Goal: Task Accomplishment & Management: Manage account settings

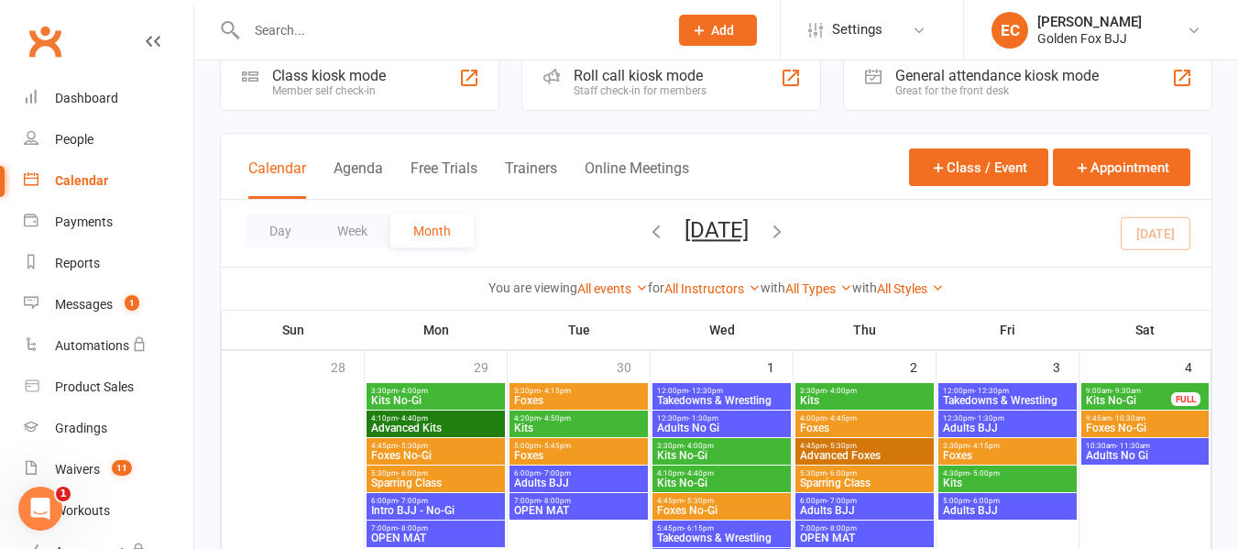
scroll to position [48, 0]
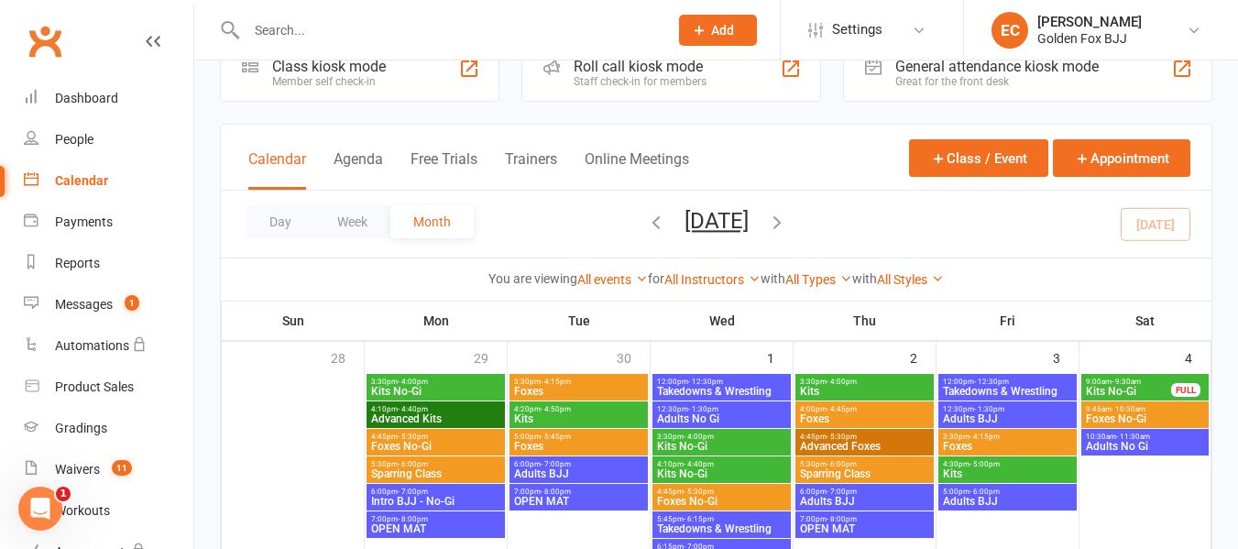
click at [115, 177] on link "Calendar" at bounding box center [109, 180] width 170 height 41
drag, startPoint x: 331, startPoint y: 55, endPoint x: 322, endPoint y: 52, distance: 9.6
click at [322, 52] on div at bounding box center [437, 30] width 435 height 60
click at [280, 37] on input "text" at bounding box center [448, 30] width 414 height 26
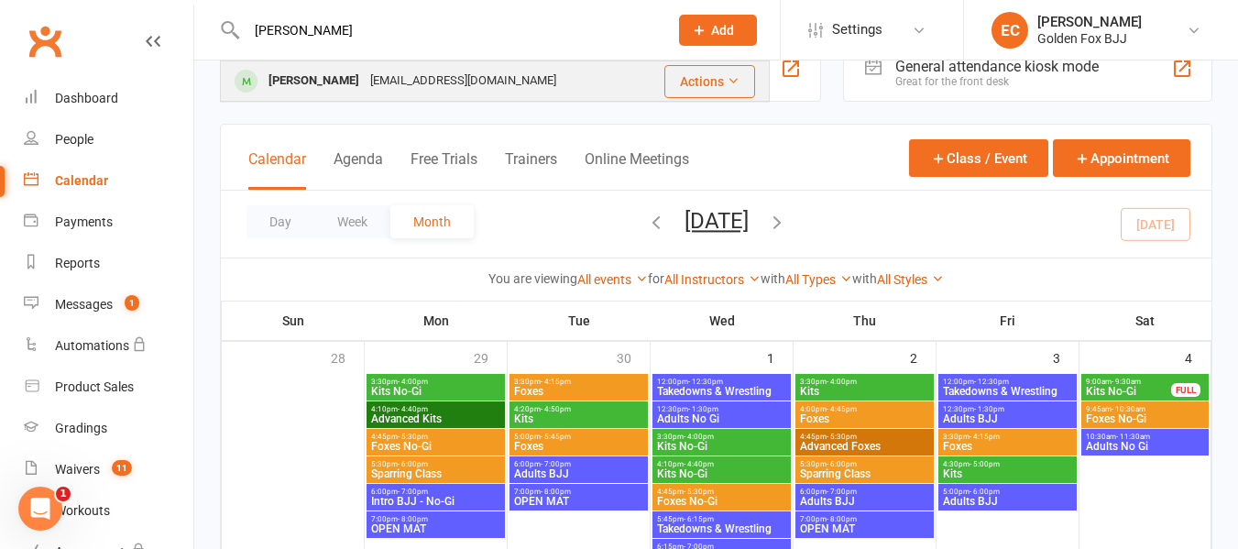
type input "[PERSON_NAME]"
click at [335, 98] on div "[PERSON_NAME] [PERSON_NAME][EMAIL_ADDRESS][DOMAIN_NAME]" at bounding box center [431, 81] width 419 height 38
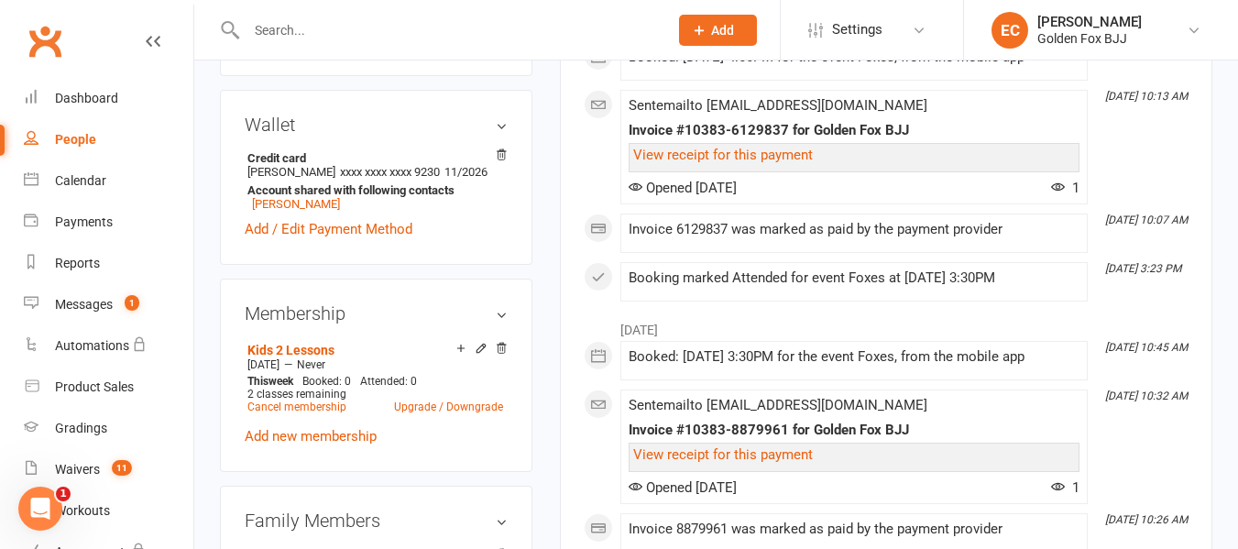
scroll to position [550, 0]
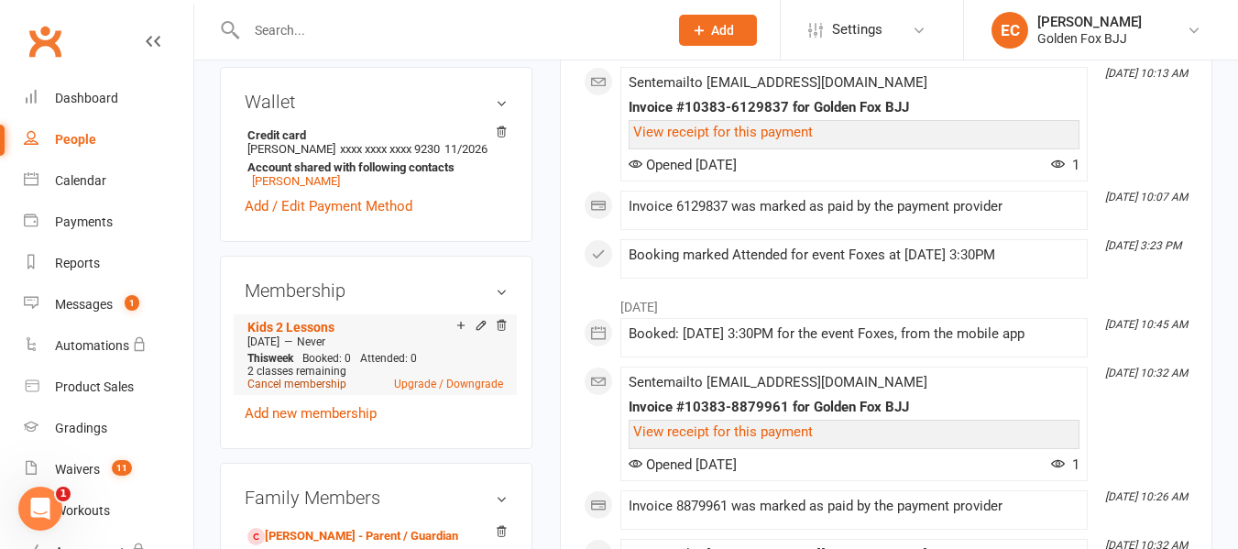
click at [284, 390] on link "Cancel membership" at bounding box center [296, 384] width 99 height 13
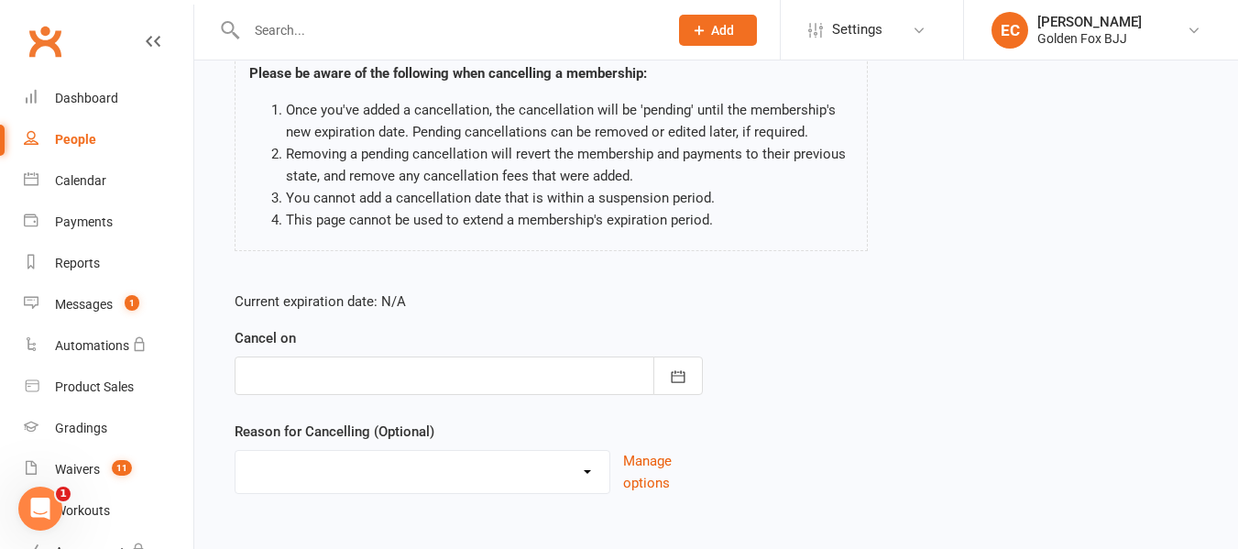
scroll to position [189, 0]
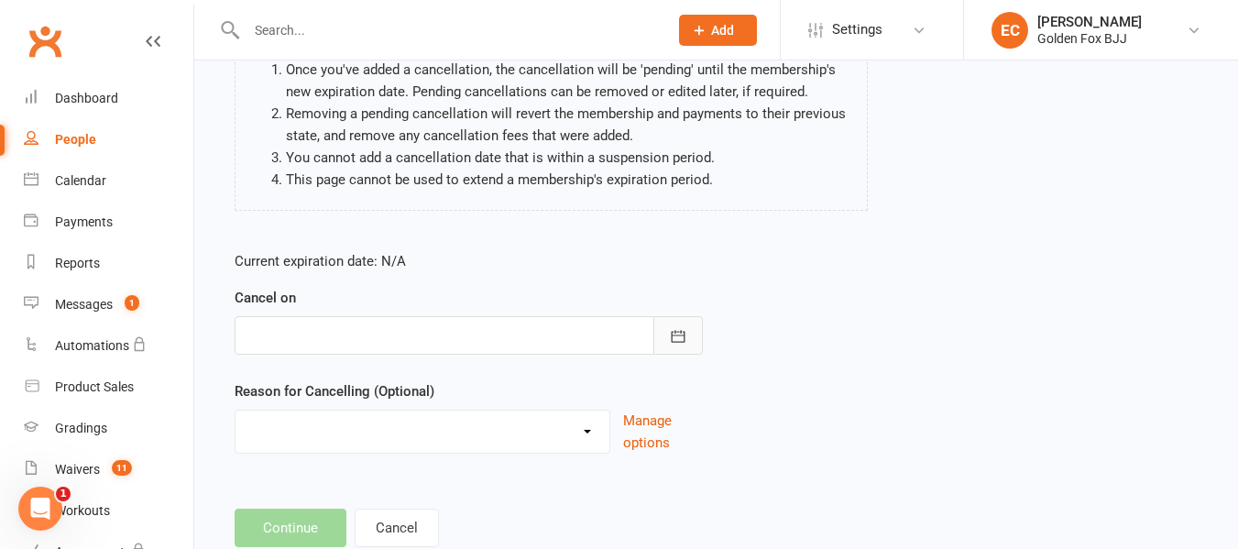
click at [691, 339] on button "button" at bounding box center [677, 335] width 49 height 38
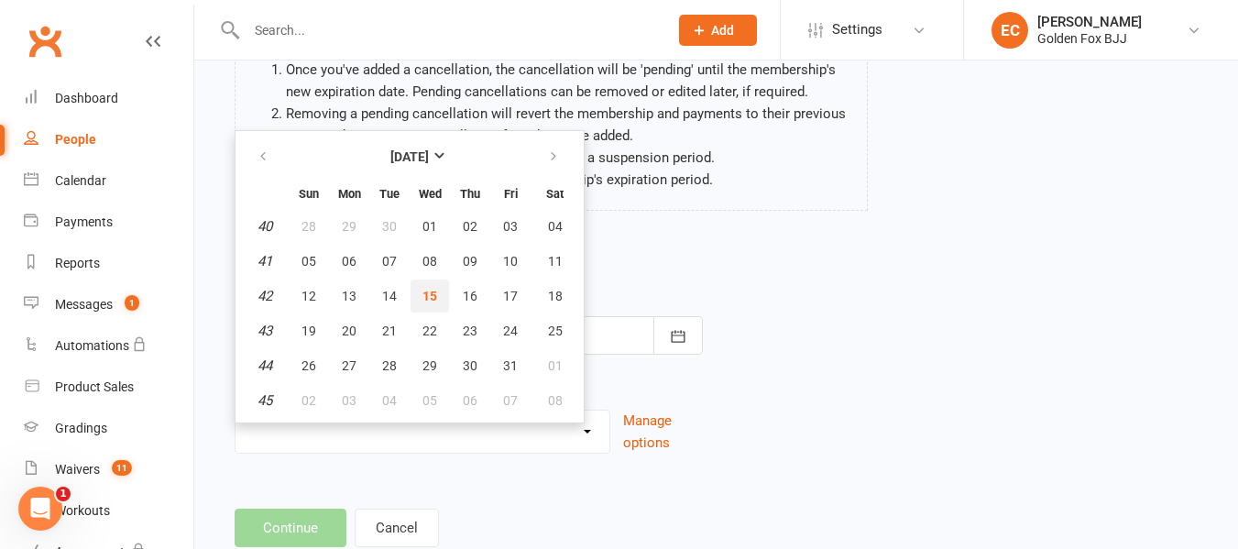
click at [438, 290] on button "15" at bounding box center [430, 295] width 38 height 33
type input "[DATE]"
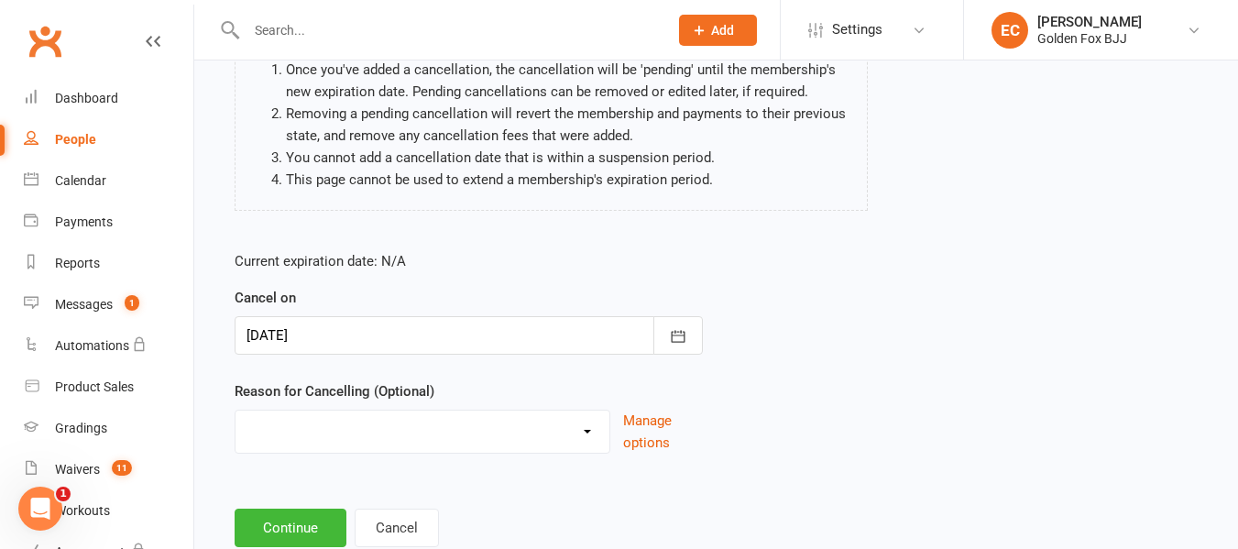
scroll to position [243, 0]
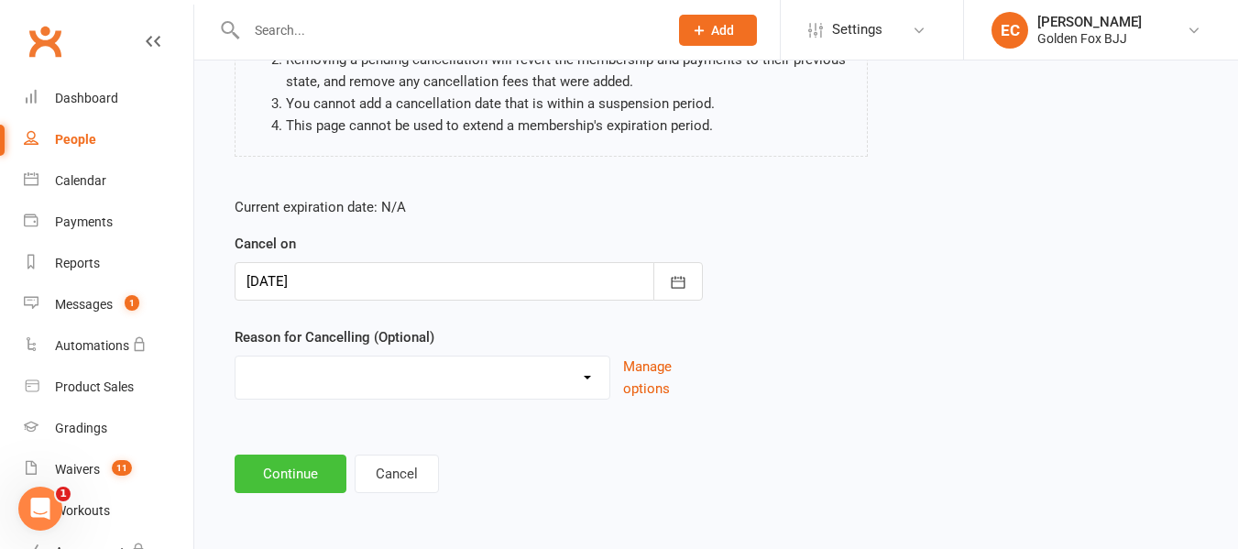
click at [281, 489] on button "Continue" at bounding box center [291, 473] width 112 height 38
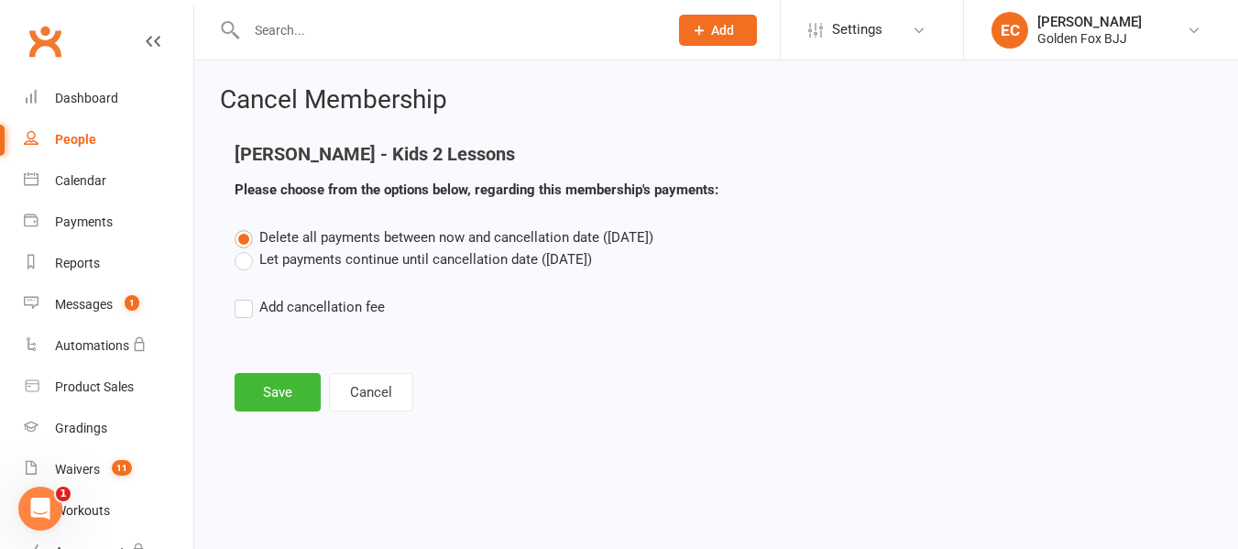
scroll to position [0, 0]
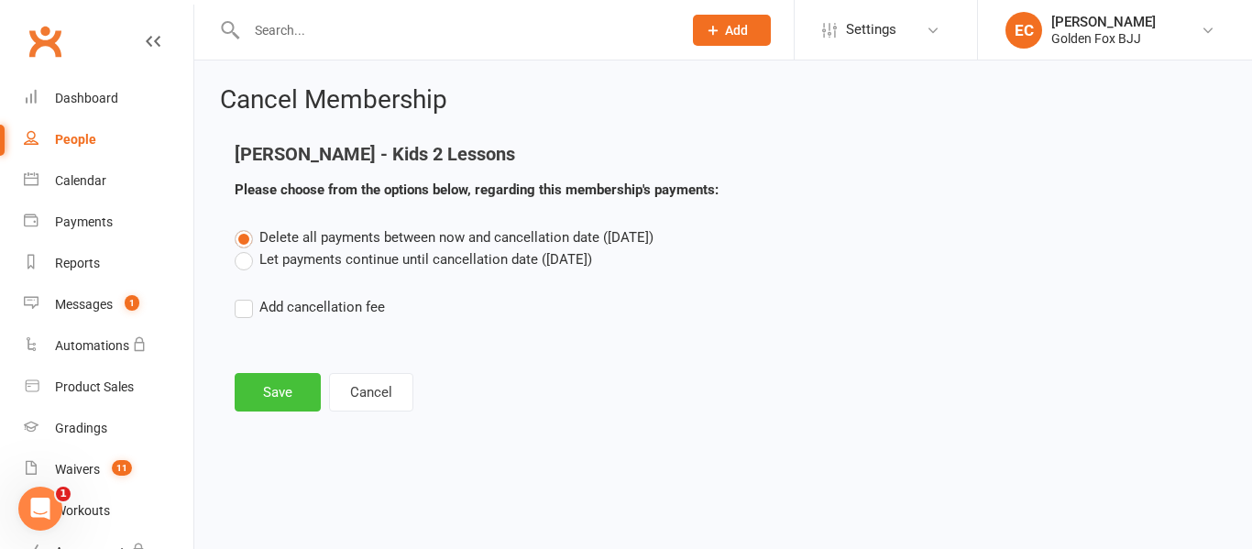
click at [293, 404] on button "Save" at bounding box center [278, 392] width 86 height 38
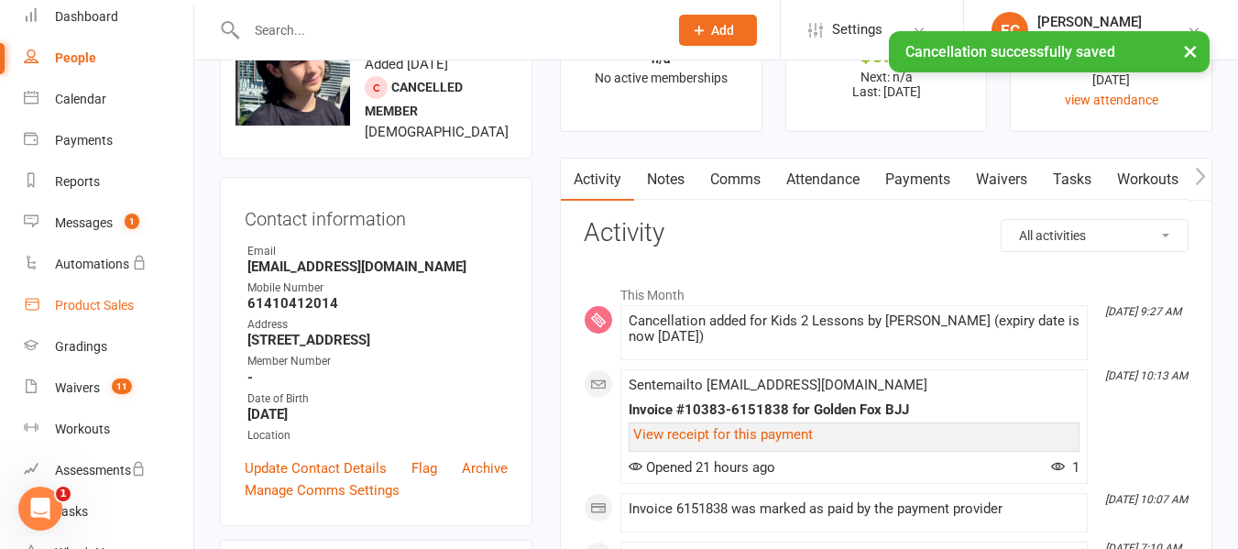
scroll to position [29, 0]
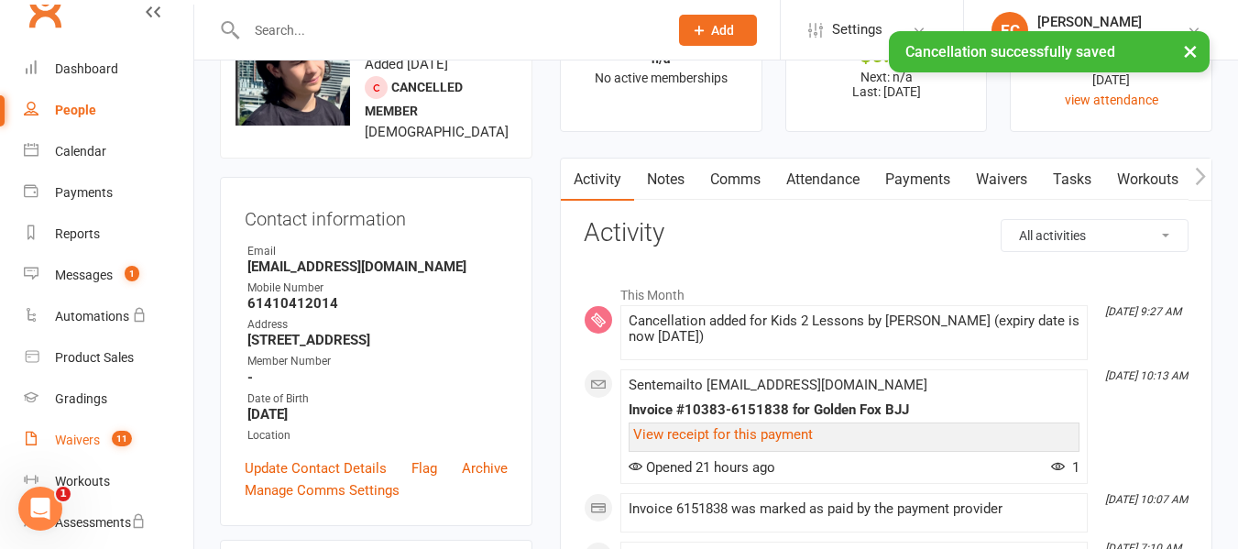
click at [84, 452] on link "Waivers 11" at bounding box center [109, 440] width 170 height 41
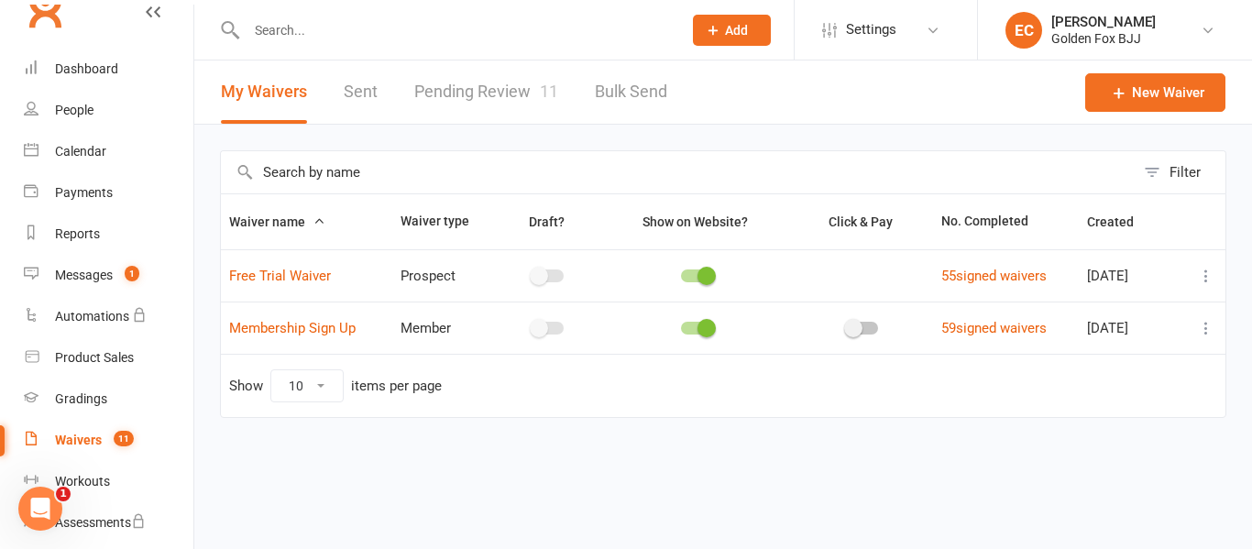
click at [460, 129] on div "Filter Waiver name Waiver type Draft? Show on Website? Click & Pay No. Complete…" at bounding box center [722, 297] width 1057 height 345
click at [452, 100] on link "Pending Review 11" at bounding box center [486, 91] width 144 height 63
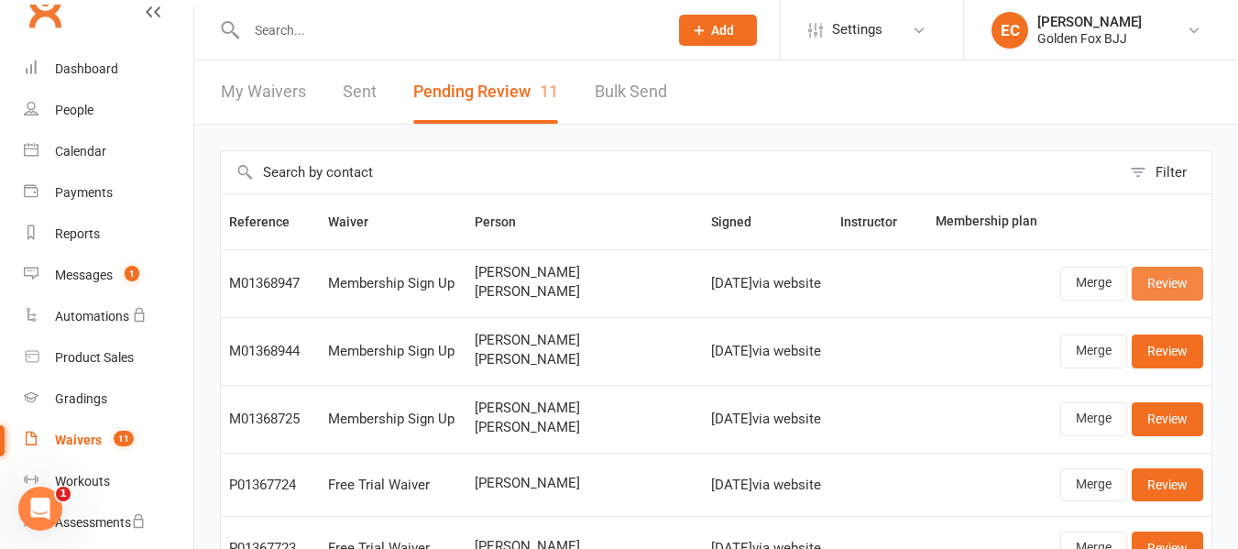
click at [1174, 285] on link "Review" at bounding box center [1167, 283] width 71 height 33
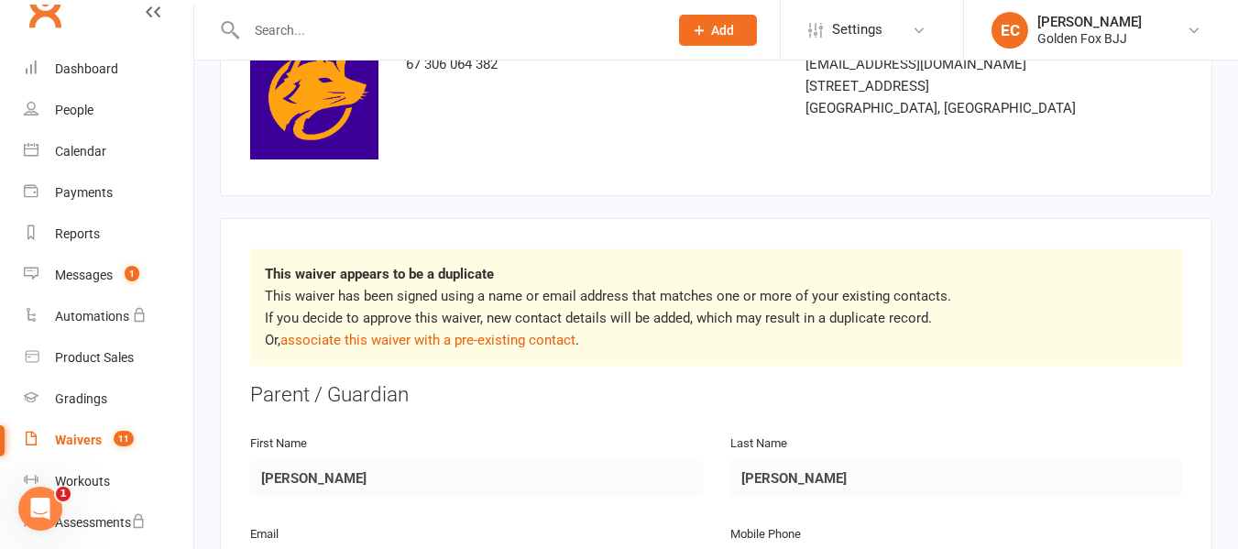
scroll to position [145, 0]
click at [444, 346] on link "associate this waiver with a pre-existing contact" at bounding box center [427, 339] width 295 height 16
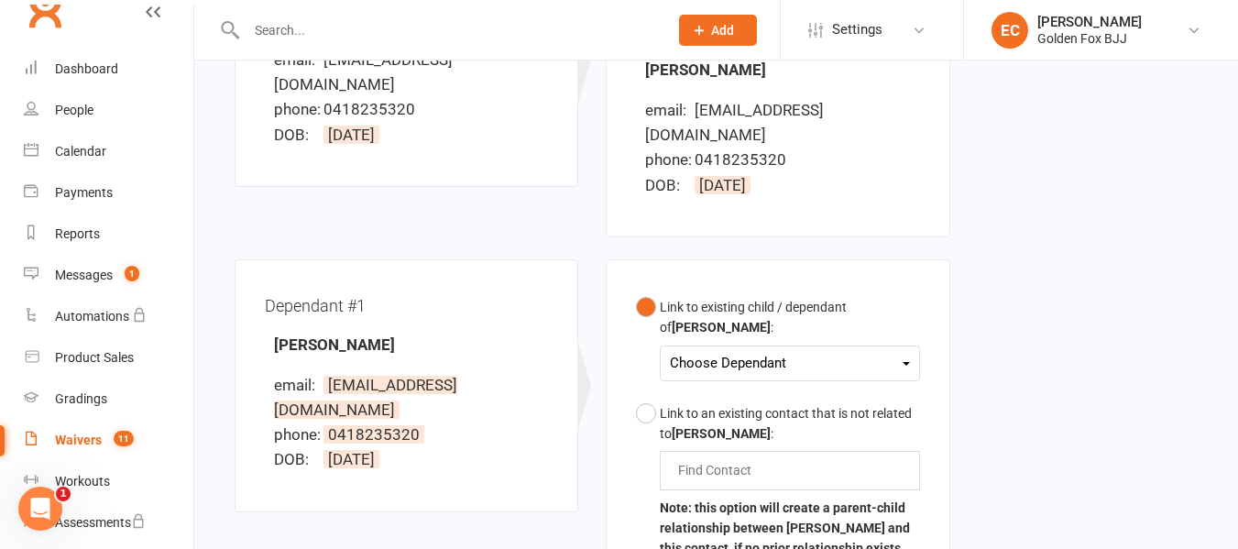
scroll to position [354, 0]
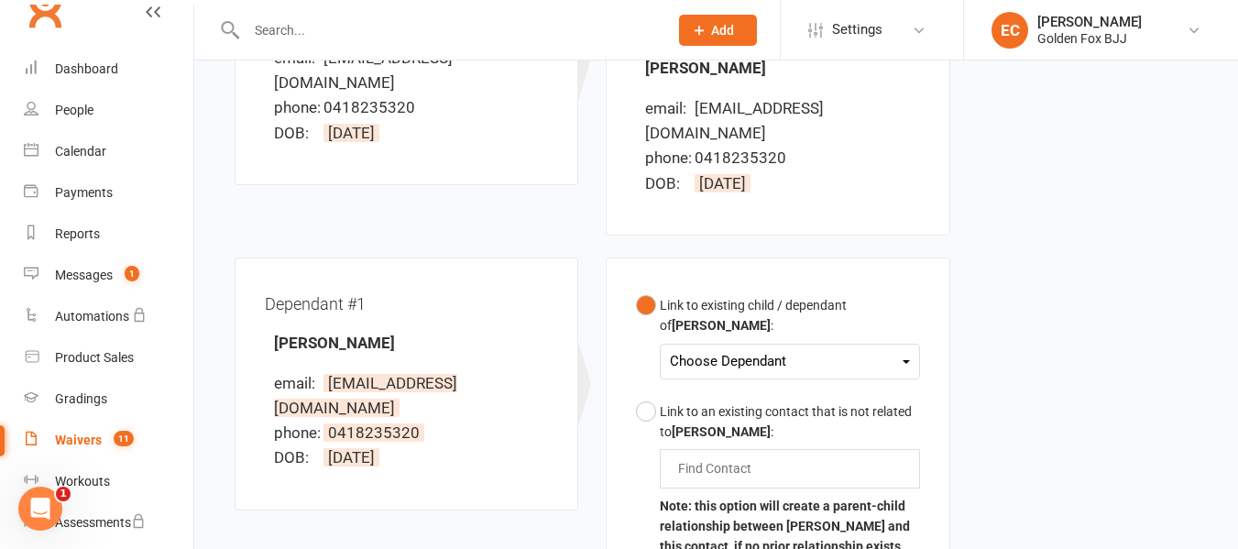
click at [773, 349] on div "Choose Dependant [PERSON_NAME] [PERSON_NAME]" at bounding box center [789, 362] width 259 height 36
click at [714, 349] on div "Choose Dependant" at bounding box center [789, 361] width 239 height 25
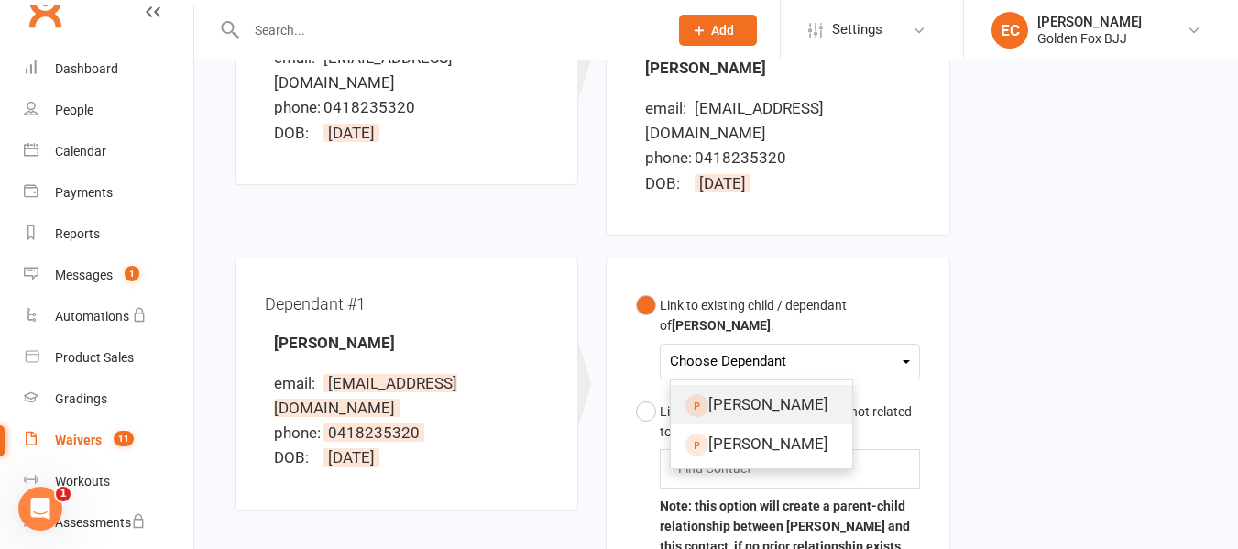
click at [736, 385] on link "[PERSON_NAME]" at bounding box center [761, 404] width 181 height 39
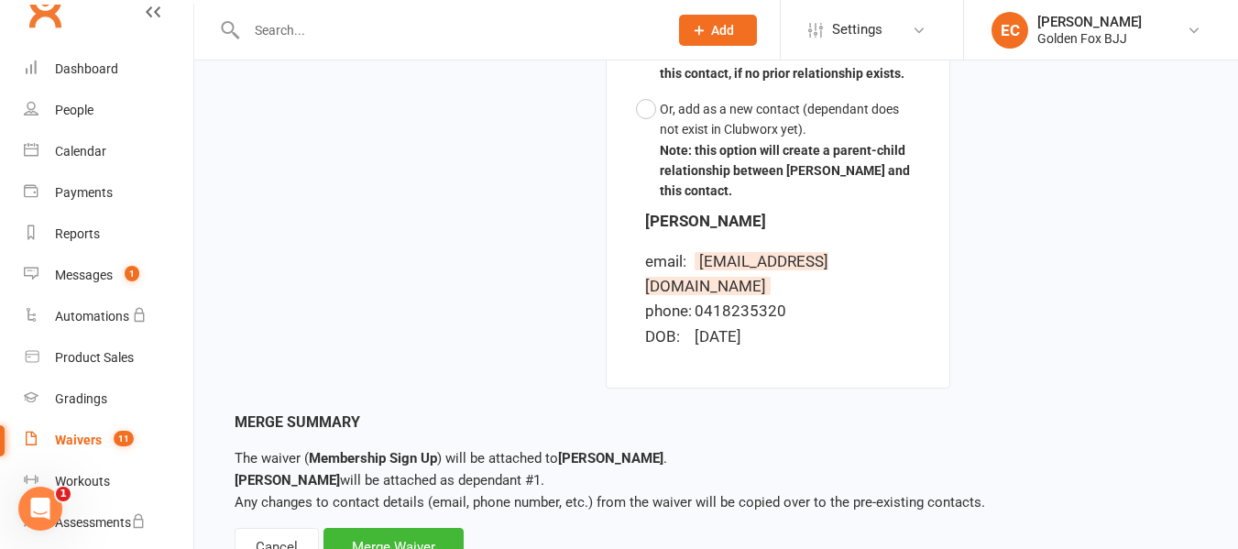
scroll to position [850, 0]
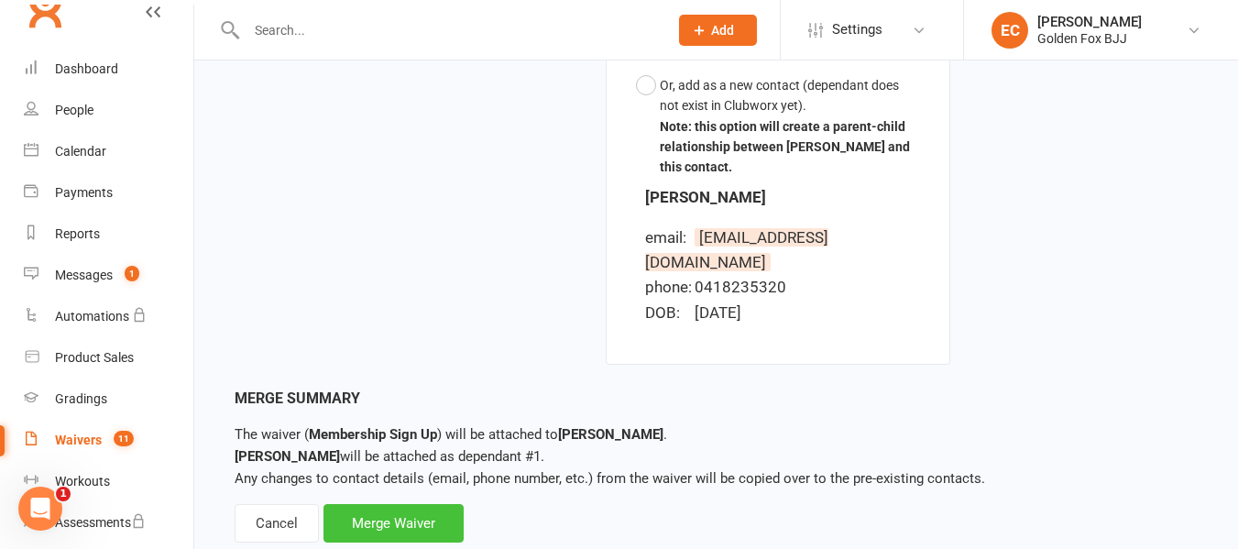
click at [408, 504] on div "Merge Waiver" at bounding box center [393, 523] width 140 height 38
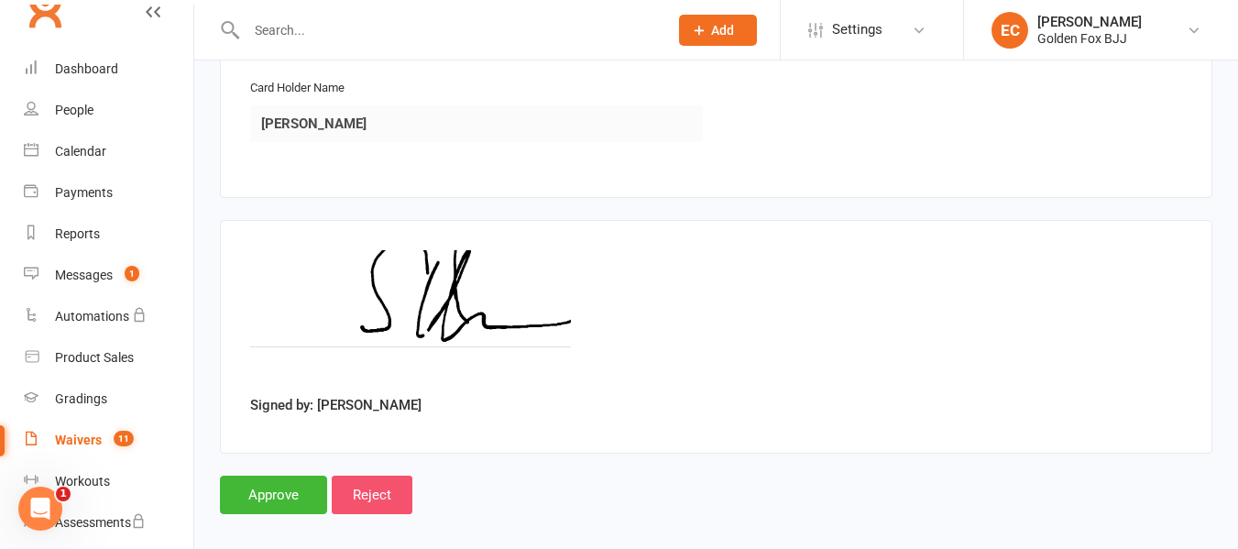
scroll to position [3093, 0]
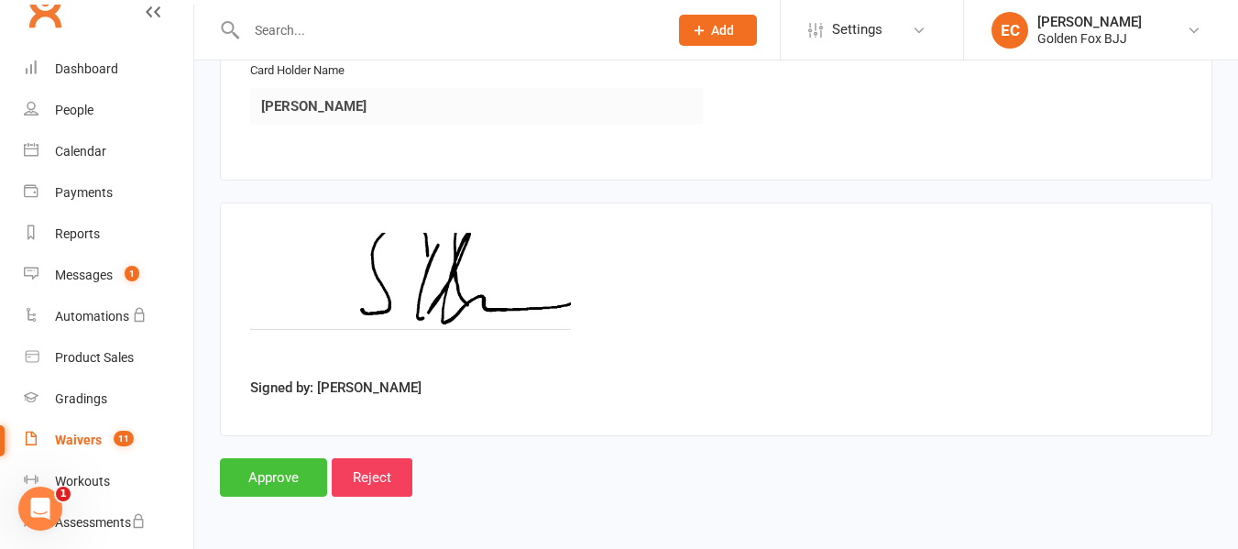
click at [285, 472] on input "Approve" at bounding box center [273, 477] width 107 height 38
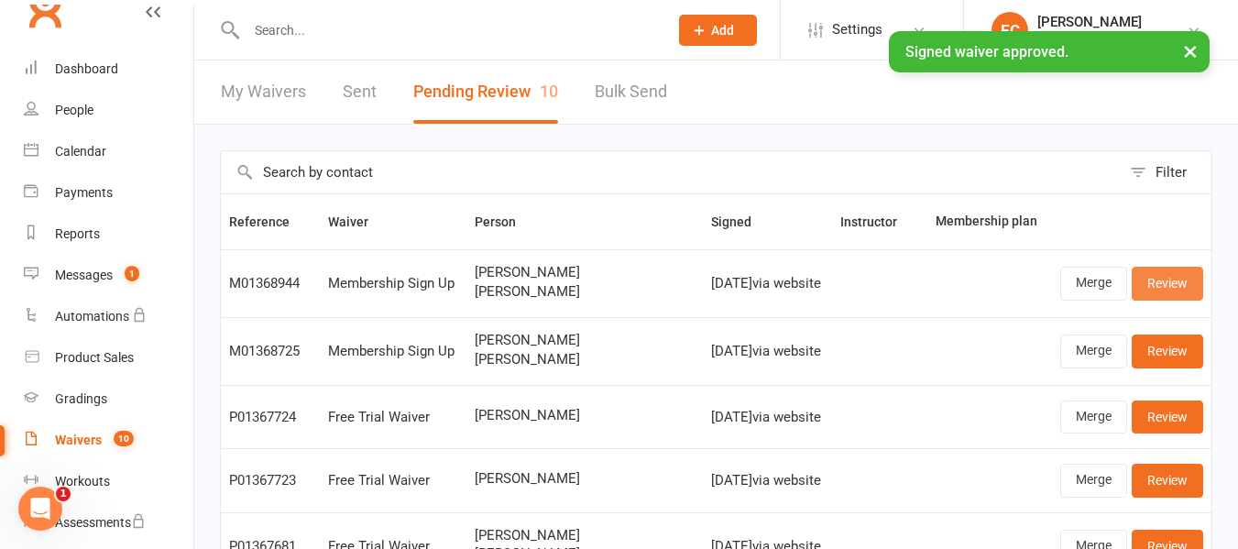
click at [1162, 293] on link "Review" at bounding box center [1167, 283] width 71 height 33
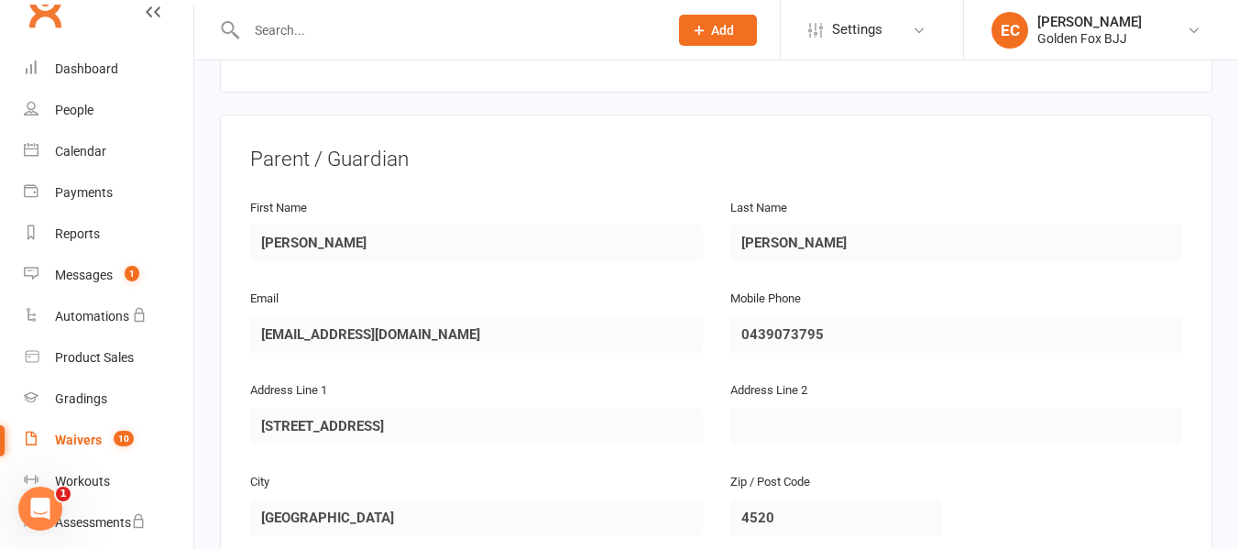
scroll to position [225, 0]
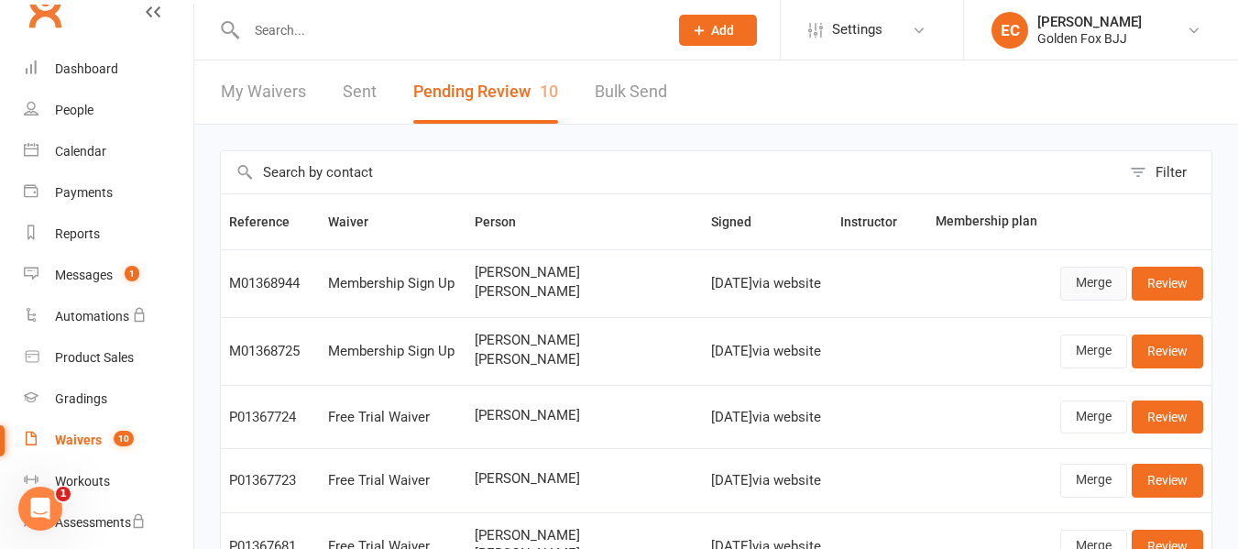
click at [1088, 282] on link "Merge" at bounding box center [1093, 283] width 67 height 33
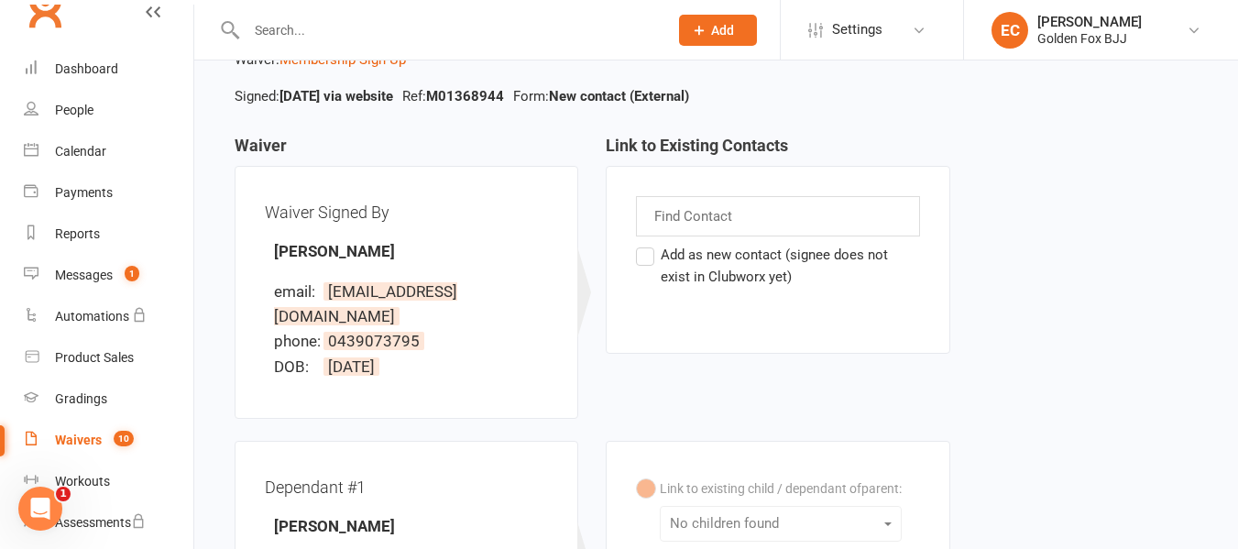
scroll to position [223, 0]
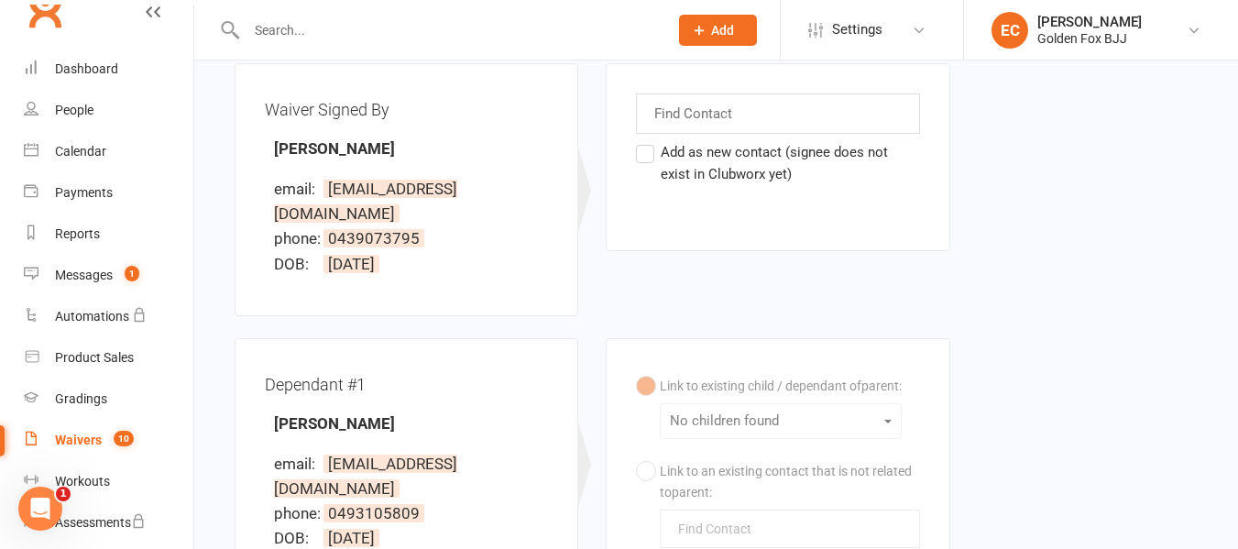
click at [679, 163] on label "Add as new contact (signee does not exist in Clubworx yet)" at bounding box center [777, 163] width 283 height 44
click at [648, 141] on input "Add as new contact (signee does not exist in Clubworx yet)" at bounding box center [642, 141] width 12 height 0
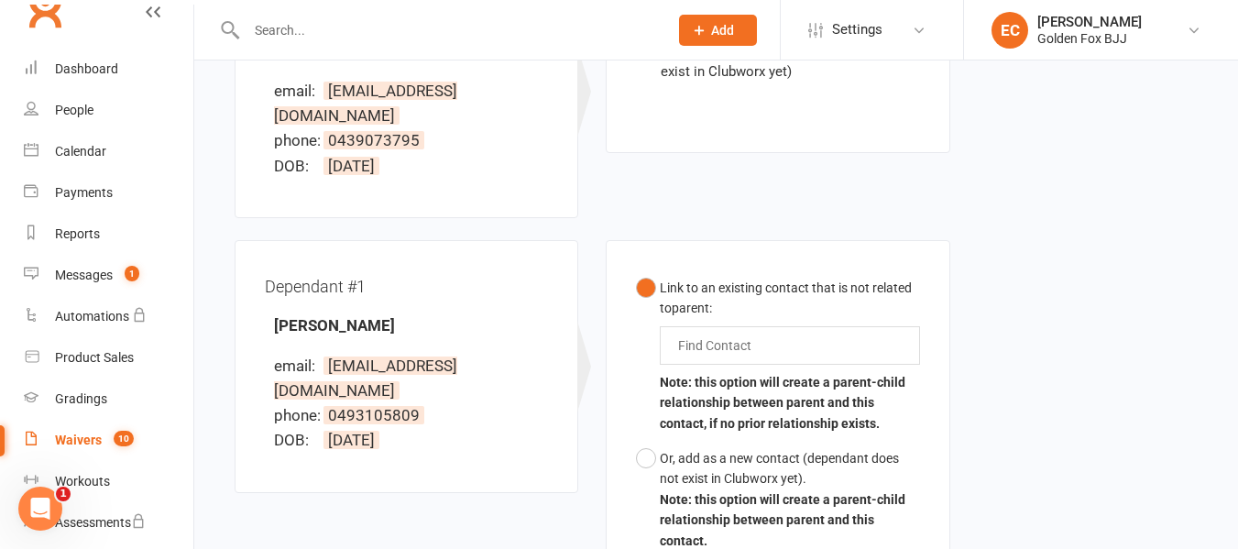
scroll to position [338, 0]
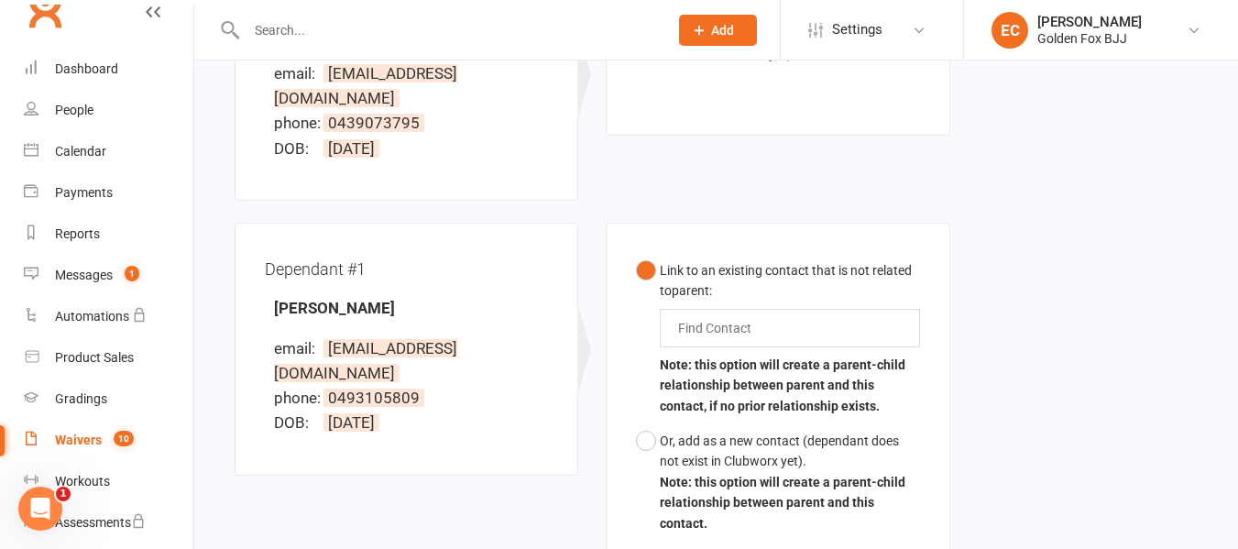
click at [693, 324] on button "Link to an existing contact that is not related to parent : Find Contact Note: …" at bounding box center [777, 338] width 283 height 170
click at [689, 317] on input "text" at bounding box center [718, 328] width 85 height 22
type input "i"
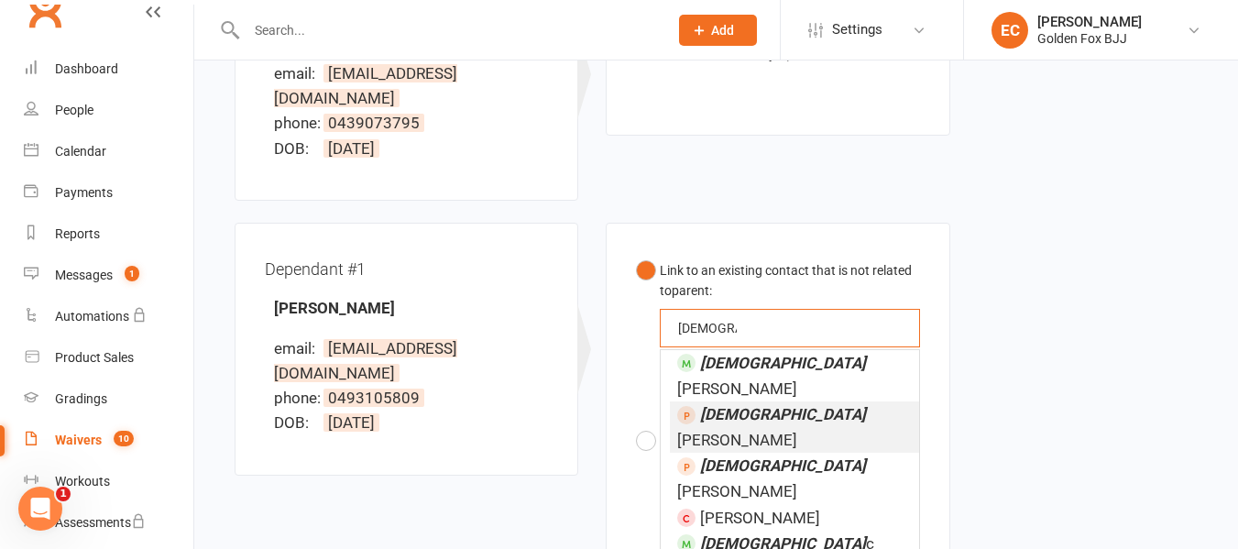
type input "[DEMOGRAPHIC_DATA]"
click at [708, 401] on li "[PERSON_NAME]" at bounding box center [794, 426] width 248 height 51
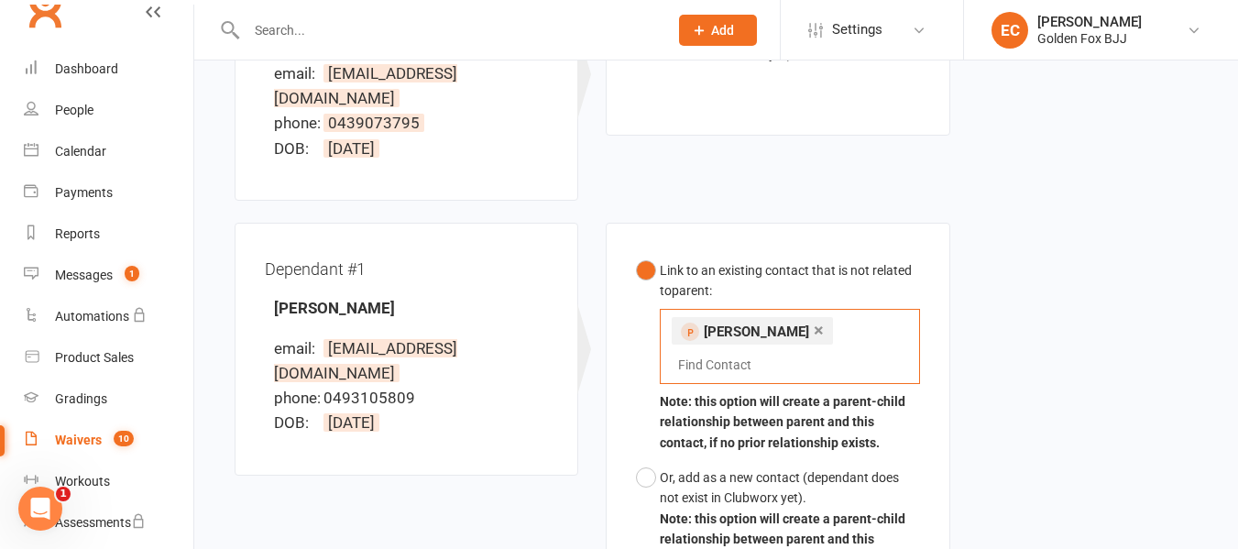
click at [701, 323] on ng-include "× [PERSON_NAME]" at bounding box center [745, 331] width 128 height 16
click at [814, 315] on link "×" at bounding box center [819, 329] width 10 height 29
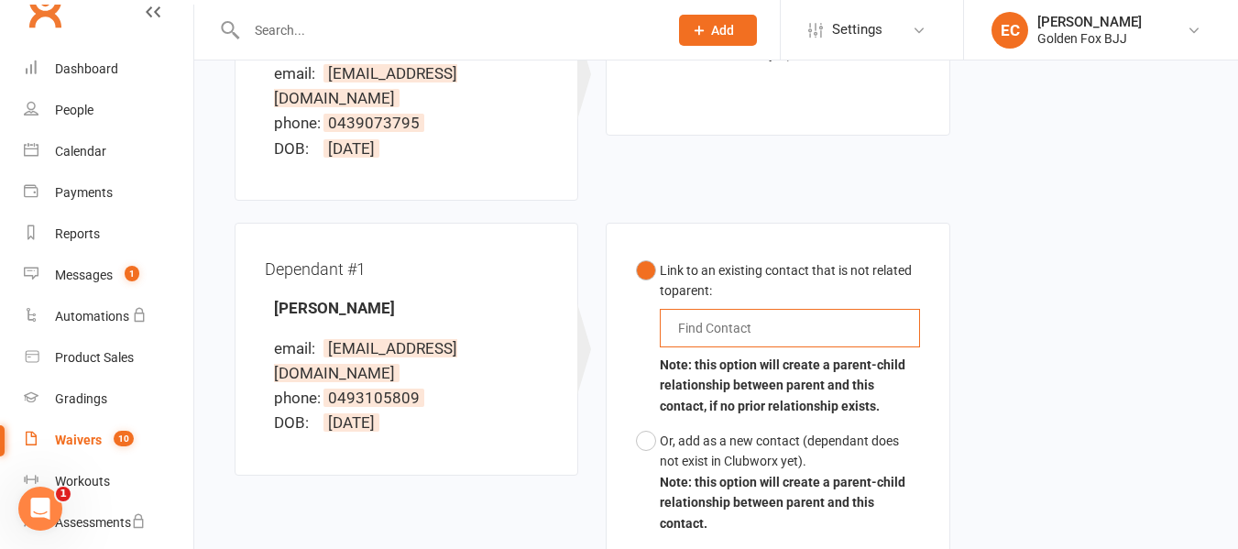
type input "o"
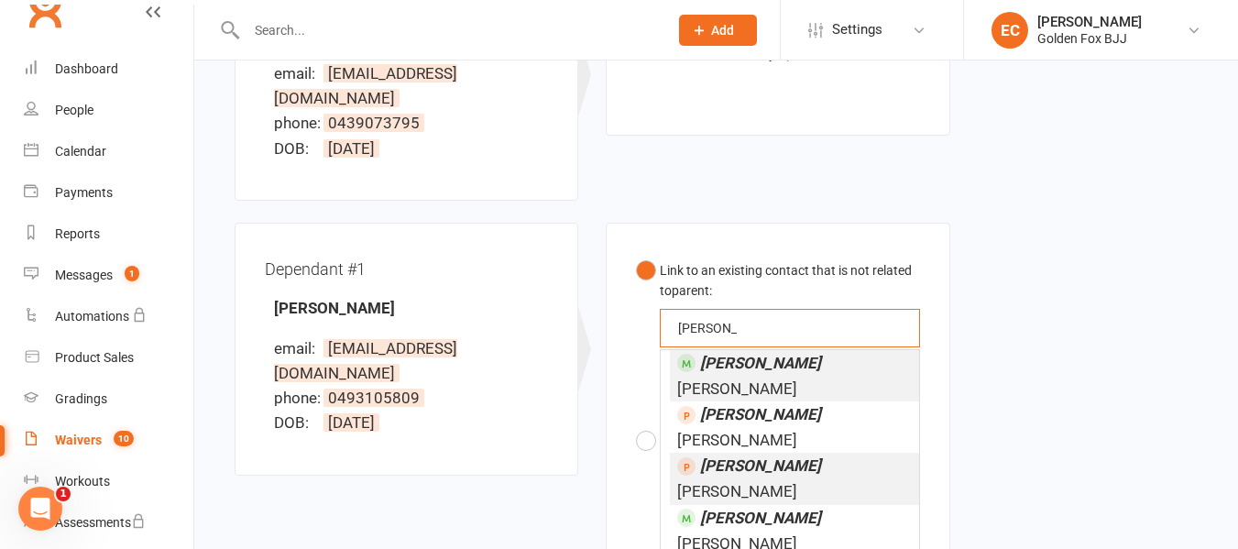
type input "[PERSON_NAME]"
click at [783, 453] on li "[PERSON_NAME]" at bounding box center [794, 478] width 248 height 51
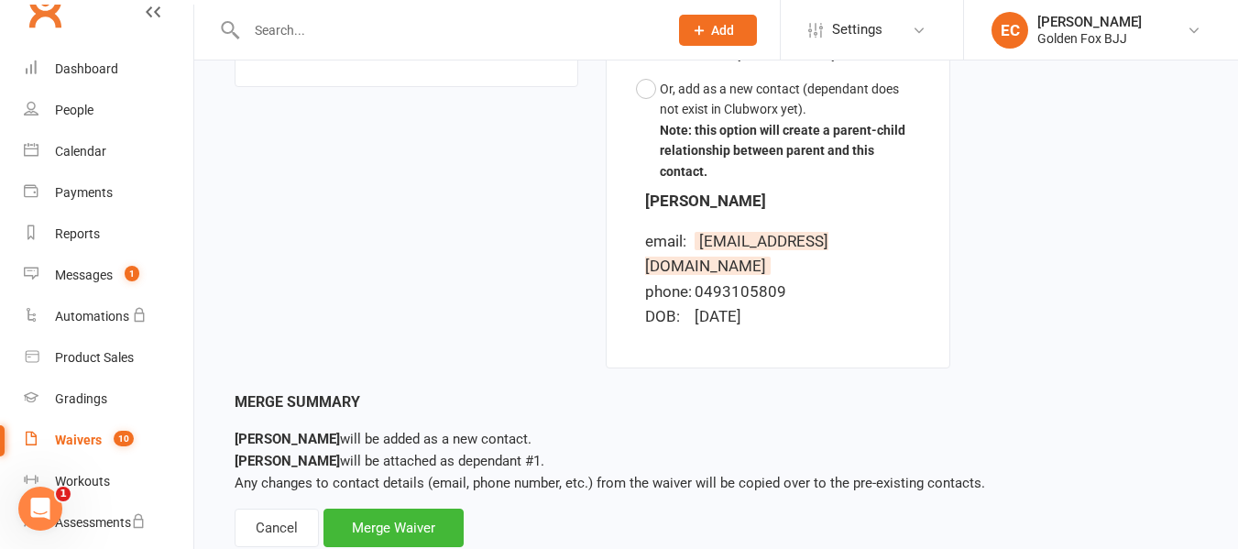
scroll to position [730, 0]
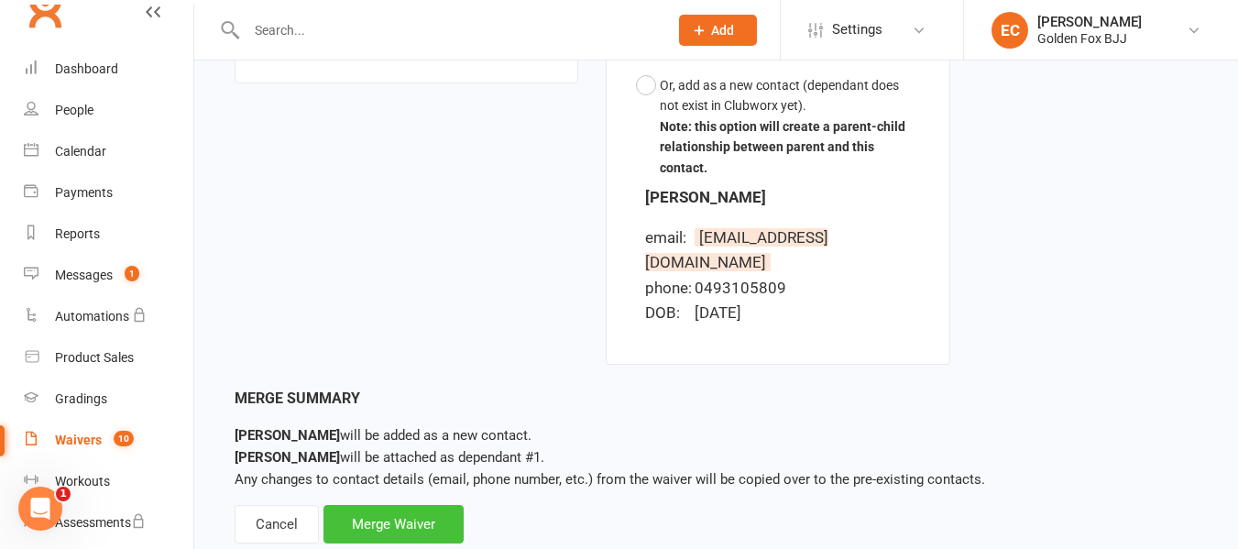
click at [415, 505] on div "Merge Waiver" at bounding box center [393, 524] width 140 height 38
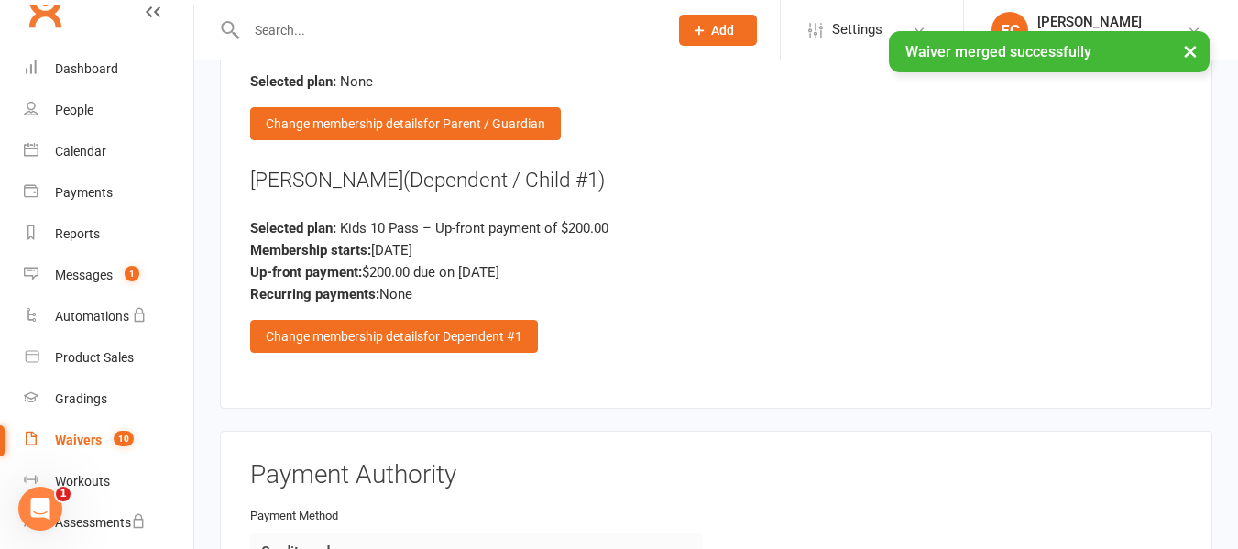
scroll to position [3093, 0]
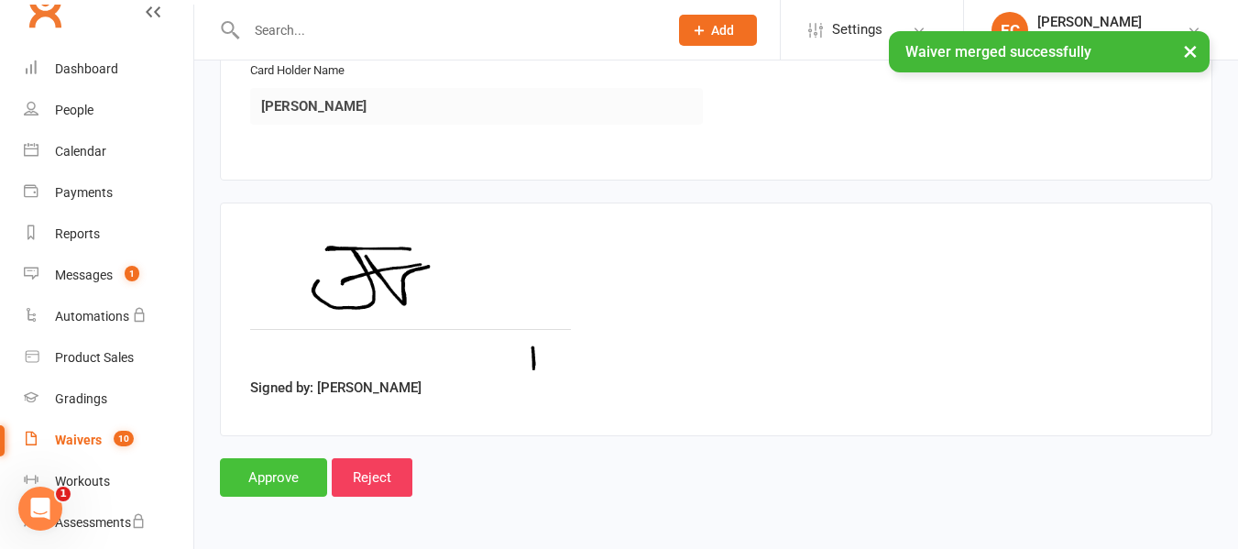
click at [263, 480] on input "Approve" at bounding box center [273, 477] width 107 height 38
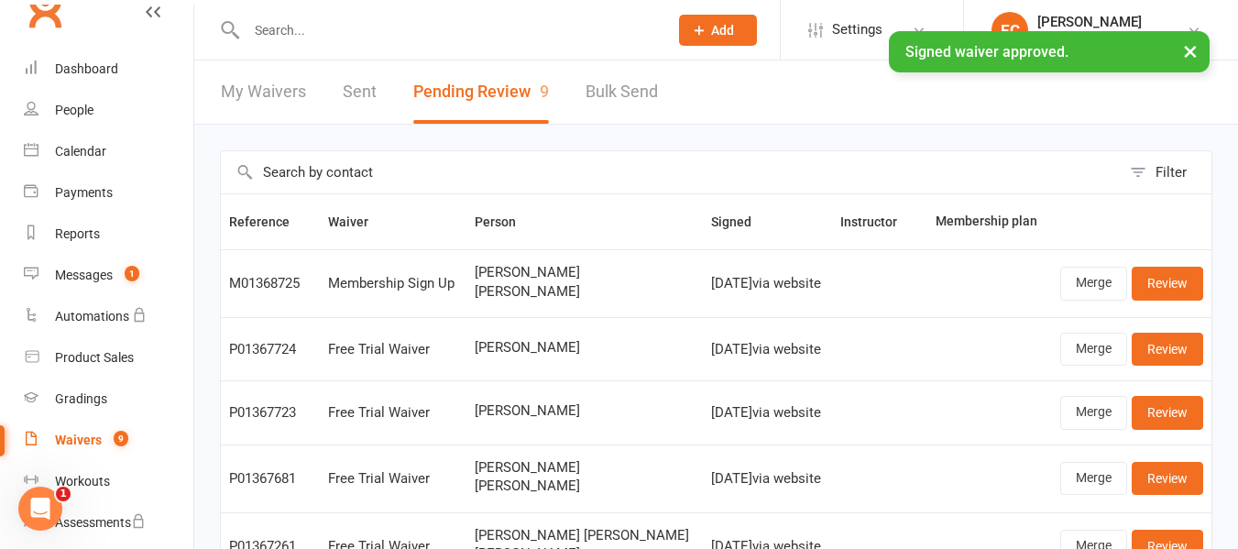
click at [305, 31] on div "× Signed waiver approved." at bounding box center [607, 31] width 1214 height 0
click at [290, 31] on div "× Signed waiver approved." at bounding box center [607, 31] width 1214 height 0
click at [274, 29] on input "text" at bounding box center [448, 30] width 414 height 26
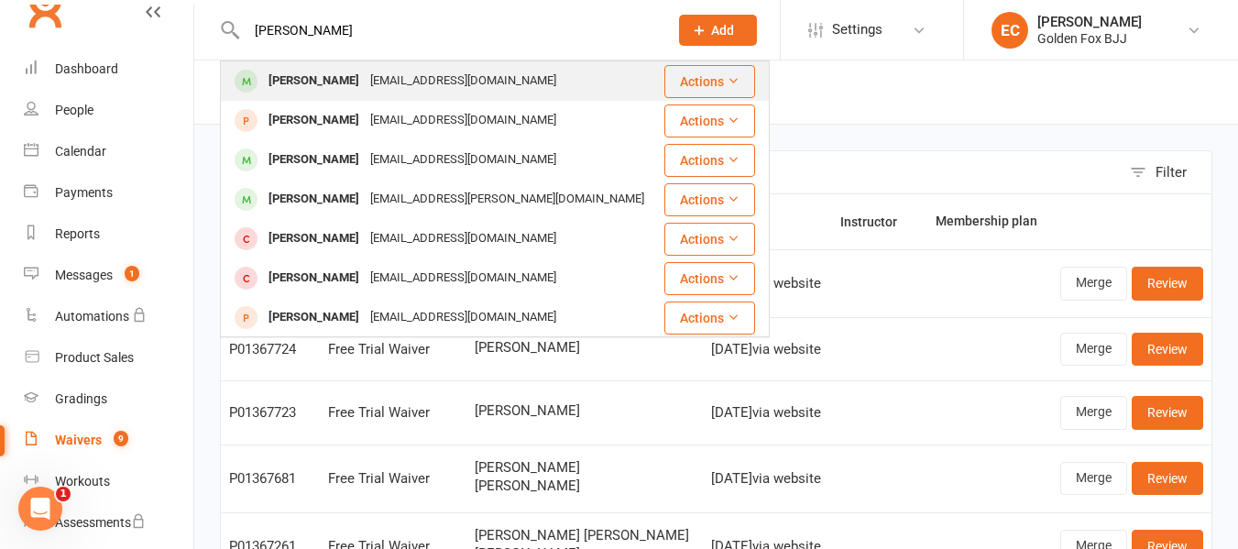
type input "[PERSON_NAME]"
click at [271, 81] on div "[PERSON_NAME]" at bounding box center [314, 81] width 102 height 27
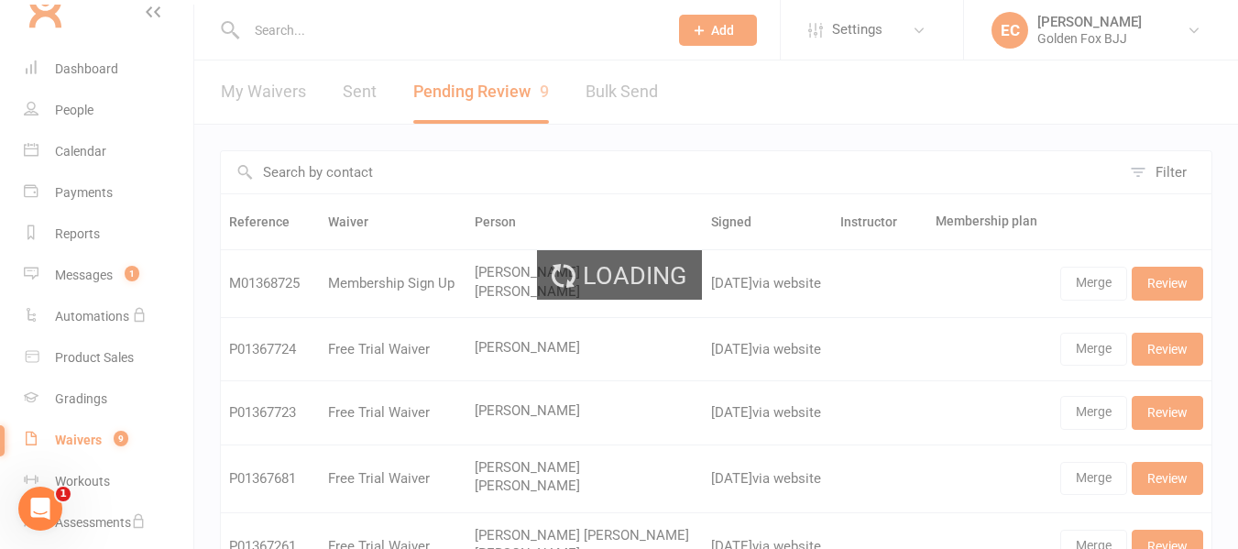
click at [332, 19] on div "Loading" at bounding box center [619, 274] width 1238 height 549
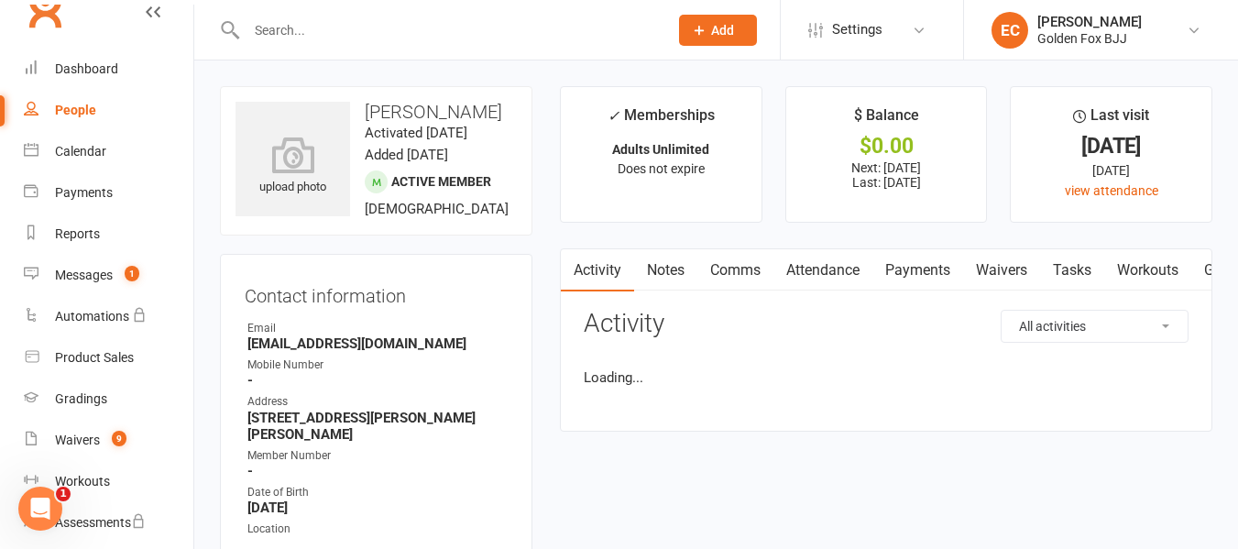
click at [290, 29] on input "text" at bounding box center [448, 30] width 414 height 26
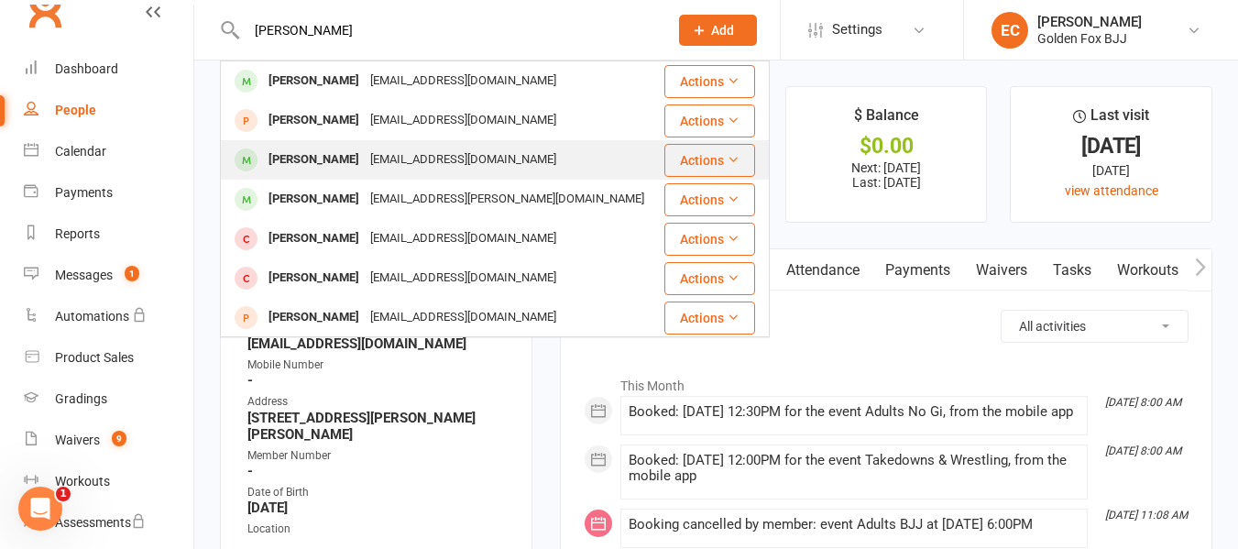
type input "[PERSON_NAME]"
click at [298, 154] on div "[PERSON_NAME]" at bounding box center [314, 160] width 102 height 27
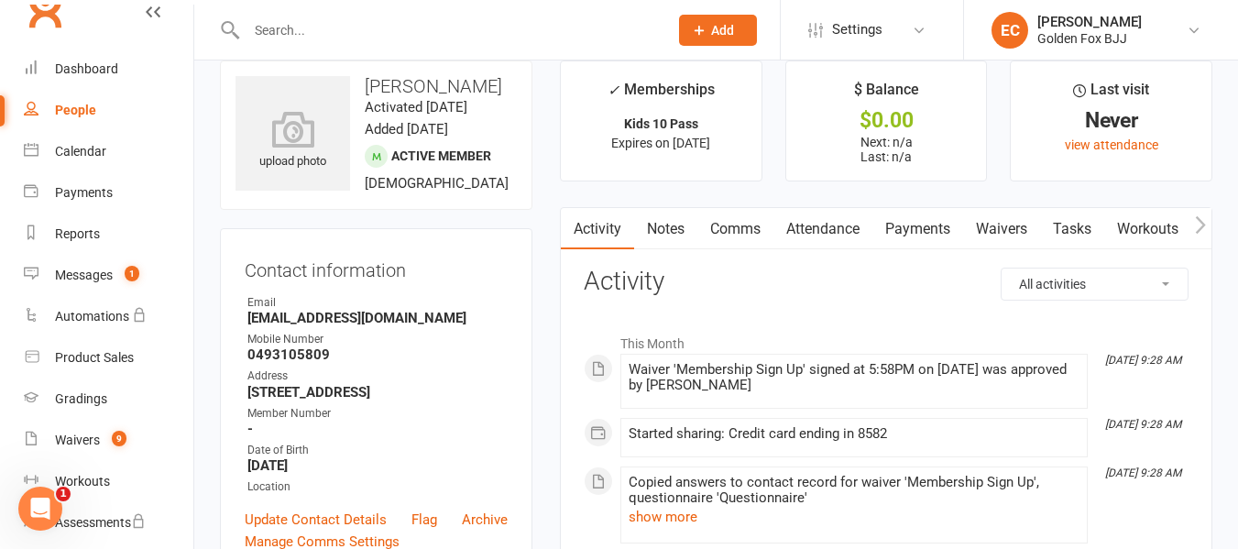
scroll to position [28, 0]
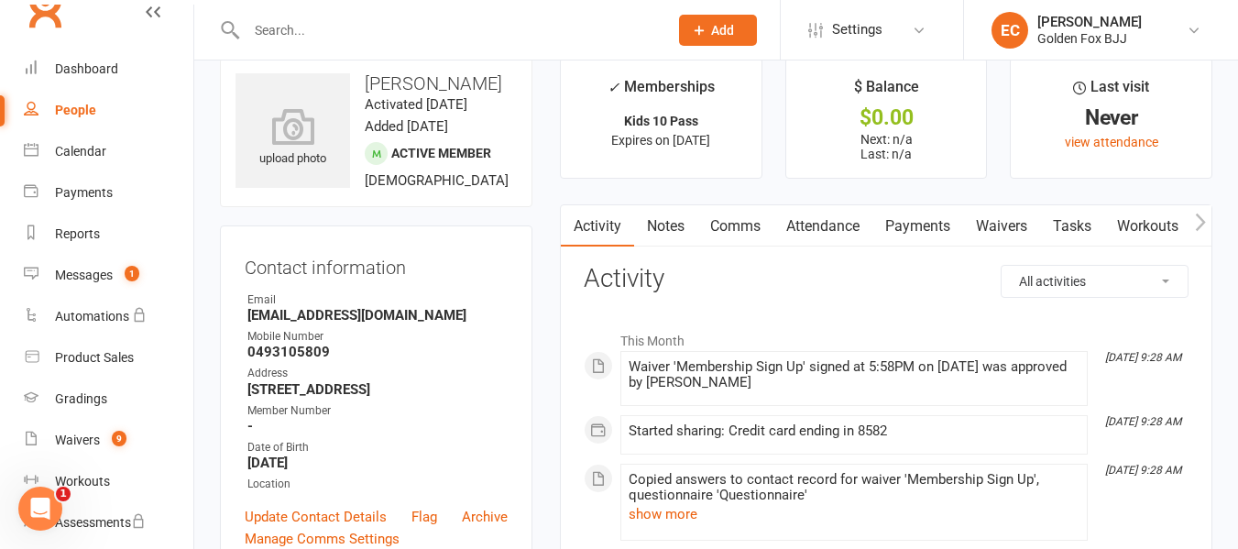
click at [1196, 230] on icon "button" at bounding box center [1200, 222] width 10 height 17
click at [1138, 223] on link "Mobile App" at bounding box center [1161, 226] width 99 height 42
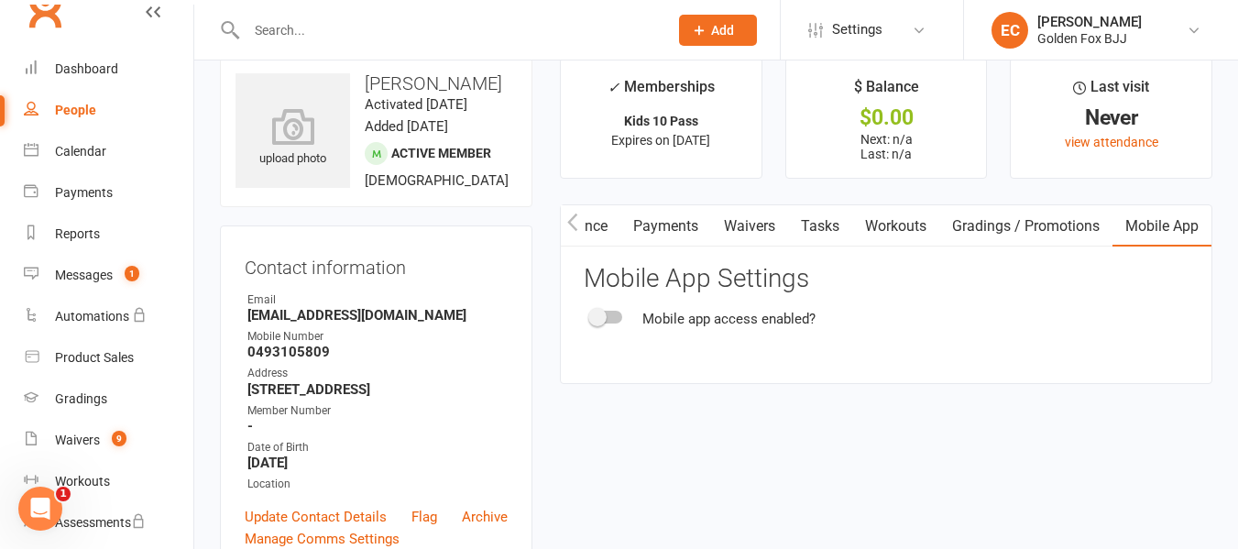
click at [634, 318] on div "Mobile app access enabled?" at bounding box center [886, 319] width 605 height 22
click at [613, 315] on div at bounding box center [606, 317] width 31 height 13
click at [591, 314] on input "checkbox" at bounding box center [591, 314] width 0 height 0
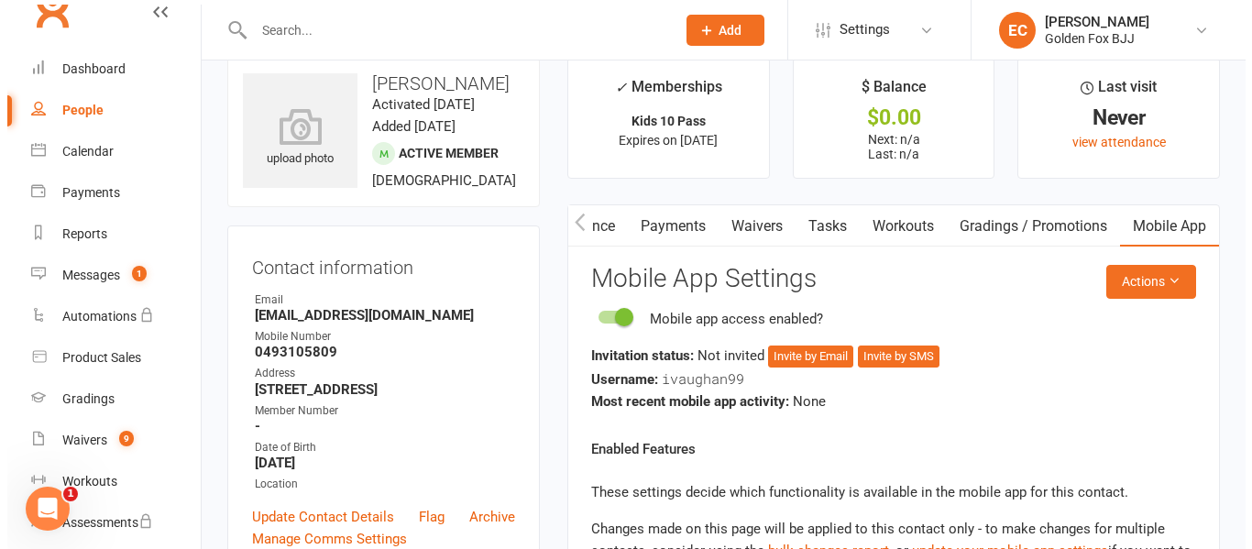
scroll to position [162, 0]
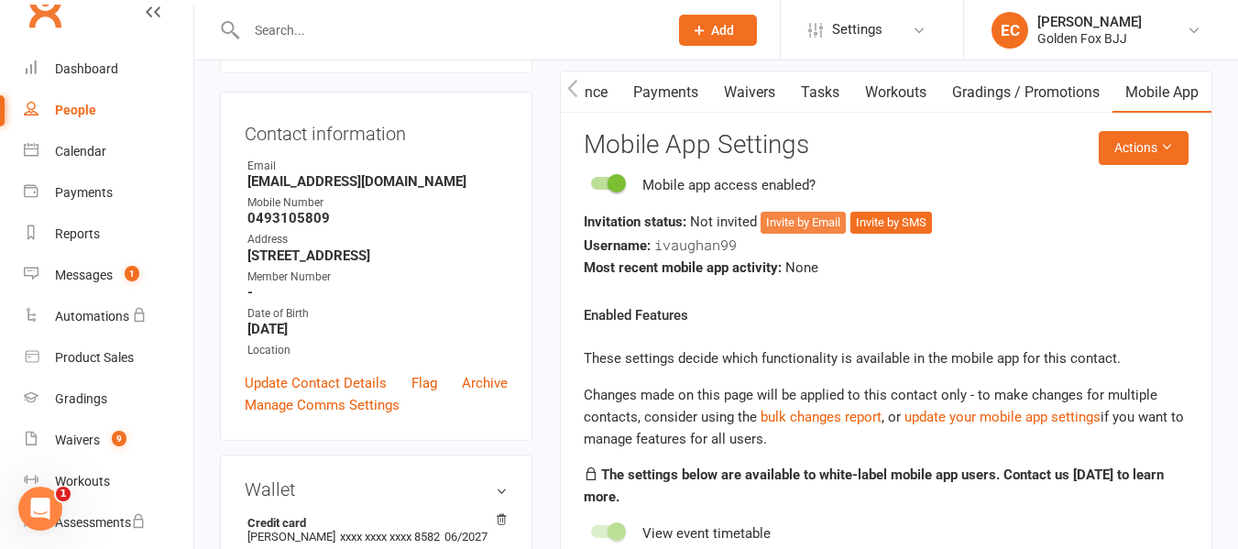
click at [803, 228] on button "Invite by Email" at bounding box center [803, 223] width 85 height 22
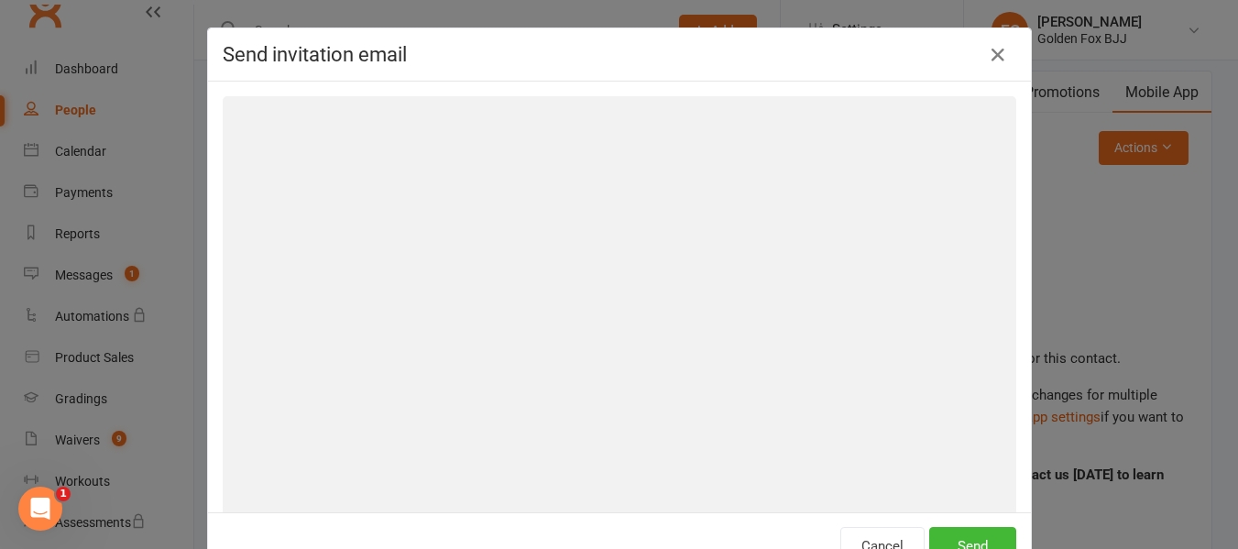
scroll to position [0, 249]
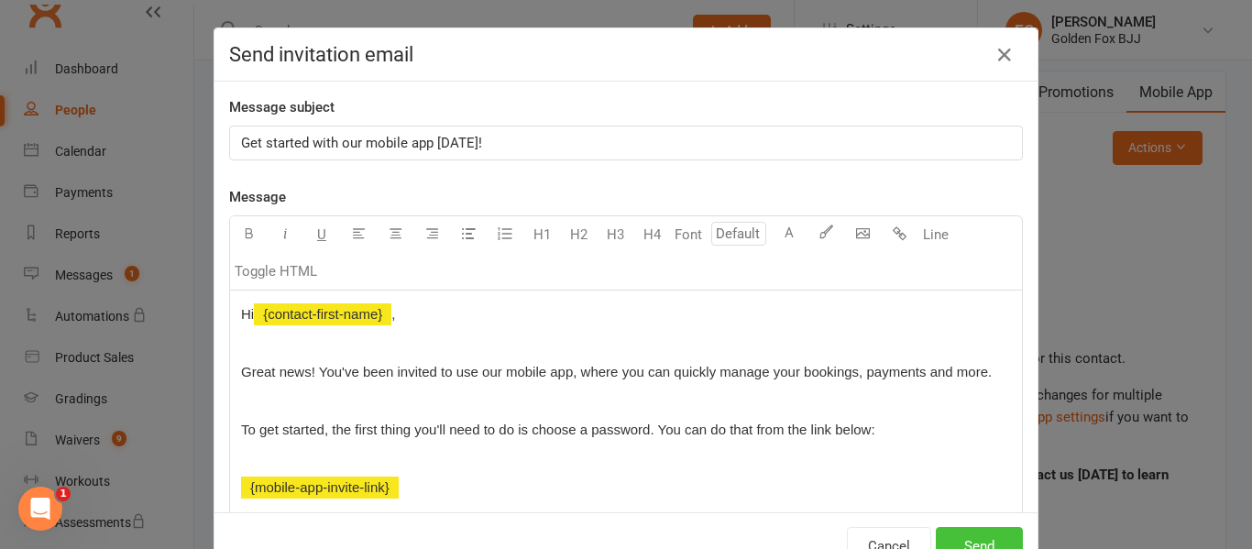
click at [958, 535] on button "Send" at bounding box center [979, 546] width 87 height 38
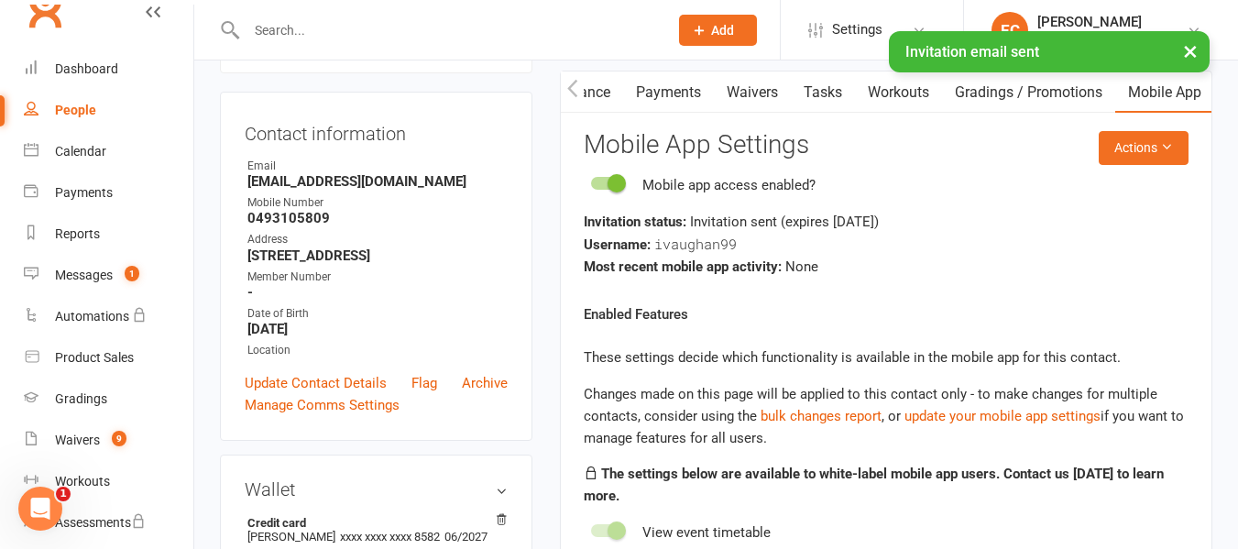
click at [350, 31] on div "× Invitation email sent" at bounding box center [607, 31] width 1214 height 0
click at [304, 29] on input "text" at bounding box center [448, 30] width 414 height 26
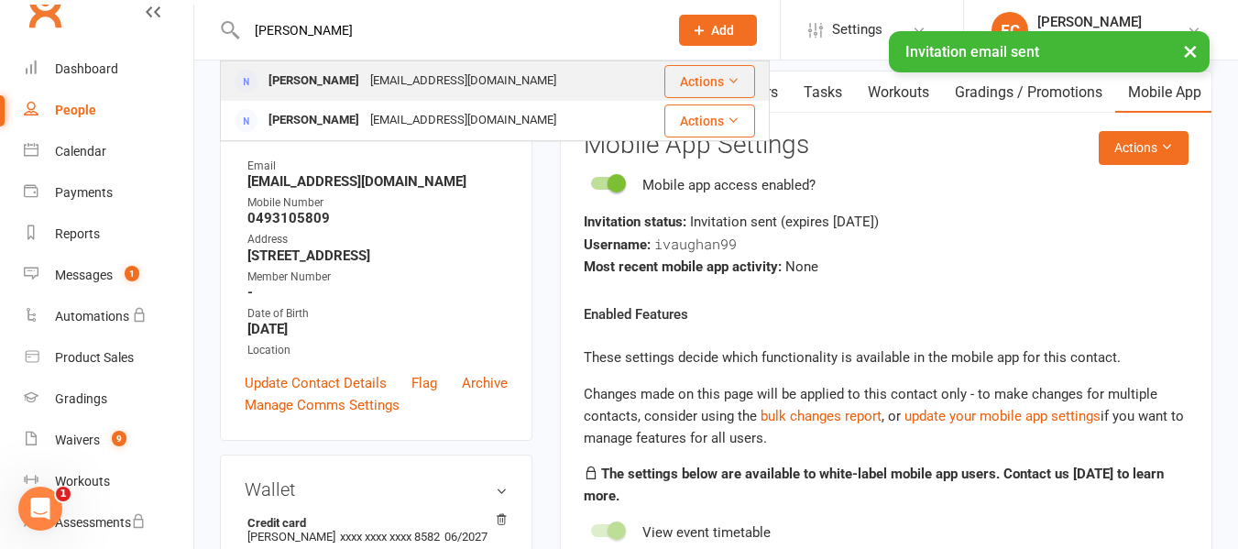
type input "[PERSON_NAME]"
click at [305, 84] on div "[PERSON_NAME]" at bounding box center [314, 81] width 102 height 27
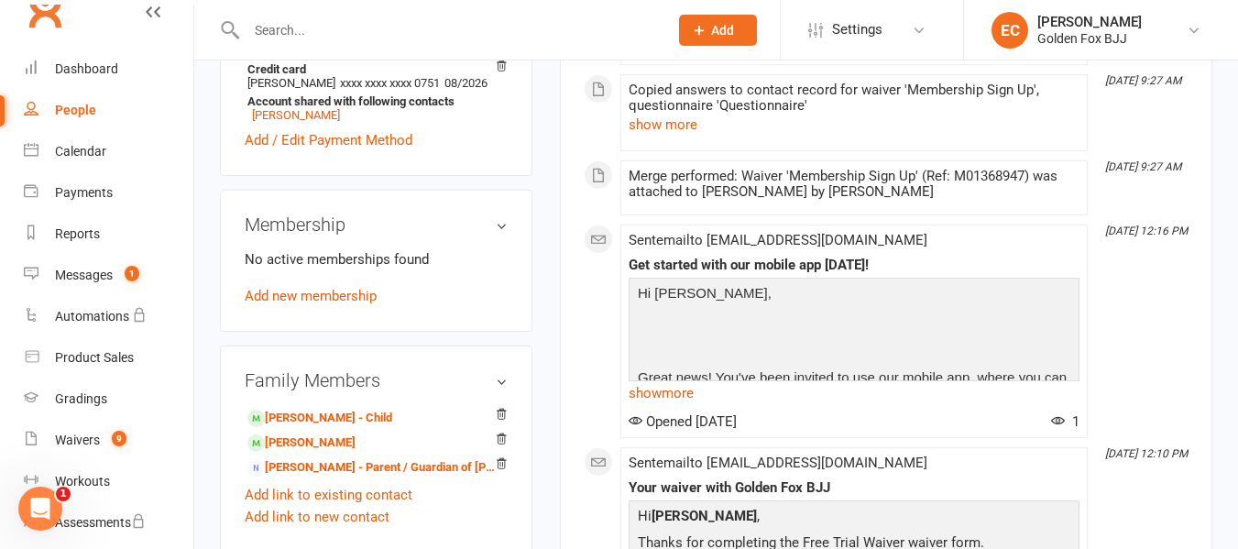
scroll to position [577, 0]
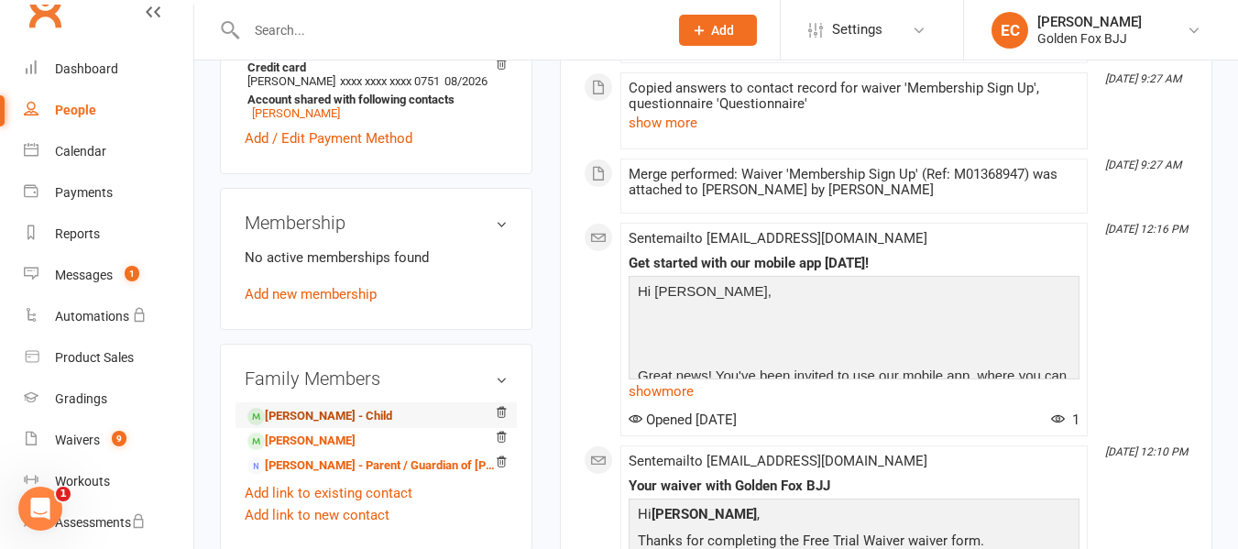
click at [327, 426] on link "[PERSON_NAME] - Child" at bounding box center [319, 416] width 145 height 19
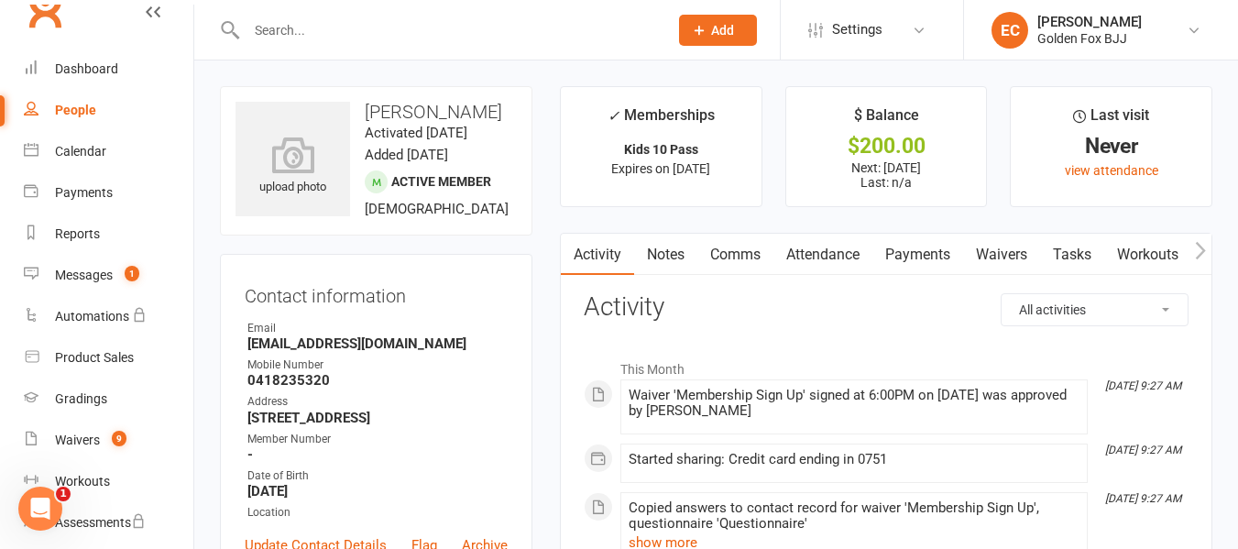
click at [1155, 257] on link "Workouts" at bounding box center [1147, 255] width 87 height 42
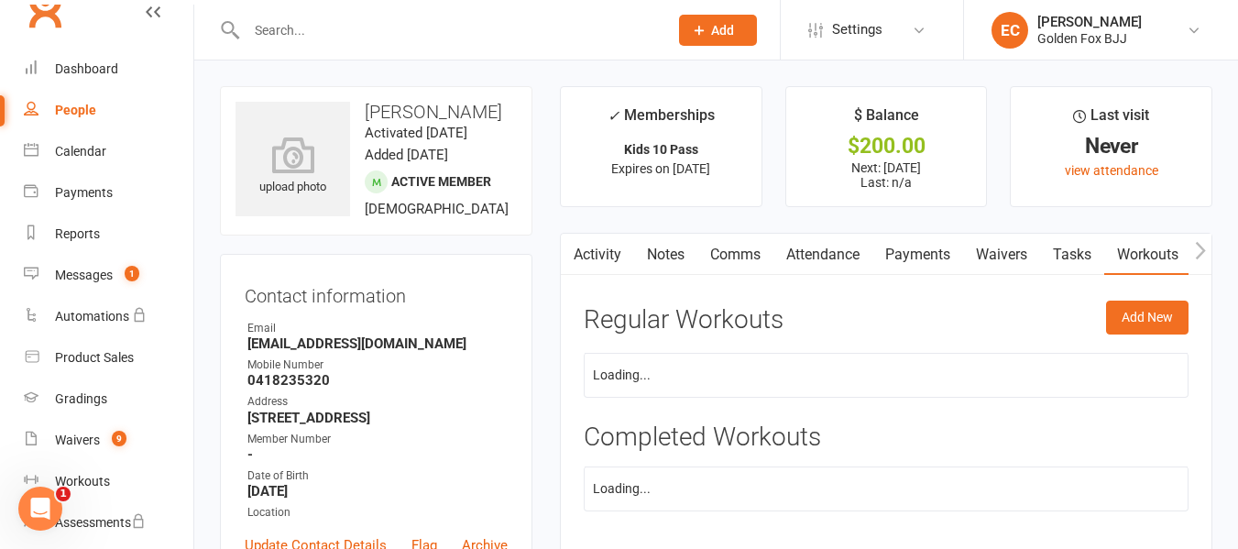
click at [1203, 259] on icon "button" at bounding box center [1200, 250] width 11 height 19
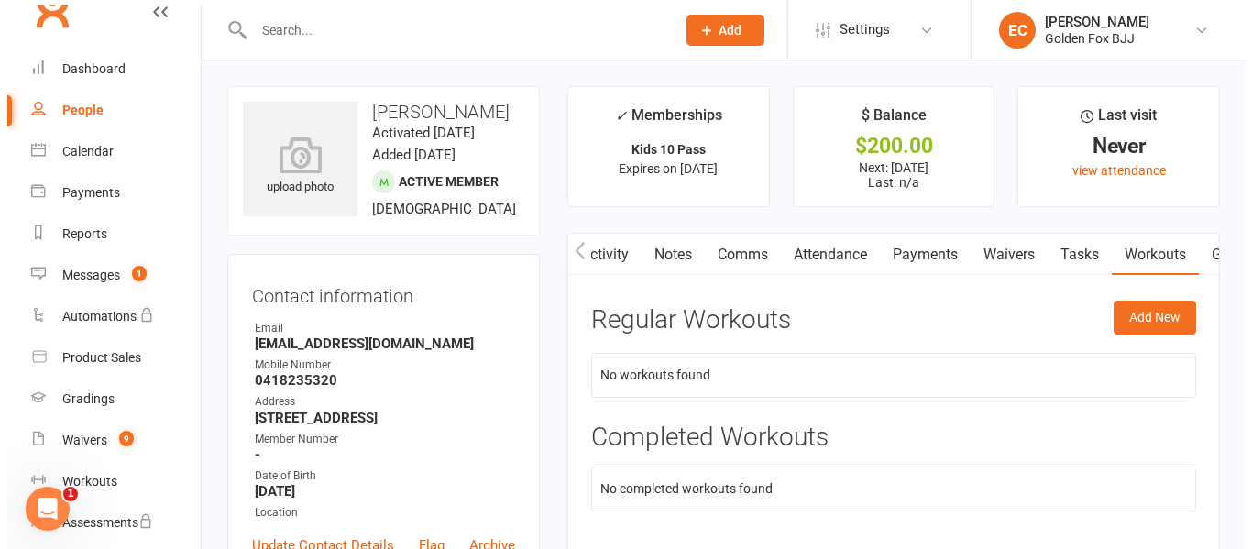
scroll to position [0, 257]
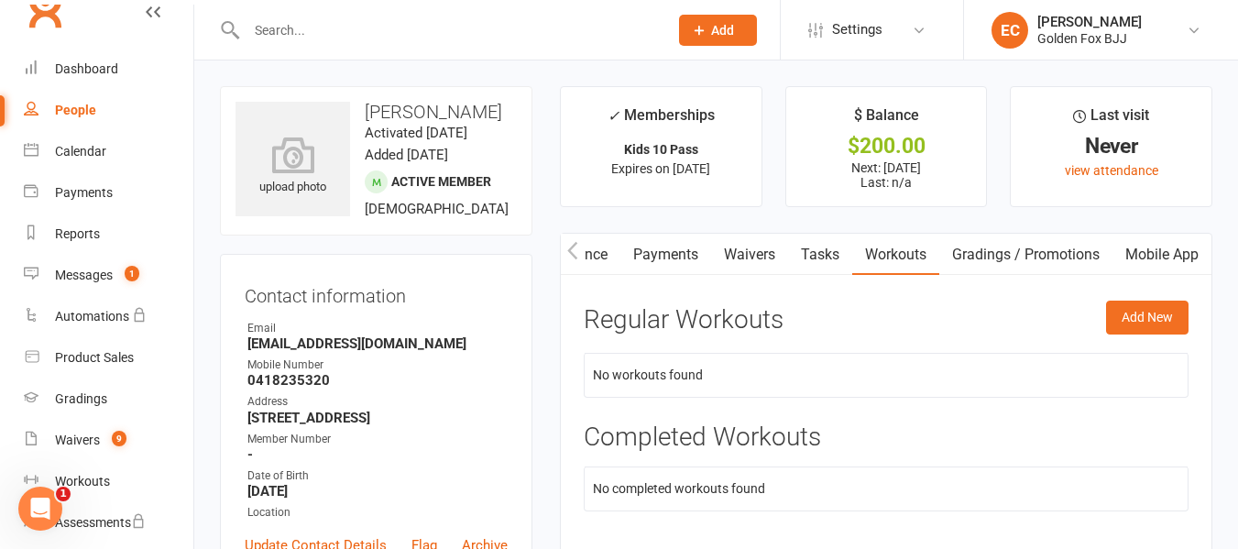
click at [1172, 259] on link "Mobile App" at bounding box center [1161, 255] width 99 height 42
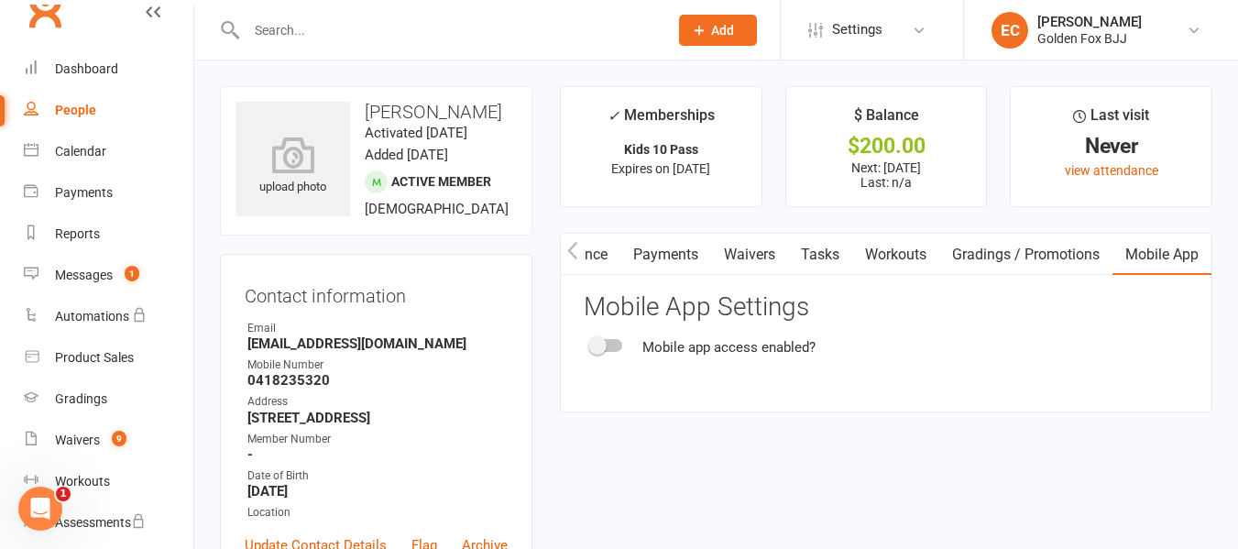
click at [601, 345] on span at bounding box center [597, 345] width 18 height 18
click at [591, 343] on input "checkbox" at bounding box center [591, 343] width 0 height 0
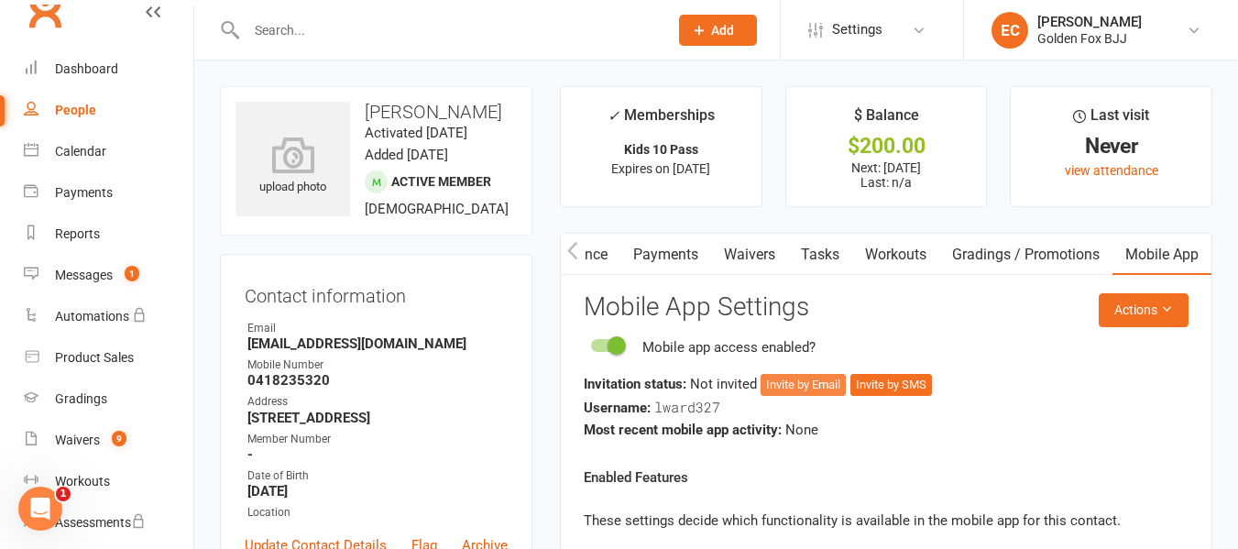
click at [788, 391] on button "Invite by Email" at bounding box center [803, 385] width 85 height 22
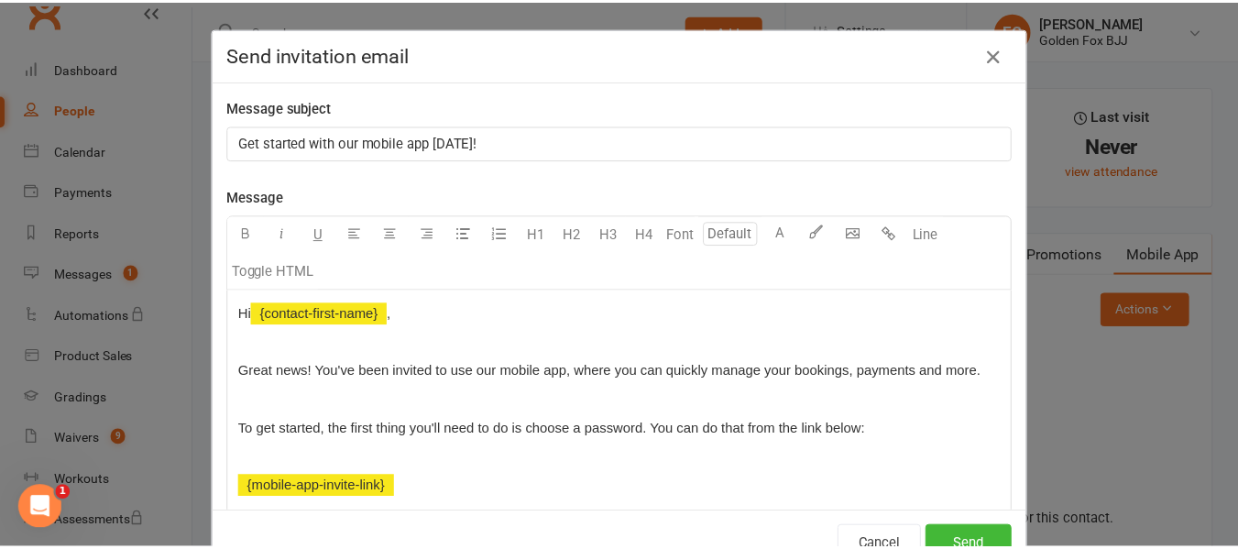
scroll to position [0, 249]
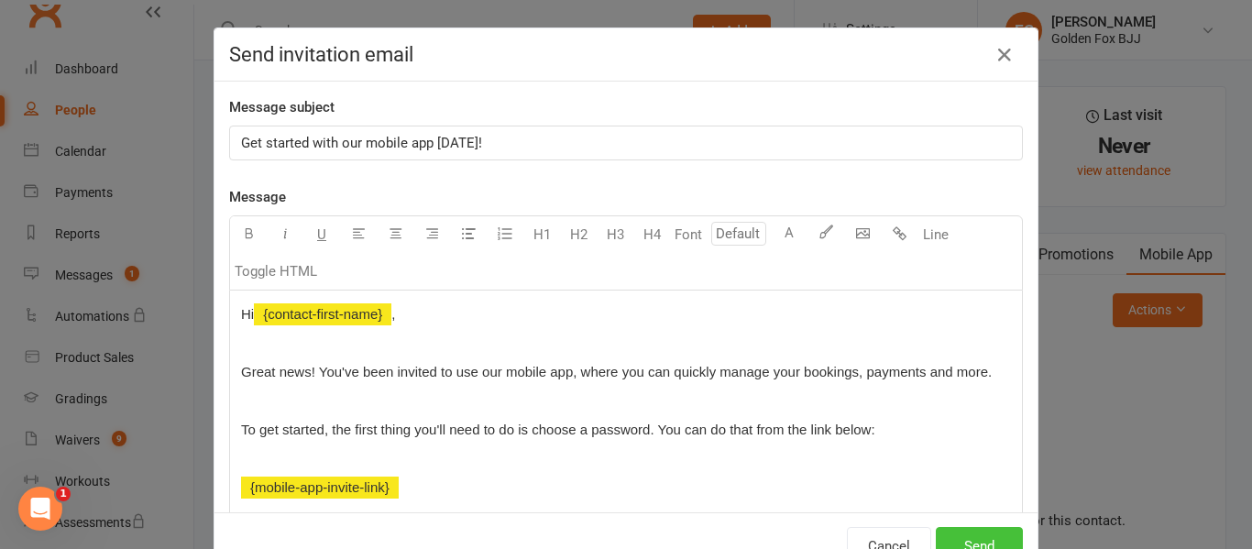
click at [962, 538] on button "Send" at bounding box center [979, 546] width 87 height 38
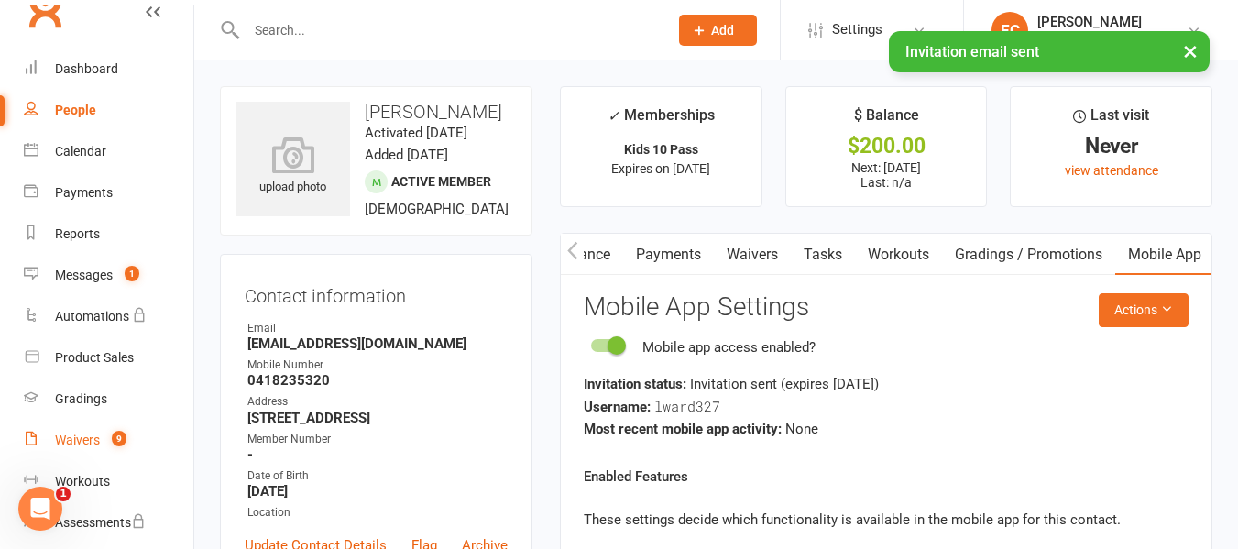
click at [112, 429] on link "Waivers 9" at bounding box center [109, 440] width 170 height 41
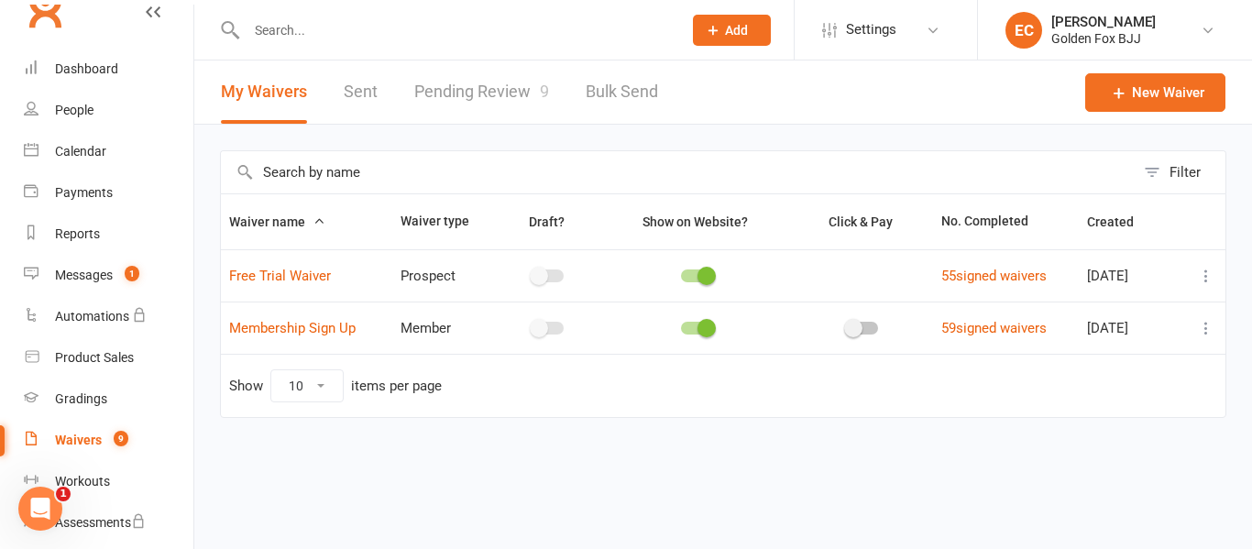
click at [530, 112] on link "Pending Review 9" at bounding box center [481, 91] width 135 height 63
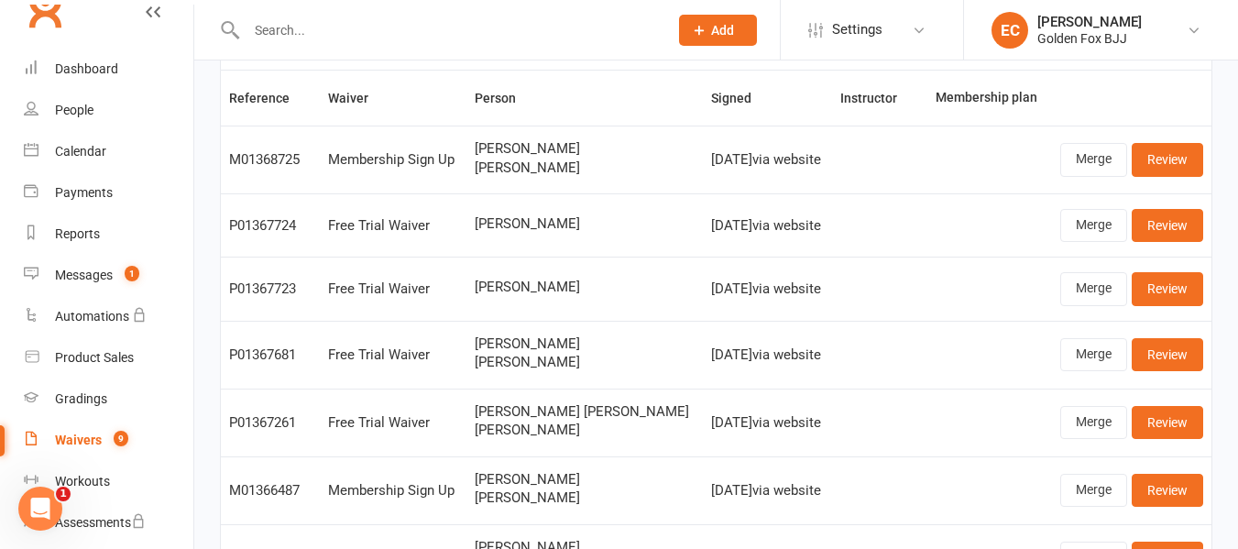
scroll to position [81, 0]
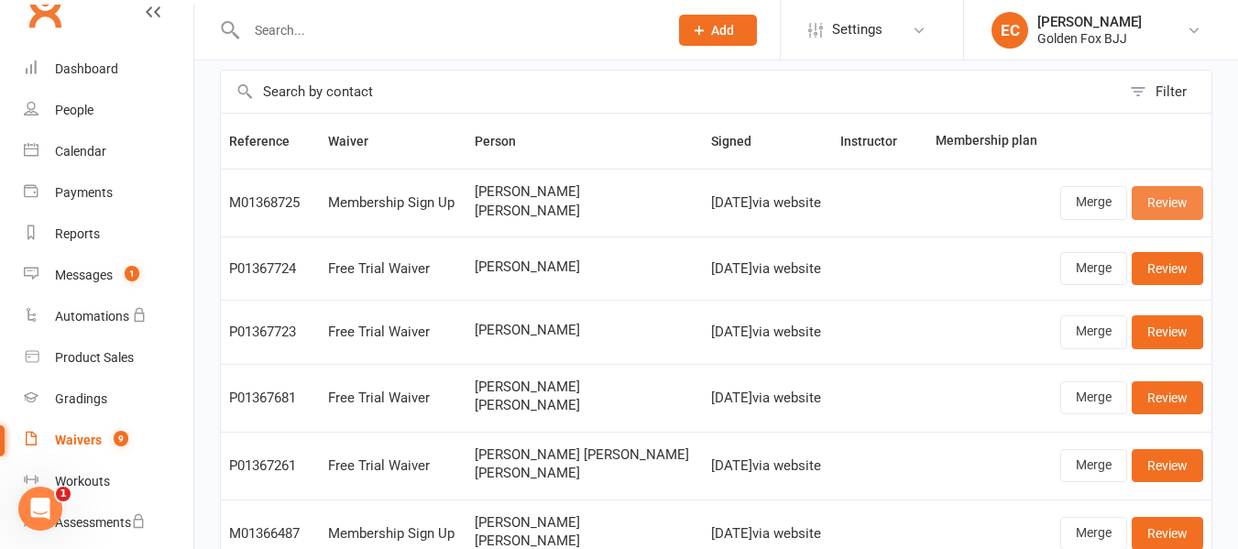
click at [1169, 219] on link "Review" at bounding box center [1167, 202] width 71 height 33
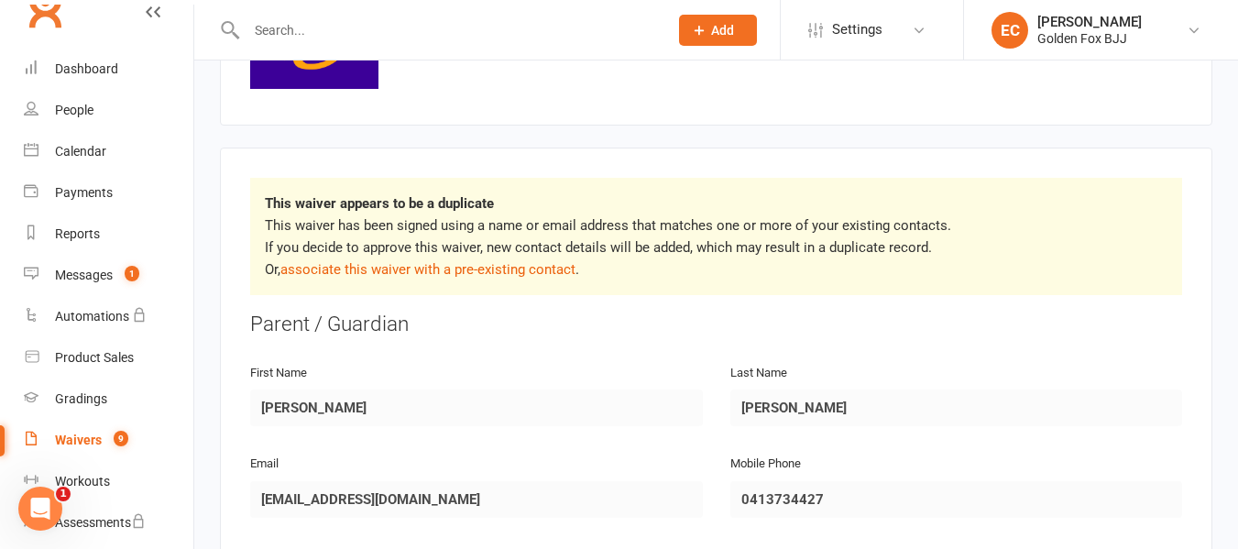
scroll to position [221, 0]
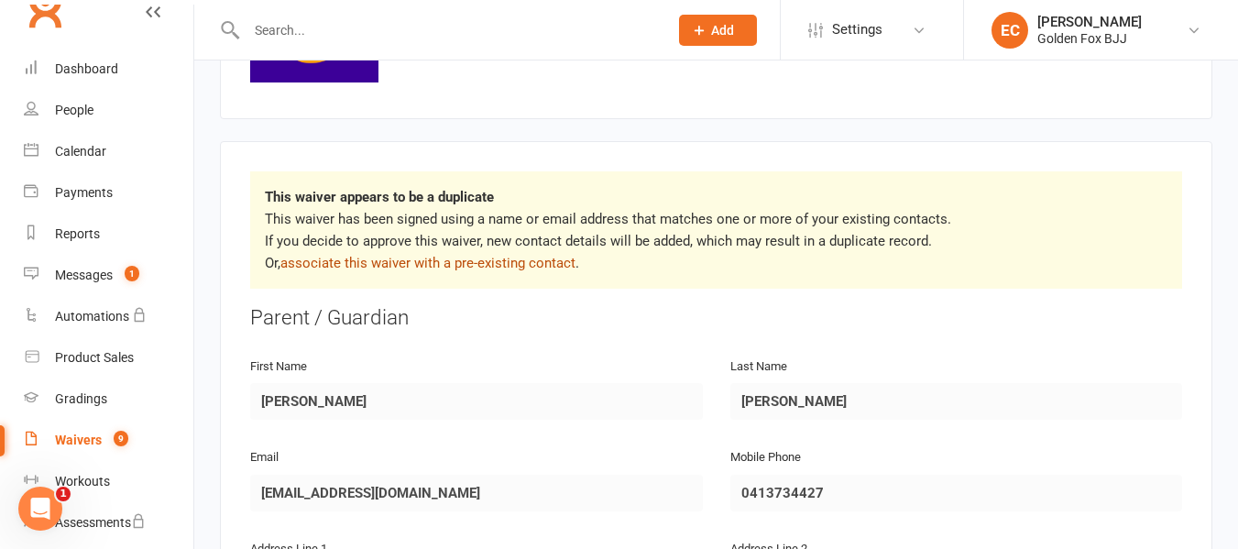
click at [479, 258] on link "associate this waiver with a pre-existing contact" at bounding box center [427, 263] width 295 height 16
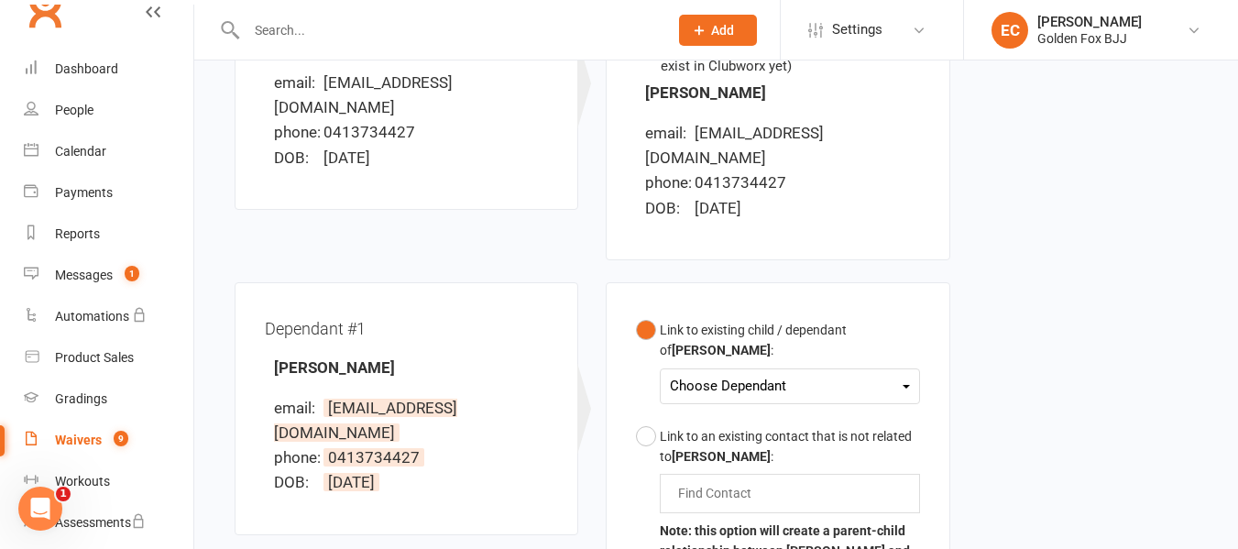
scroll to position [331, 0]
click at [749, 372] on div "Choose Dependant" at bounding box center [789, 384] width 239 height 25
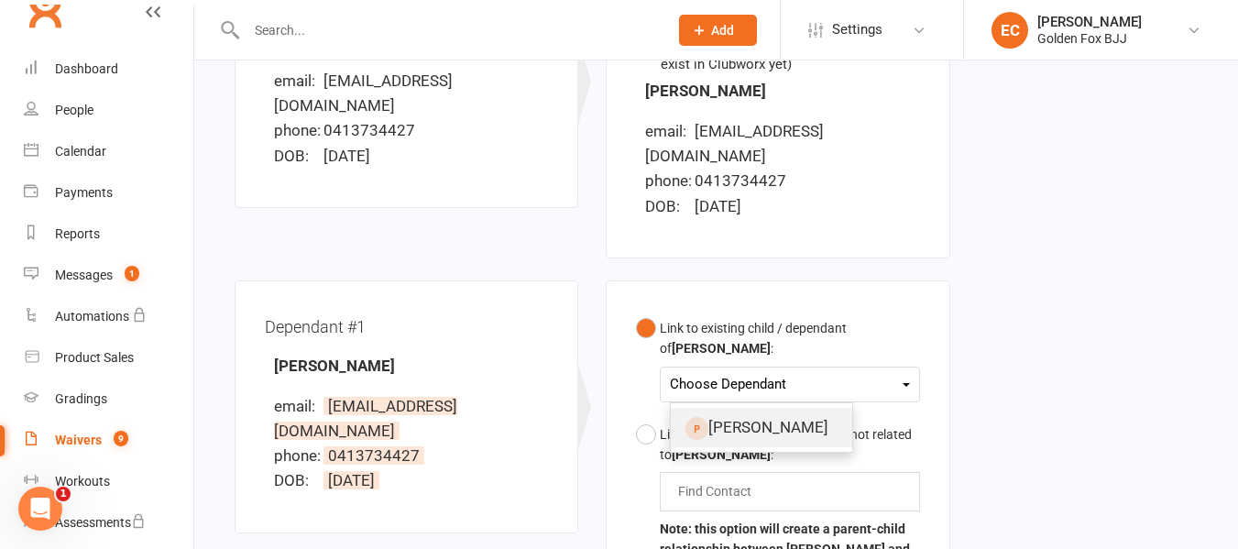
click at [753, 408] on link "[PERSON_NAME]" at bounding box center [761, 427] width 181 height 39
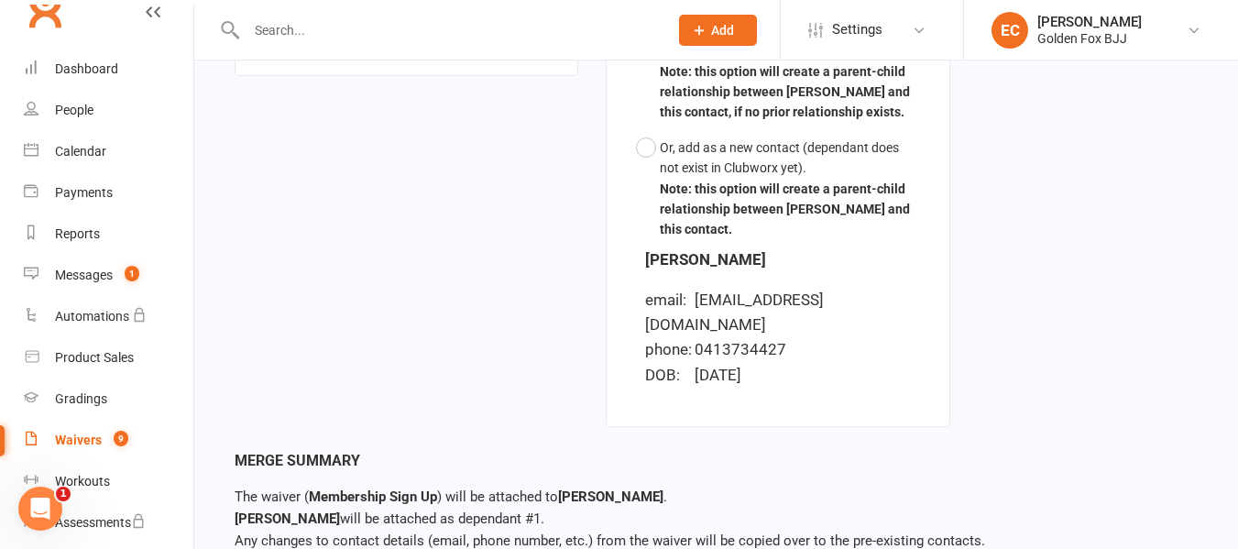
scroll to position [850, 0]
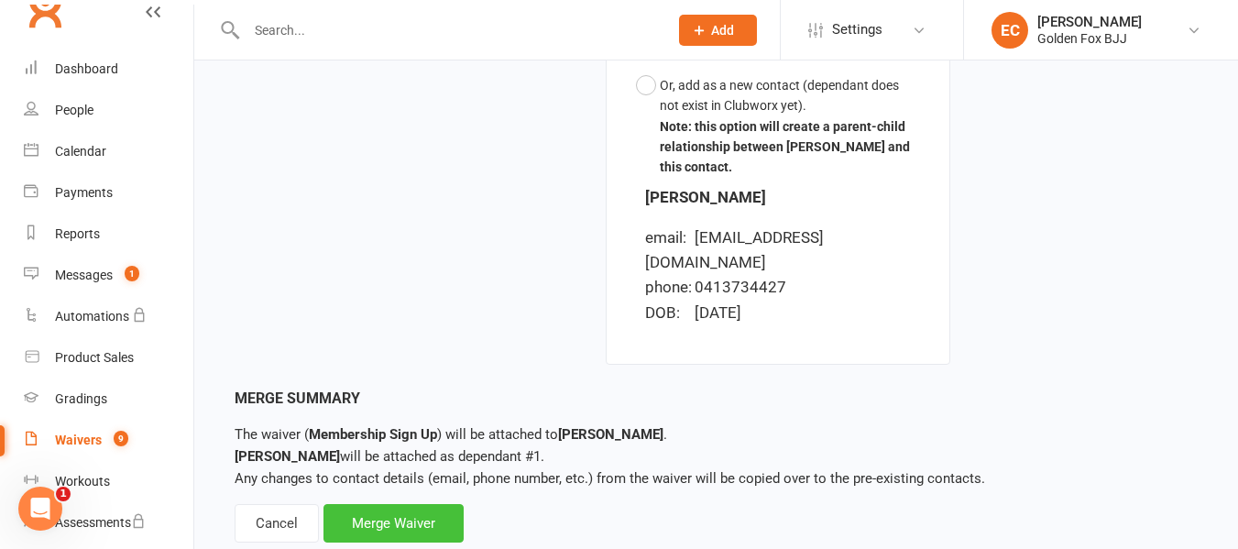
click at [443, 504] on div "Merge Waiver" at bounding box center [393, 523] width 140 height 38
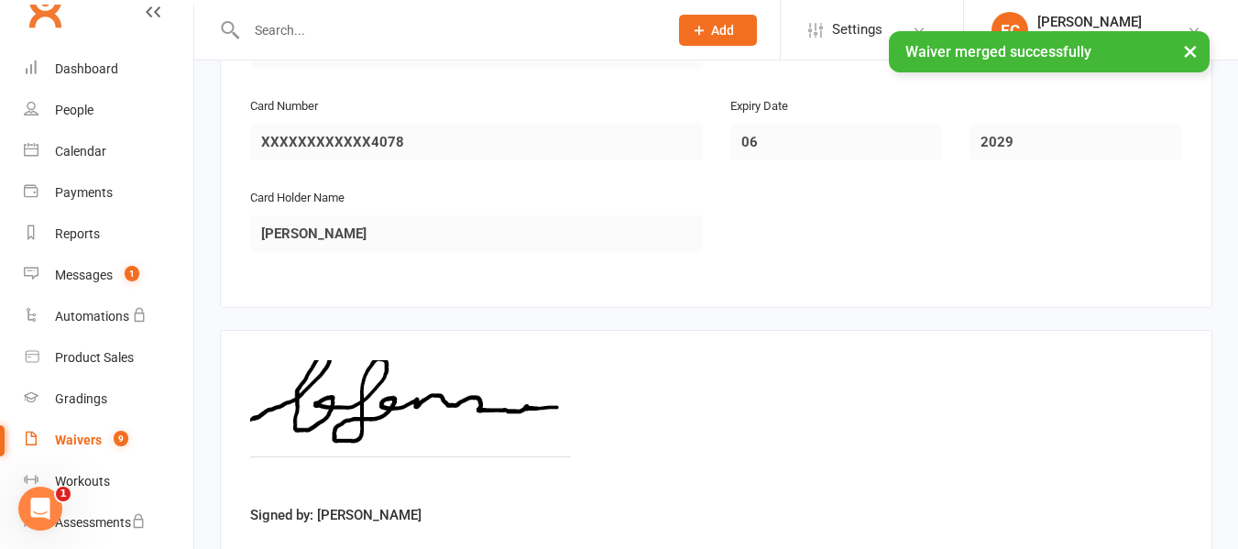
scroll to position [3093, 0]
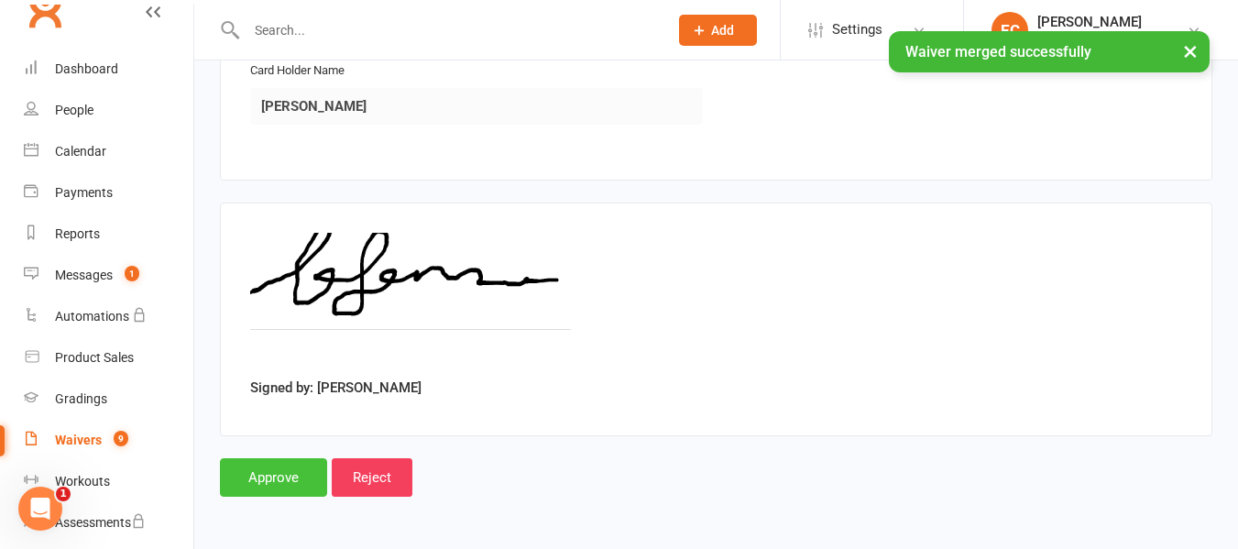
click at [268, 482] on input "Approve" at bounding box center [273, 477] width 107 height 38
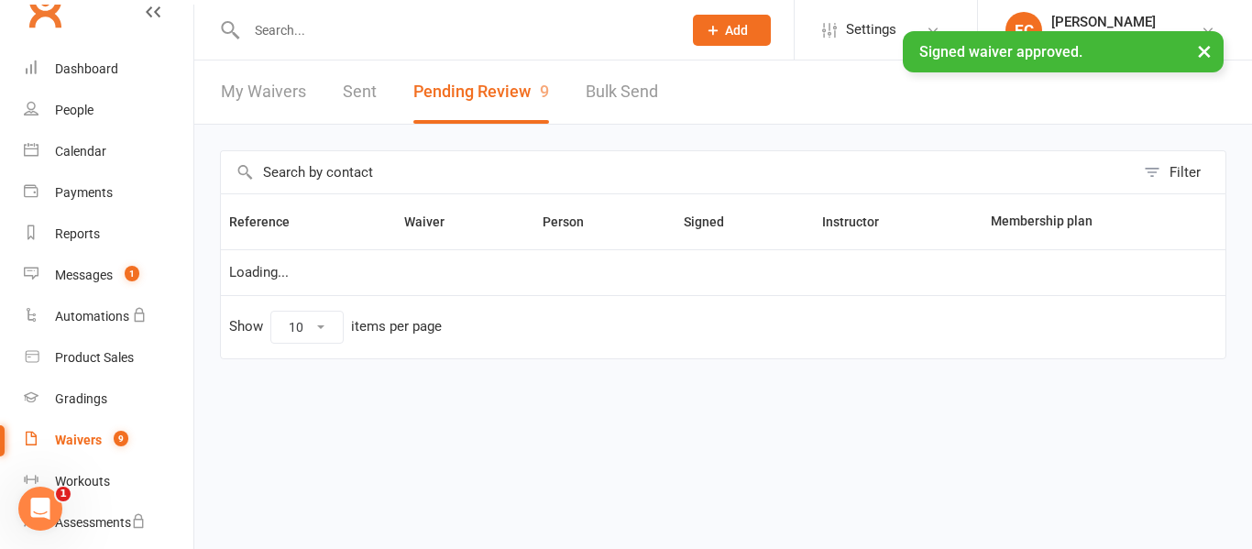
click at [312, 19] on input "text" at bounding box center [455, 30] width 428 height 26
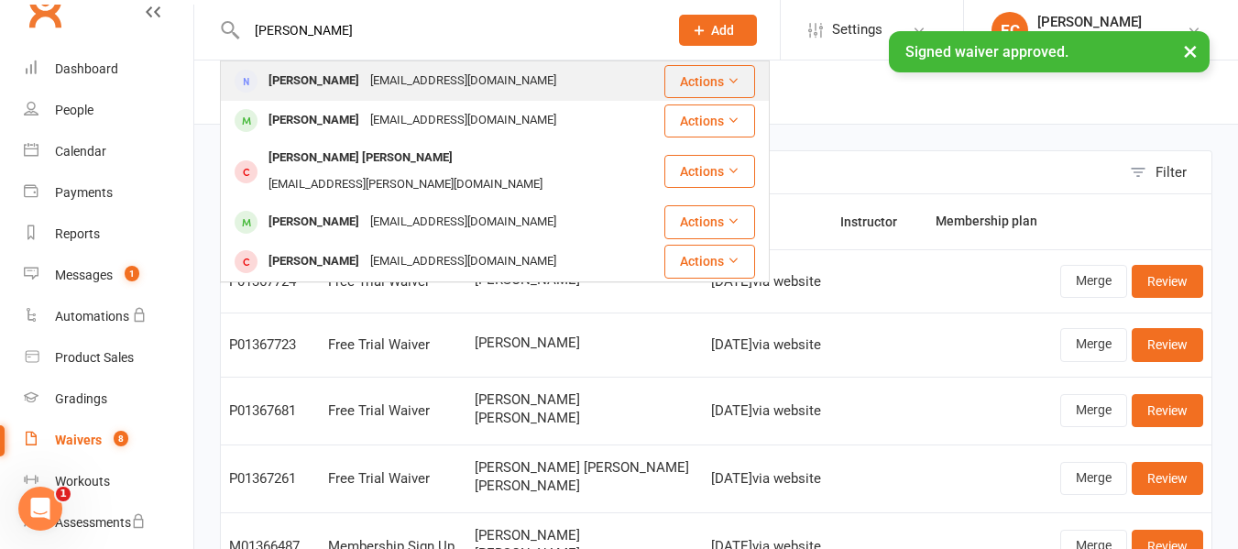
type input "[PERSON_NAME]"
click at [289, 89] on div "[PERSON_NAME]" at bounding box center [314, 81] width 102 height 27
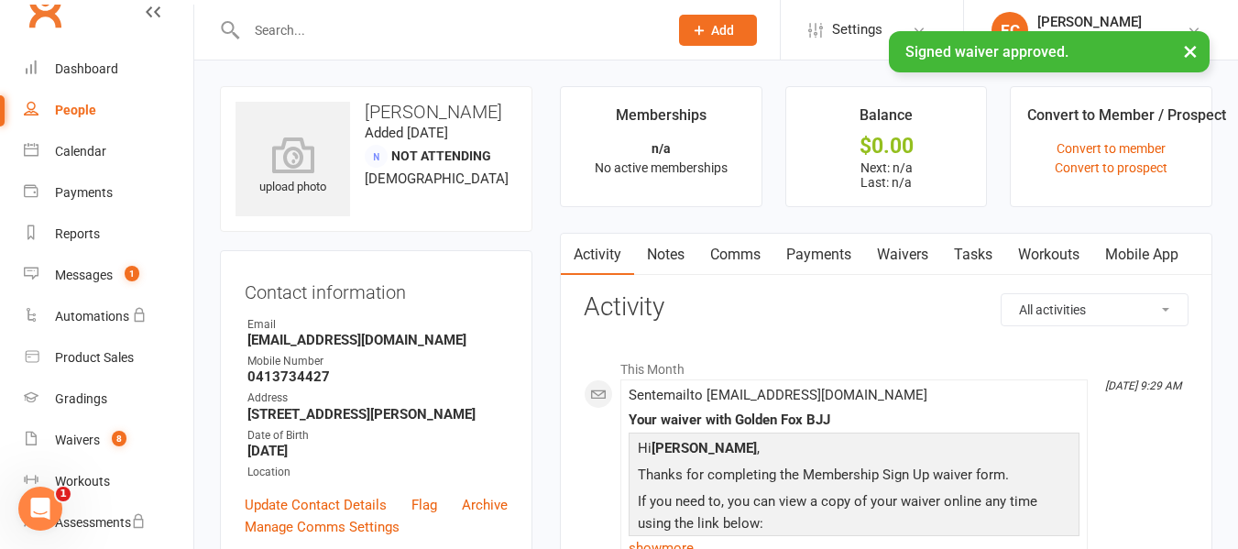
click at [1144, 236] on link "Mobile App" at bounding box center [1141, 255] width 99 height 42
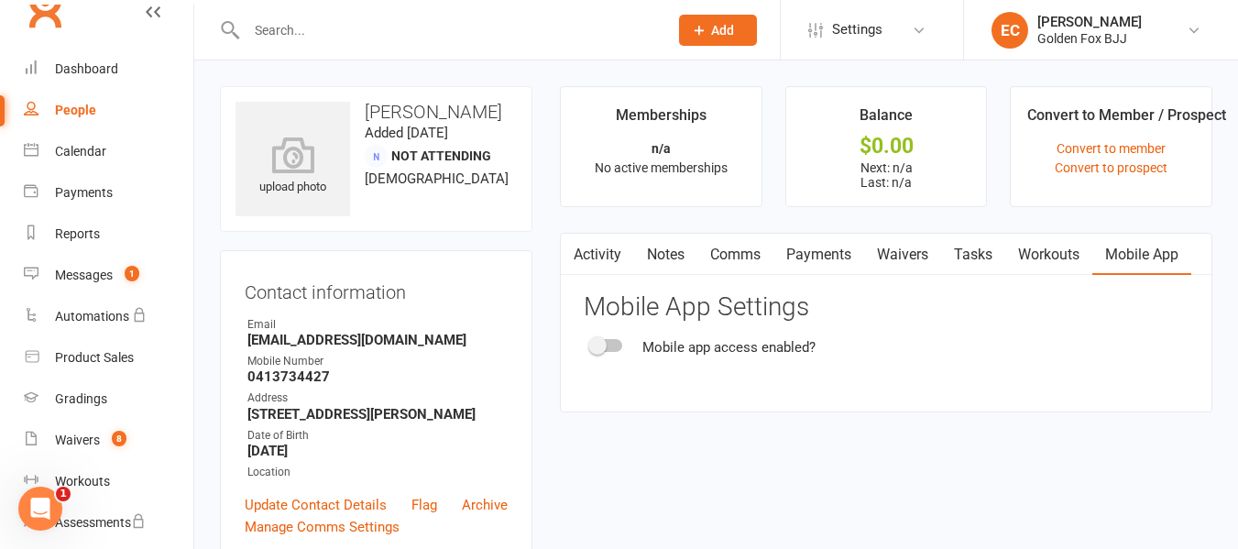
click at [588, 334] on react-component "Mobile App Settings Mobile app access enabled?" at bounding box center [886, 325] width 605 height 65
click at [614, 352] on div "Mobile app access enabled?" at bounding box center [886, 347] width 605 height 22
click at [608, 350] on div at bounding box center [606, 345] width 31 height 13
click at [591, 343] on input "checkbox" at bounding box center [591, 343] width 0 height 0
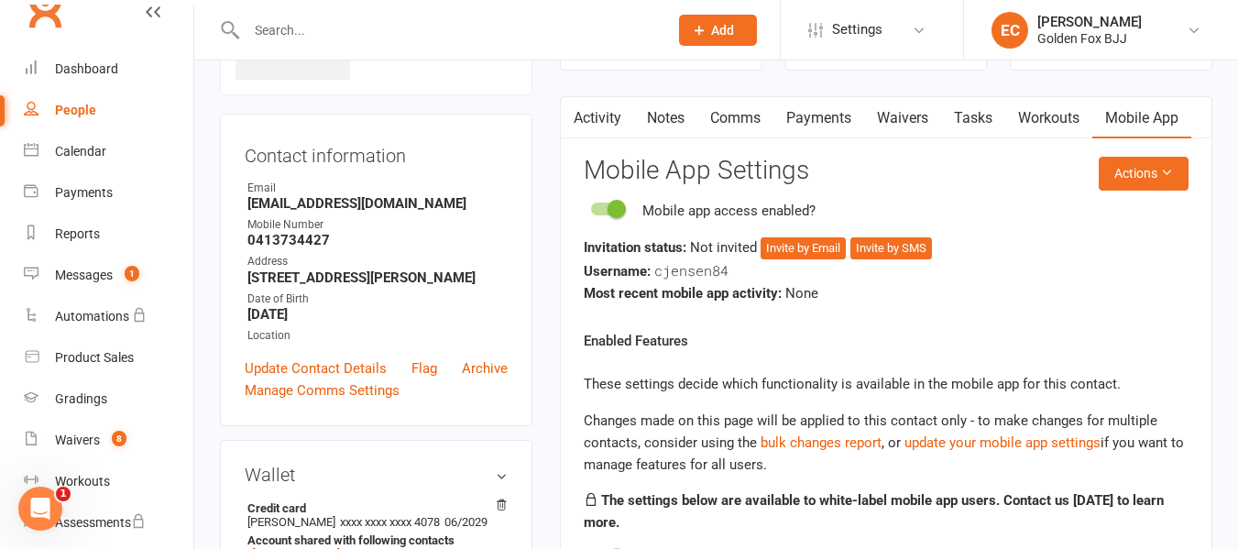
scroll to position [139, 0]
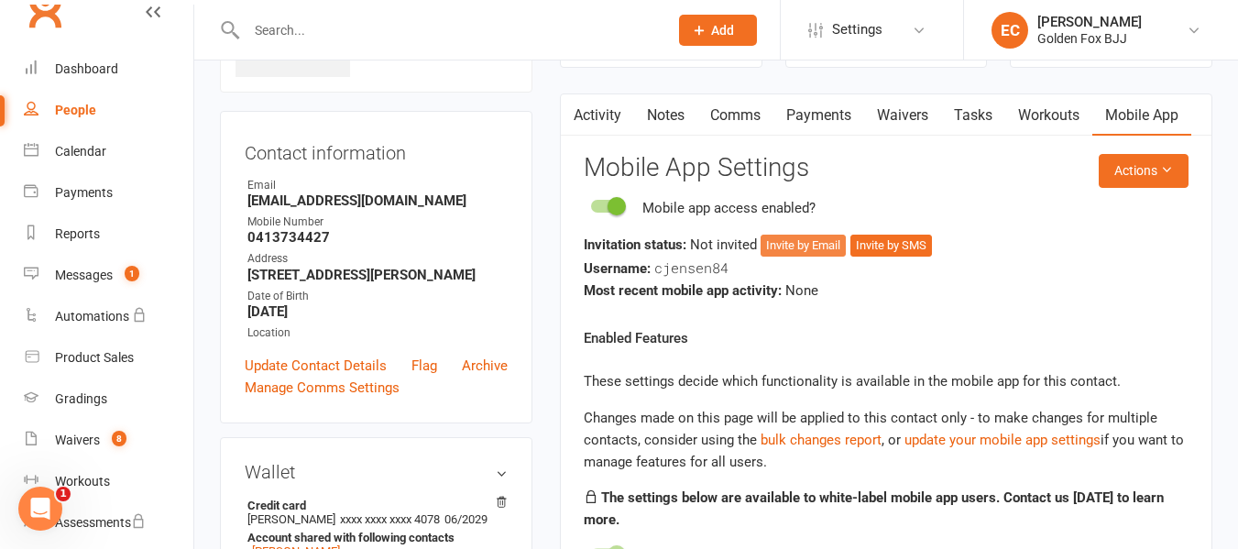
click at [812, 243] on button "Invite by Email" at bounding box center [803, 246] width 85 height 22
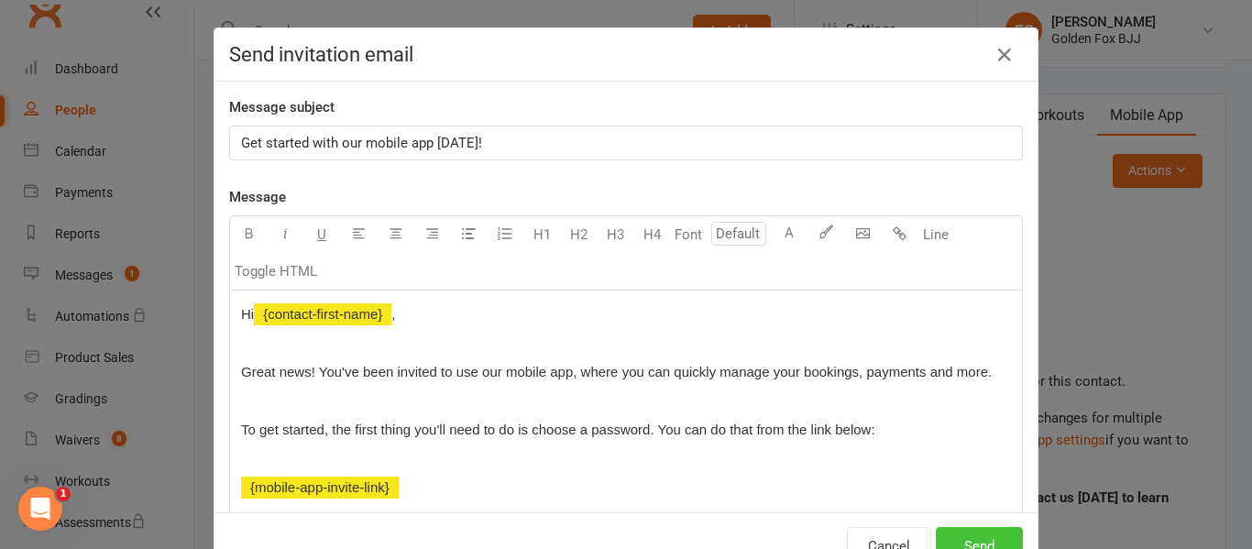
click at [983, 530] on button "Send" at bounding box center [979, 546] width 87 height 38
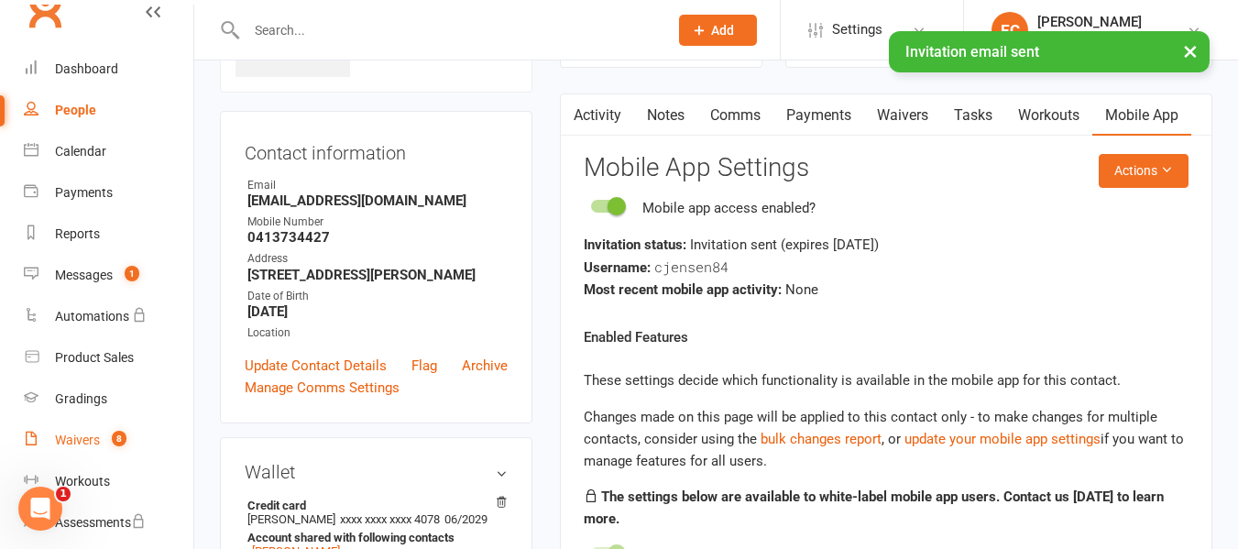
click at [82, 440] on div "Waivers" at bounding box center [77, 440] width 45 height 15
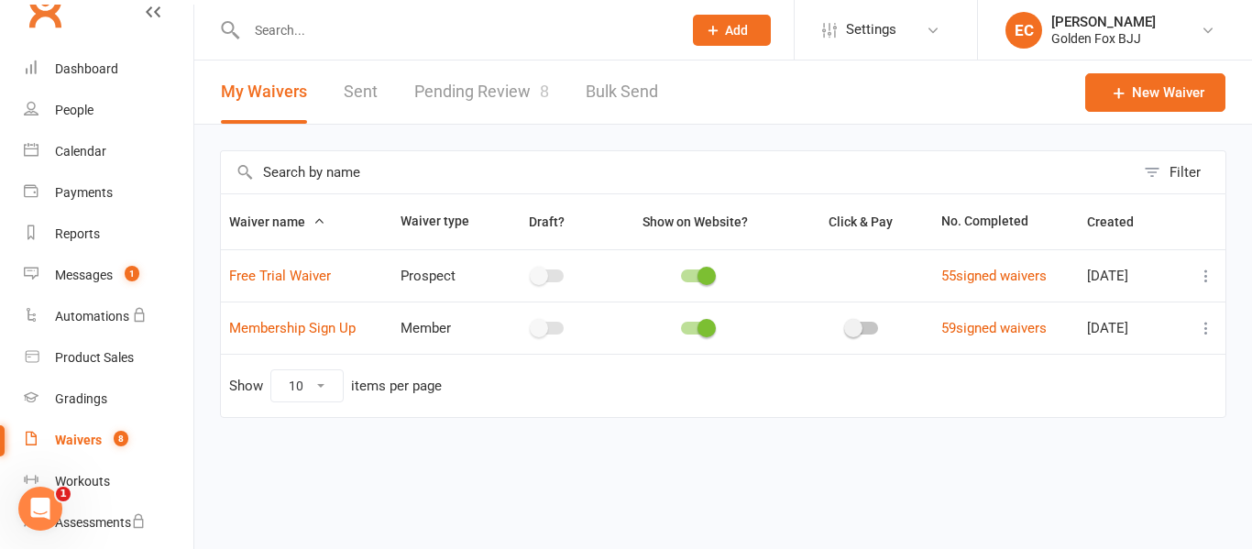
click at [462, 94] on link "Pending Review 8" at bounding box center [481, 91] width 135 height 63
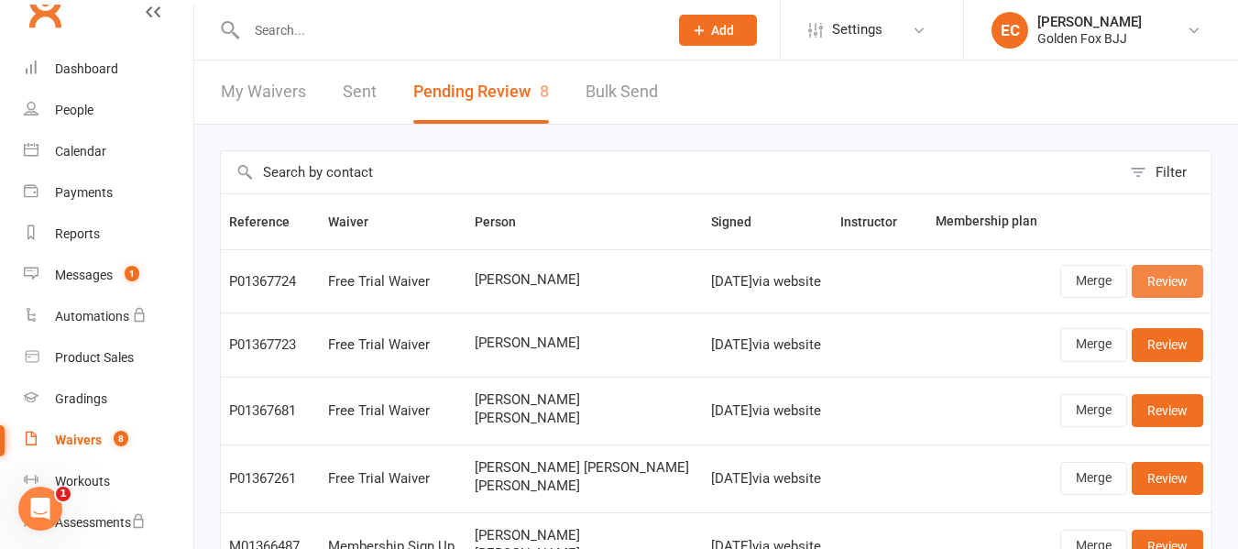
click at [1178, 285] on link "Review" at bounding box center [1167, 281] width 71 height 33
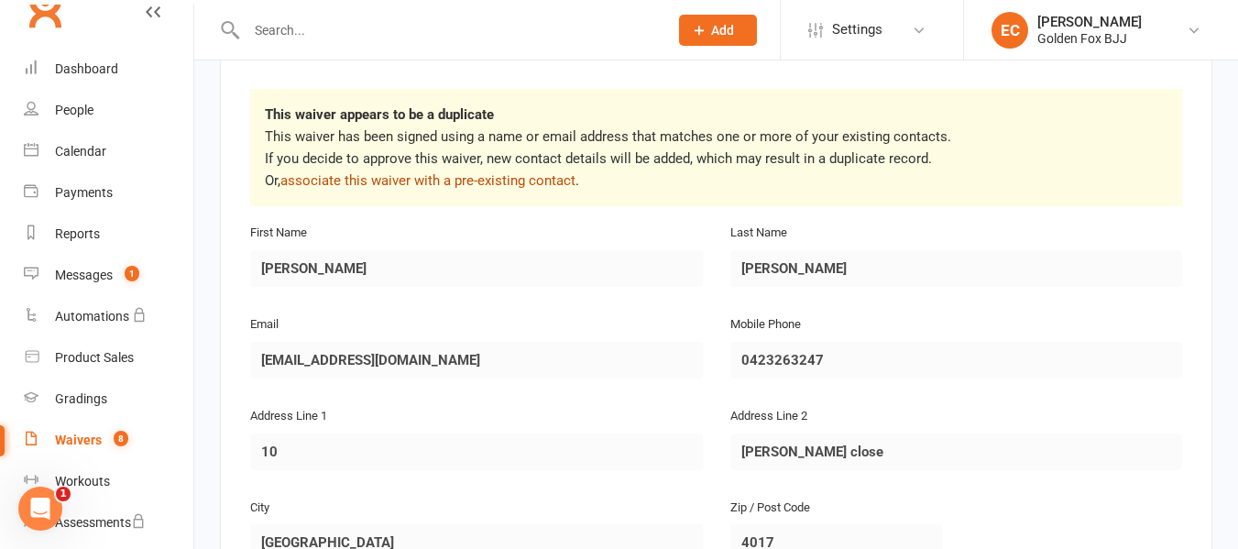
scroll to position [304, 0]
click at [449, 179] on link "associate this waiver with a pre-existing contact" at bounding box center [427, 179] width 295 height 16
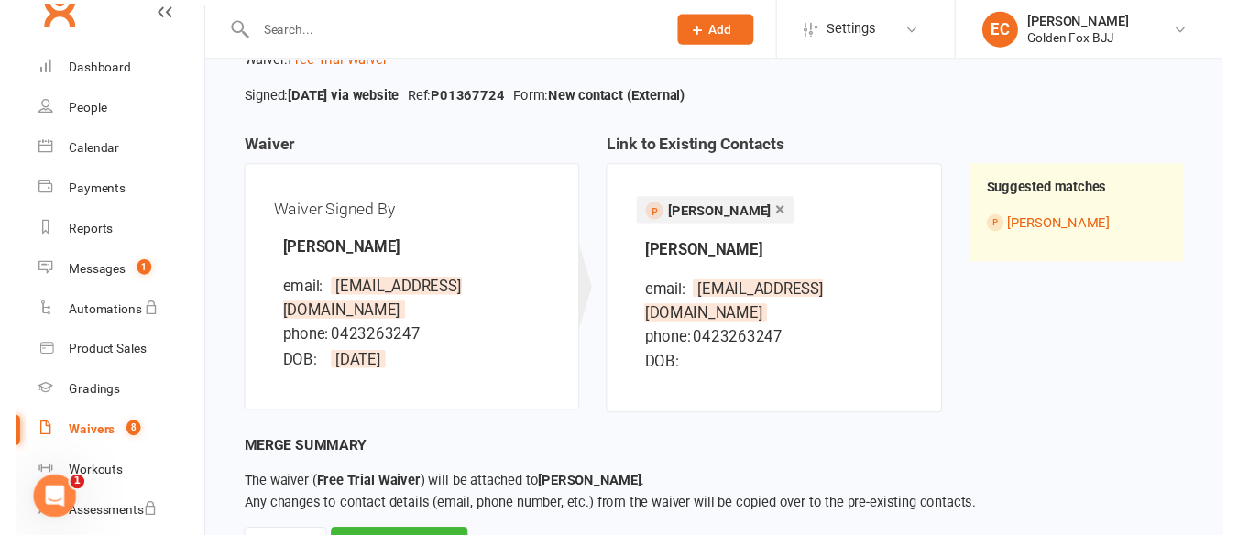
scroll to position [180, 0]
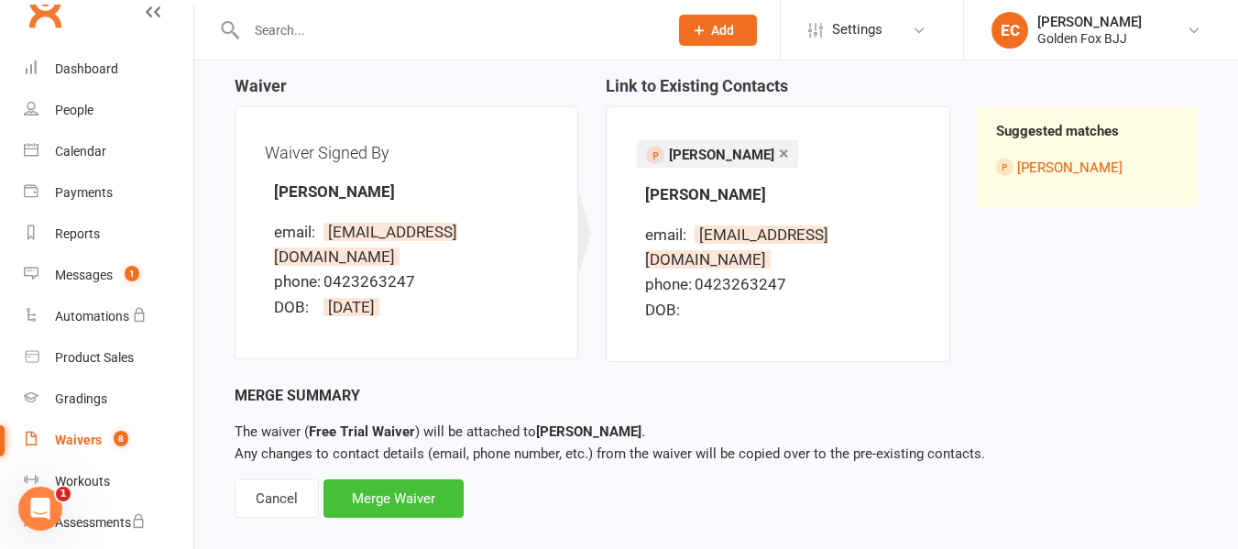
click at [416, 479] on div "Merge Waiver" at bounding box center [393, 498] width 140 height 38
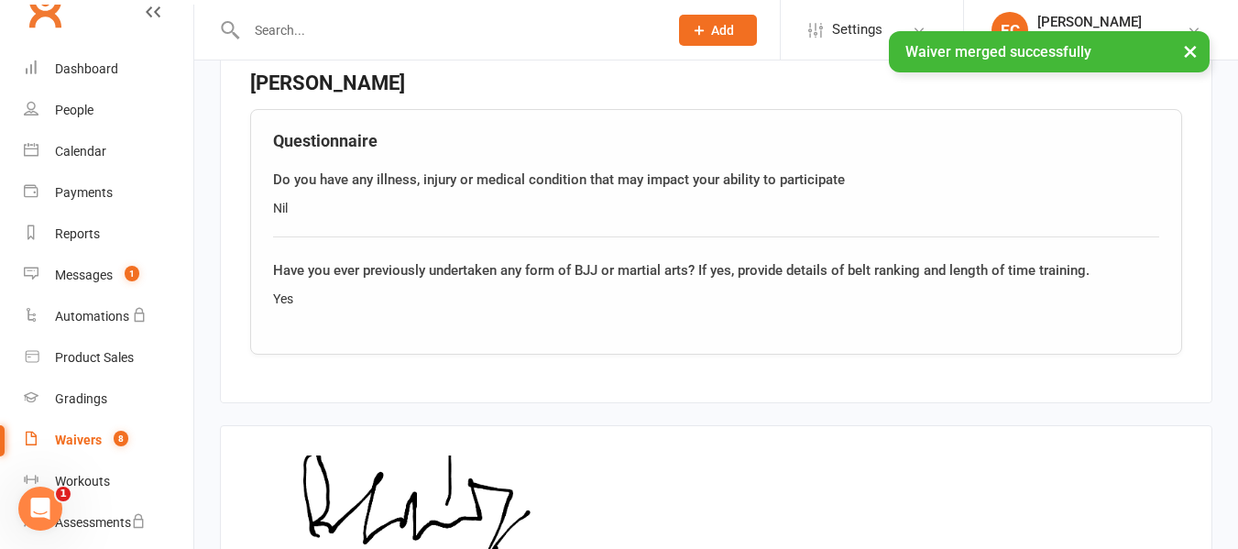
scroll to position [1490, 0]
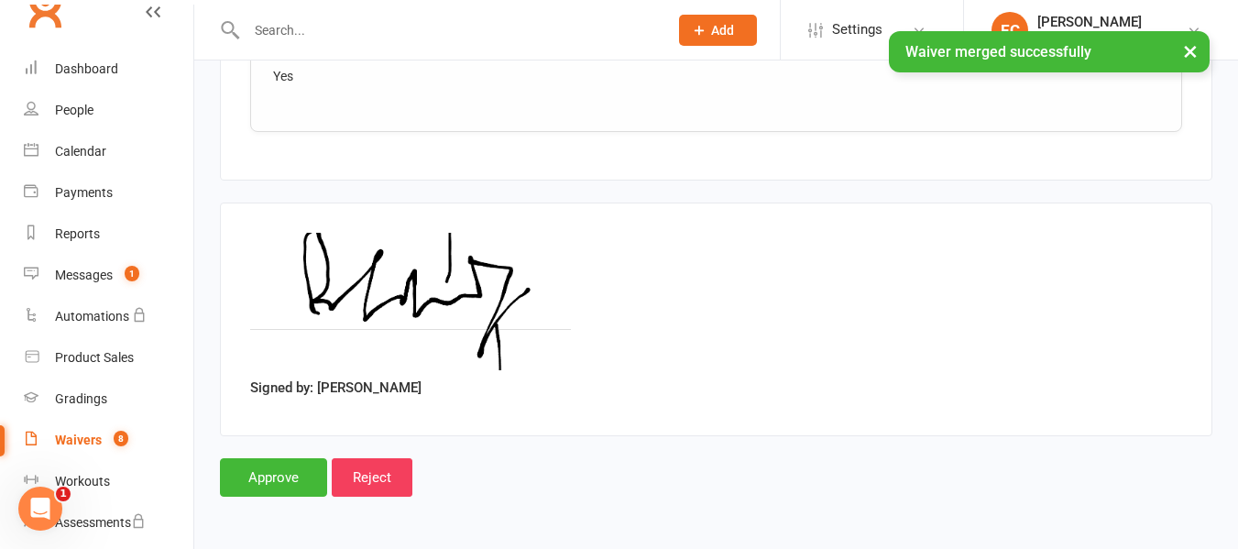
click at [270, 465] on input "Approve" at bounding box center [273, 477] width 107 height 38
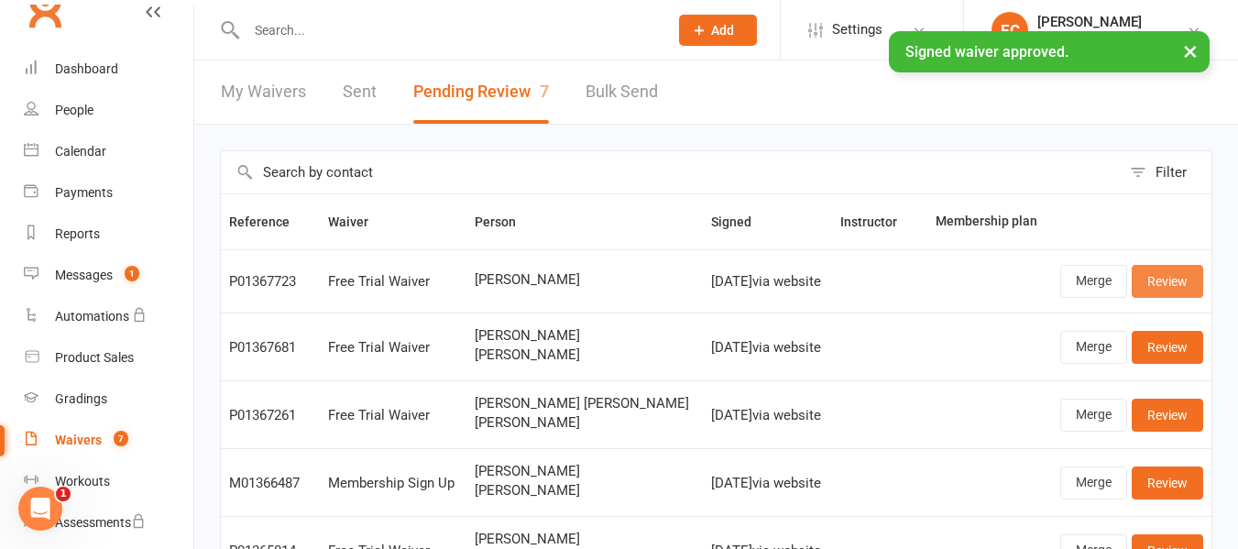
click at [1155, 272] on link "Review" at bounding box center [1167, 281] width 71 height 33
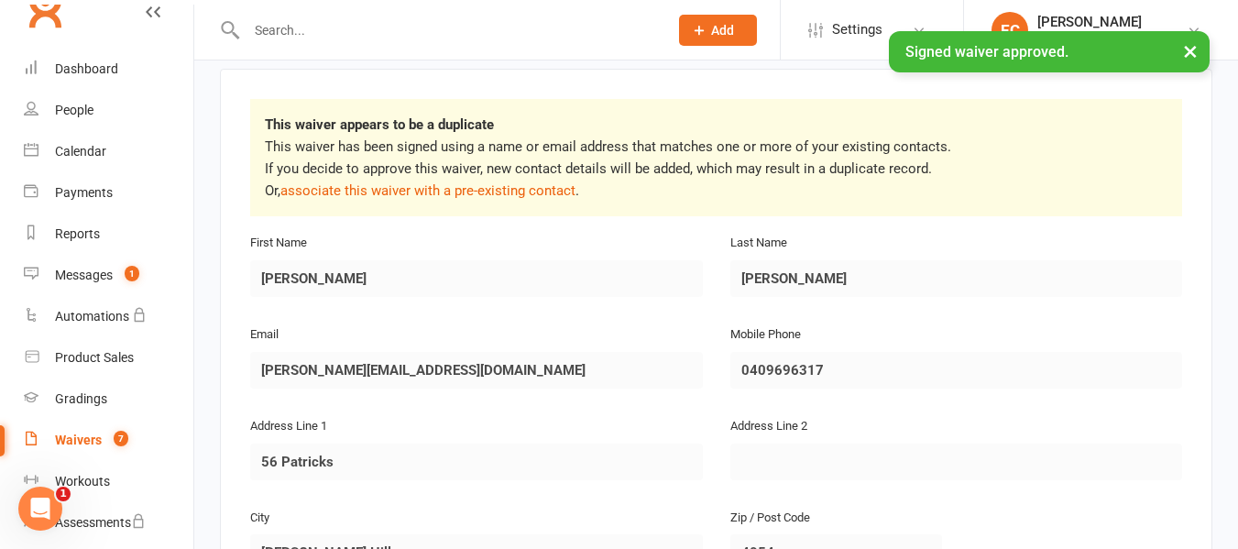
scroll to position [356, 0]
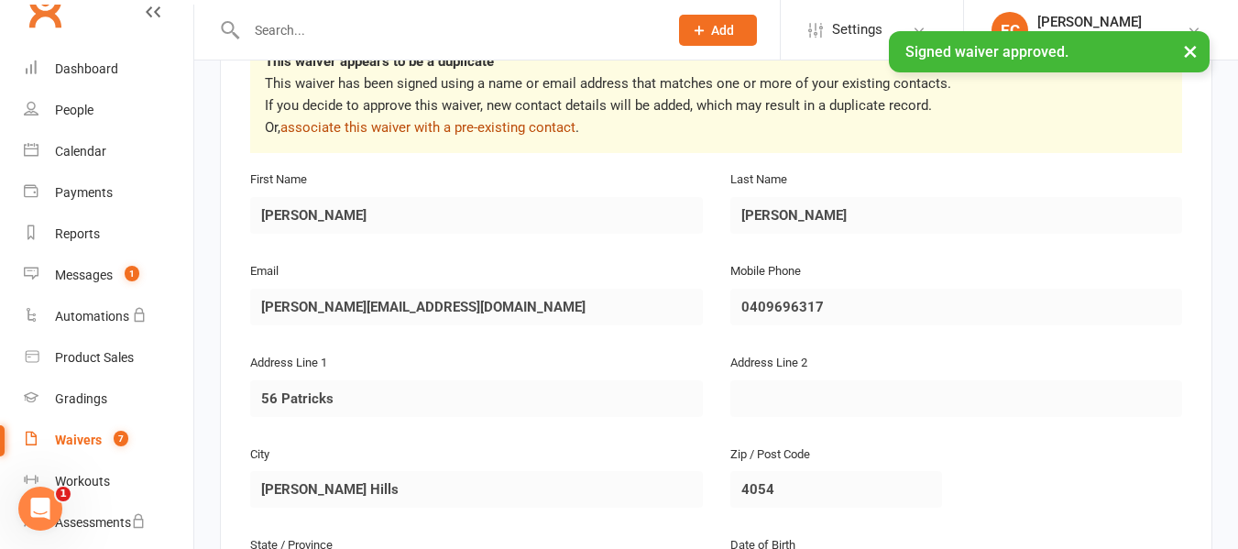
click at [422, 119] on link "associate this waiver with a pre-existing contact" at bounding box center [427, 127] width 295 height 16
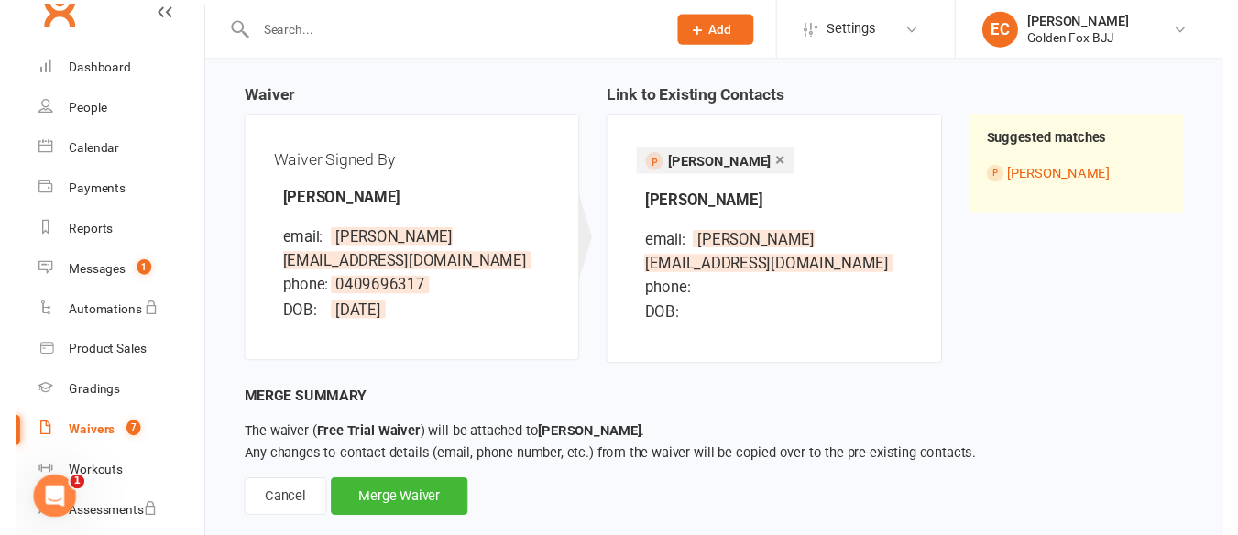
scroll to position [204, 0]
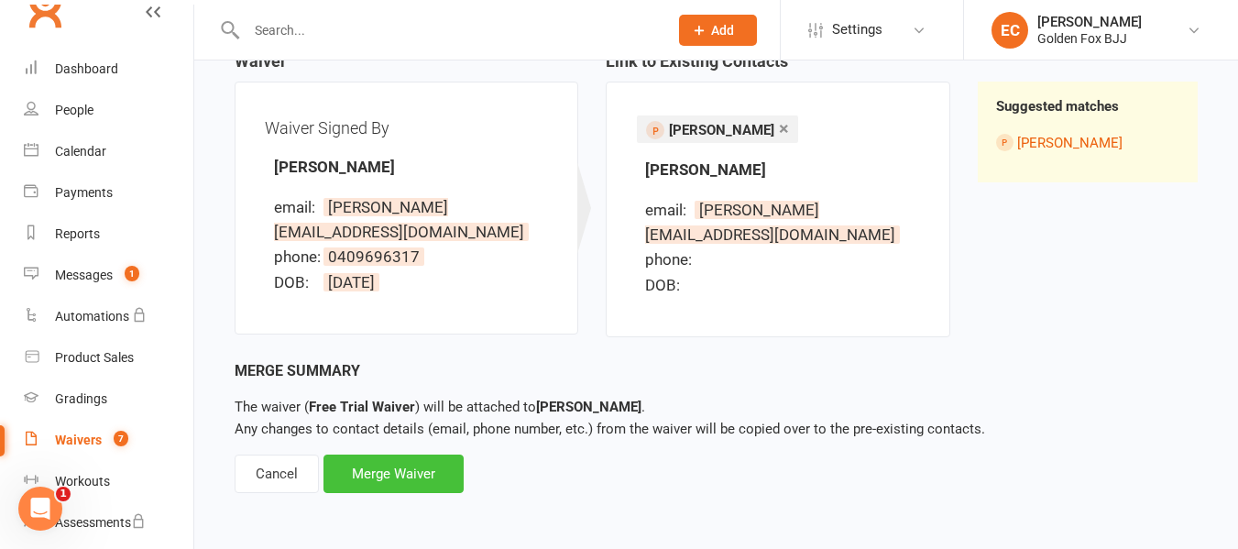
click at [433, 481] on div "Merge Waiver" at bounding box center [393, 473] width 140 height 38
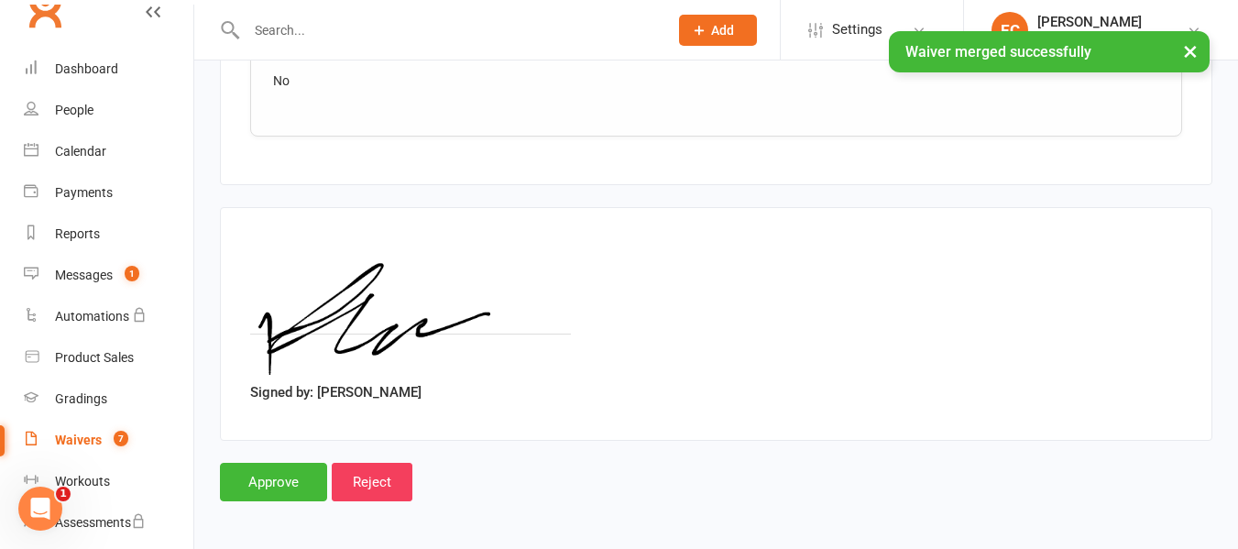
scroll to position [1490, 0]
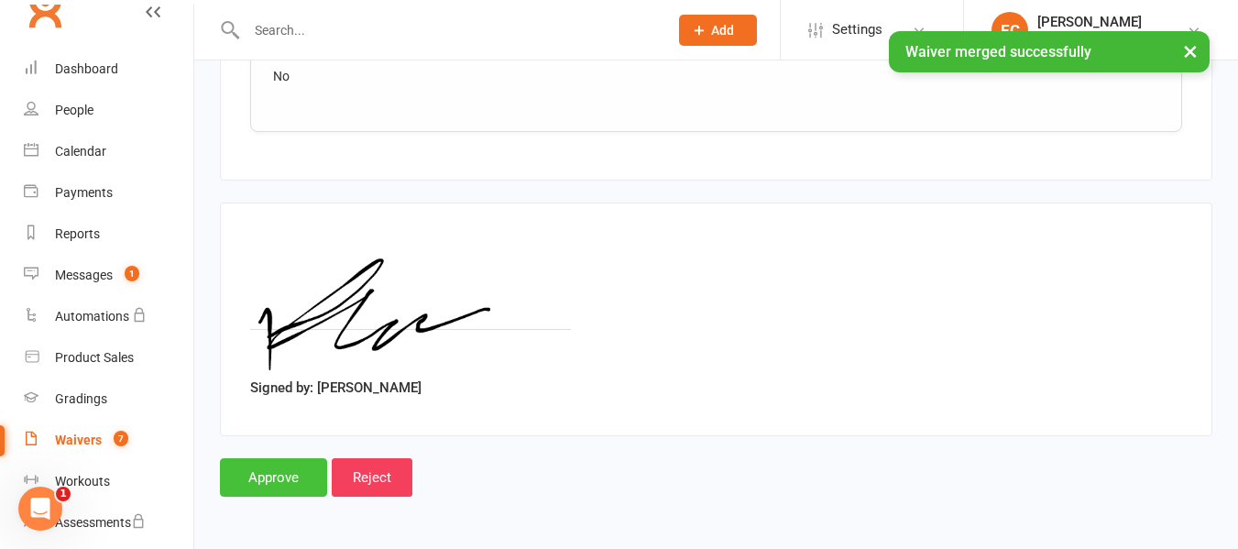
click at [247, 474] on input "Approve" at bounding box center [273, 477] width 107 height 38
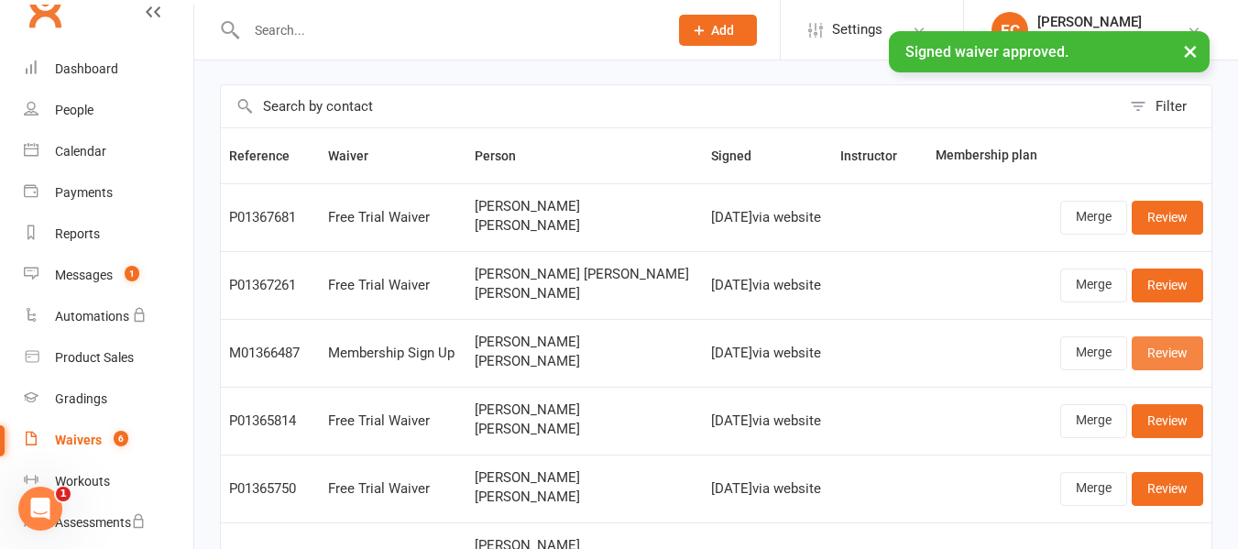
scroll to position [65, 0]
click at [1191, 357] on link "Review" at bounding box center [1167, 353] width 71 height 33
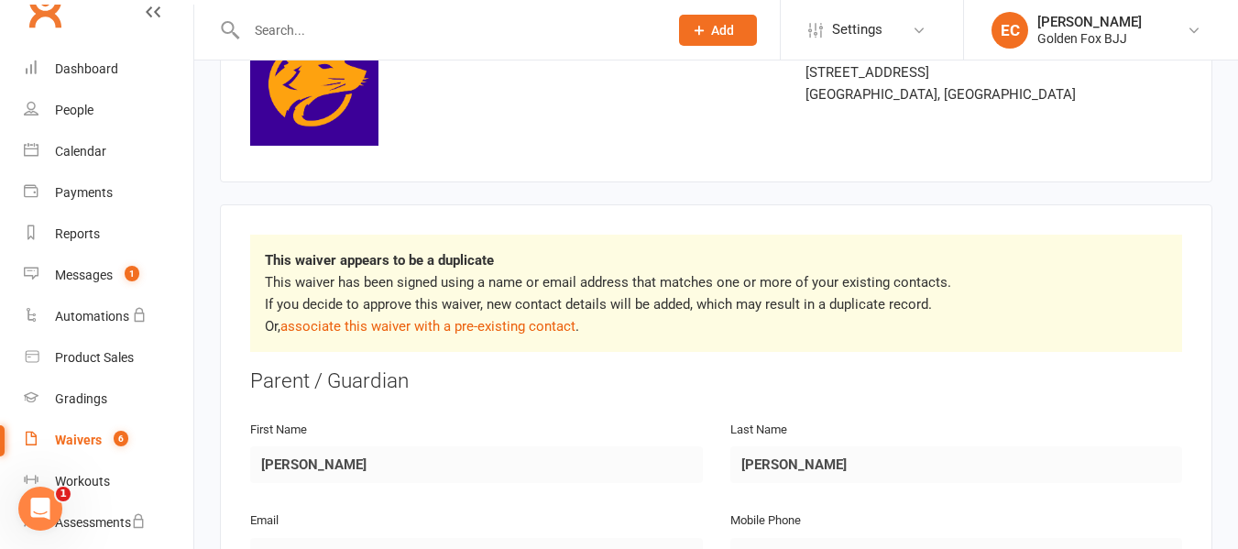
scroll to position [178, 0]
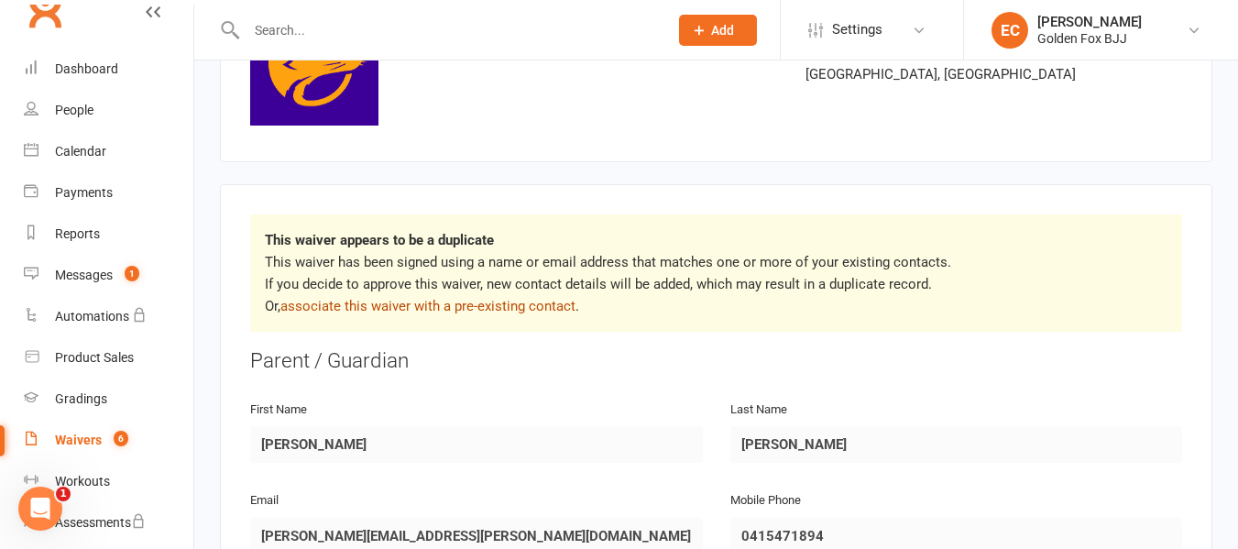
click at [504, 304] on link "associate this waiver with a pre-existing contact" at bounding box center [427, 306] width 295 height 16
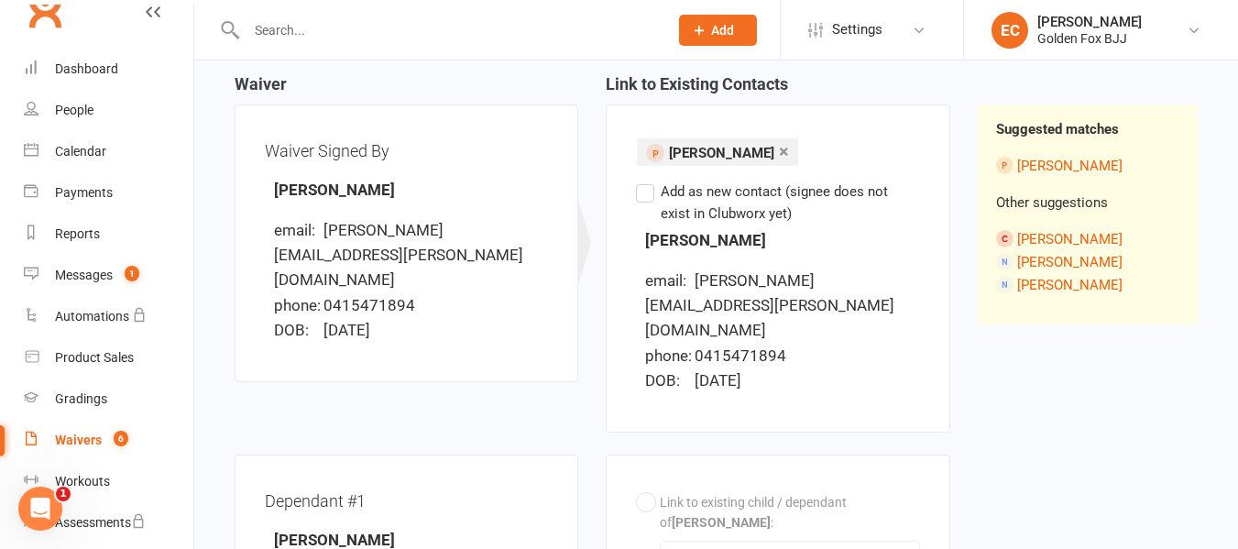
scroll to position [154, 0]
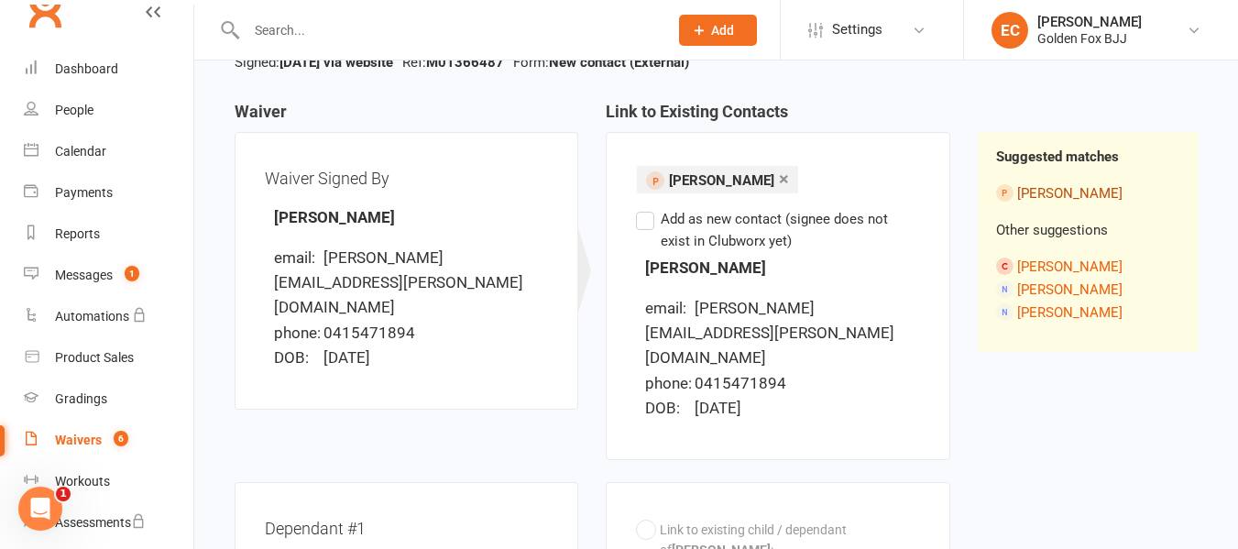
click at [1049, 197] on link "[PERSON_NAME]" at bounding box center [1069, 193] width 105 height 16
click at [1073, 288] on link "[PERSON_NAME]" at bounding box center [1069, 289] width 105 height 16
click at [1046, 309] on link "[PERSON_NAME]" at bounding box center [1069, 312] width 105 height 16
click at [1028, 292] on link "[PERSON_NAME]" at bounding box center [1069, 289] width 105 height 16
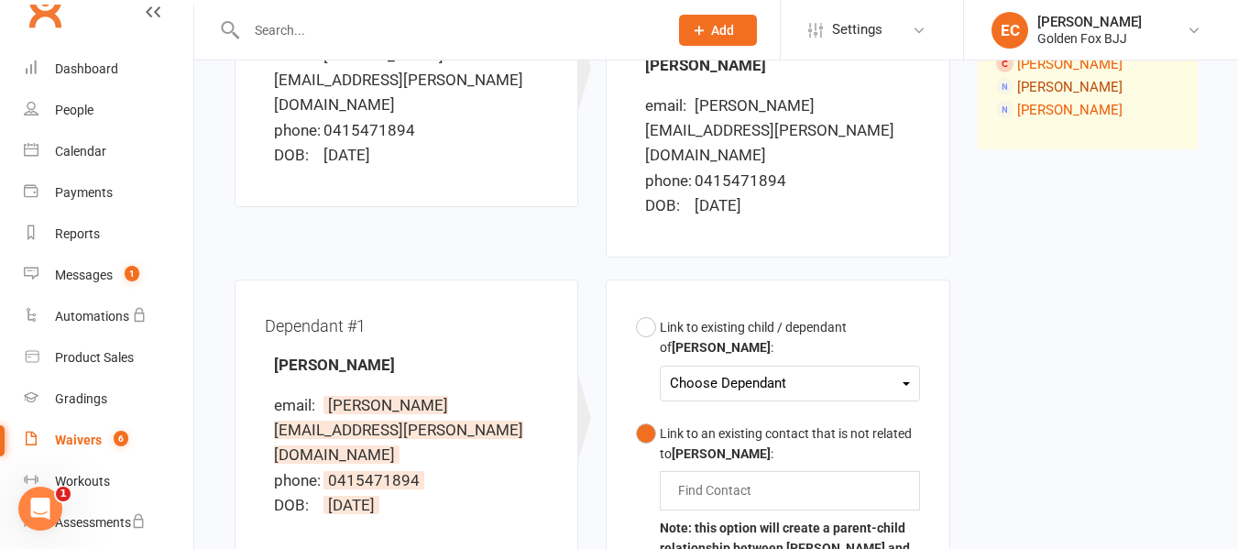
scroll to position [360, 0]
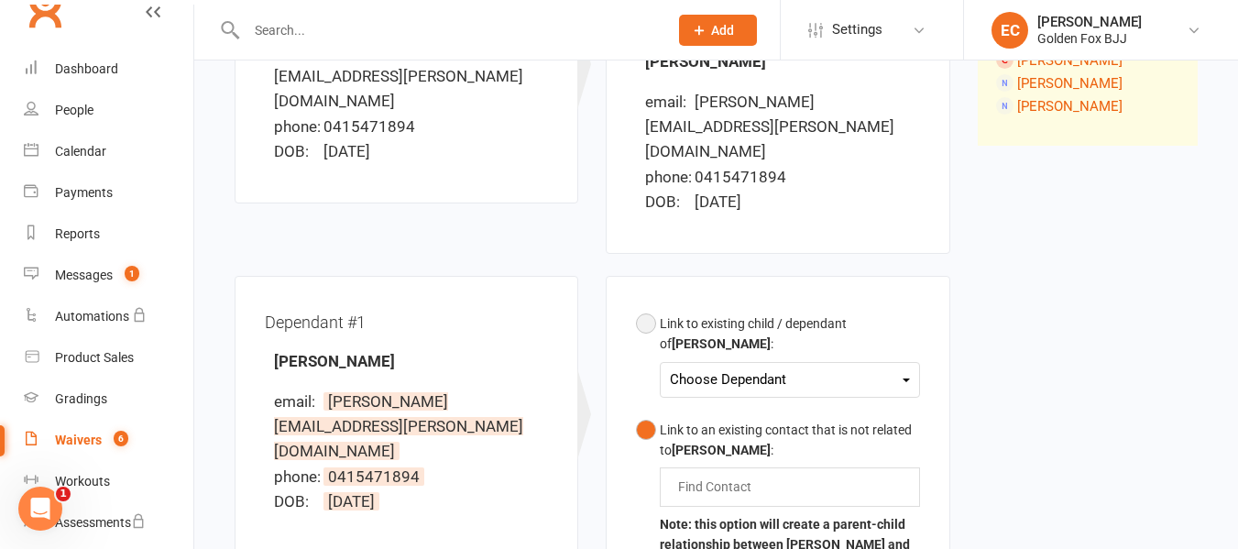
click at [832, 367] on div "Choose Dependant" at bounding box center [789, 379] width 239 height 25
click at [775, 403] on link "[PERSON_NAME]" at bounding box center [761, 422] width 181 height 39
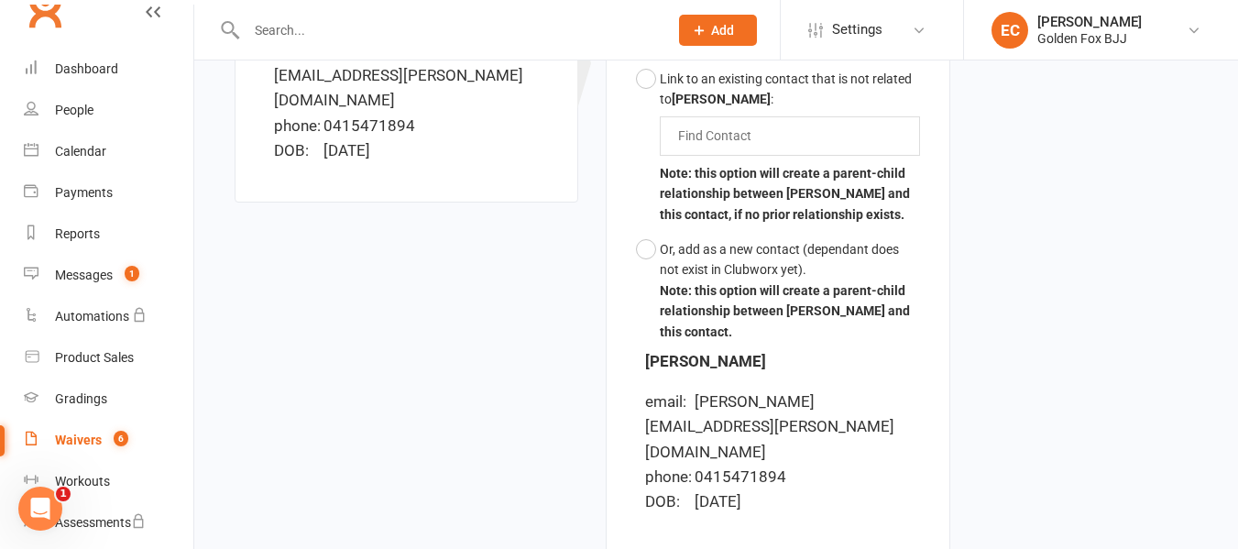
scroll to position [850, 0]
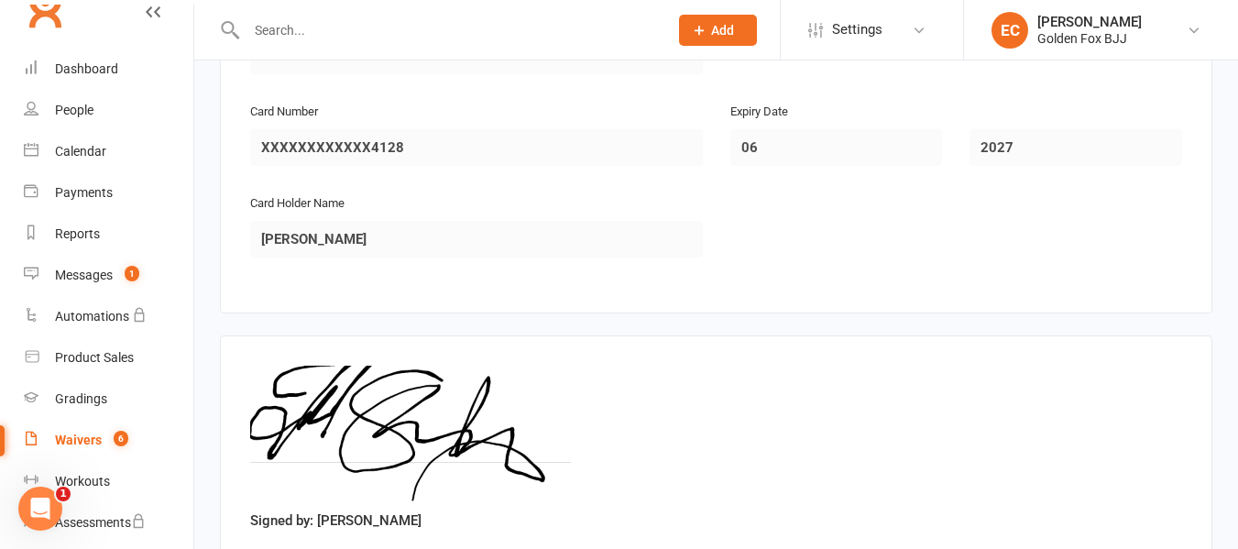
scroll to position [3093, 0]
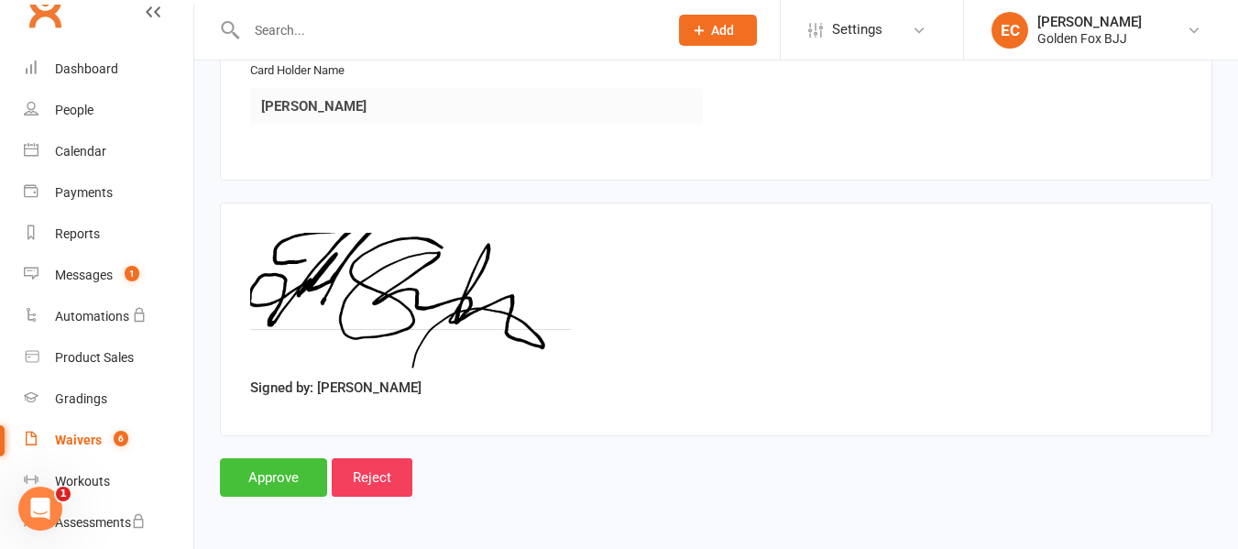
click at [279, 476] on input "Approve" at bounding box center [273, 477] width 107 height 38
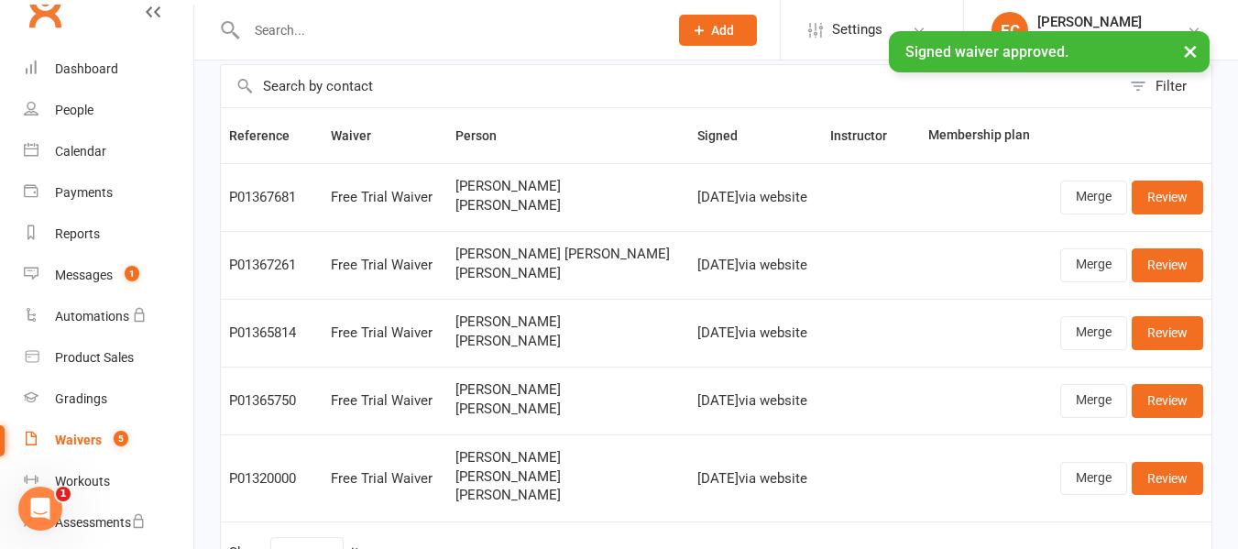
scroll to position [100, 0]
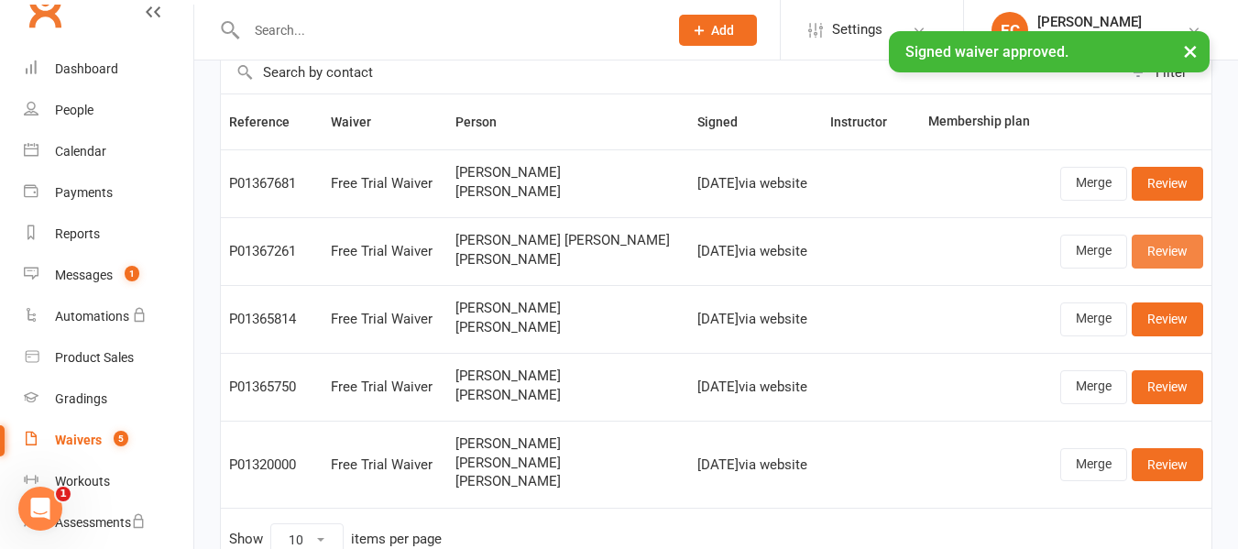
click at [1160, 258] on link "Review" at bounding box center [1167, 251] width 71 height 33
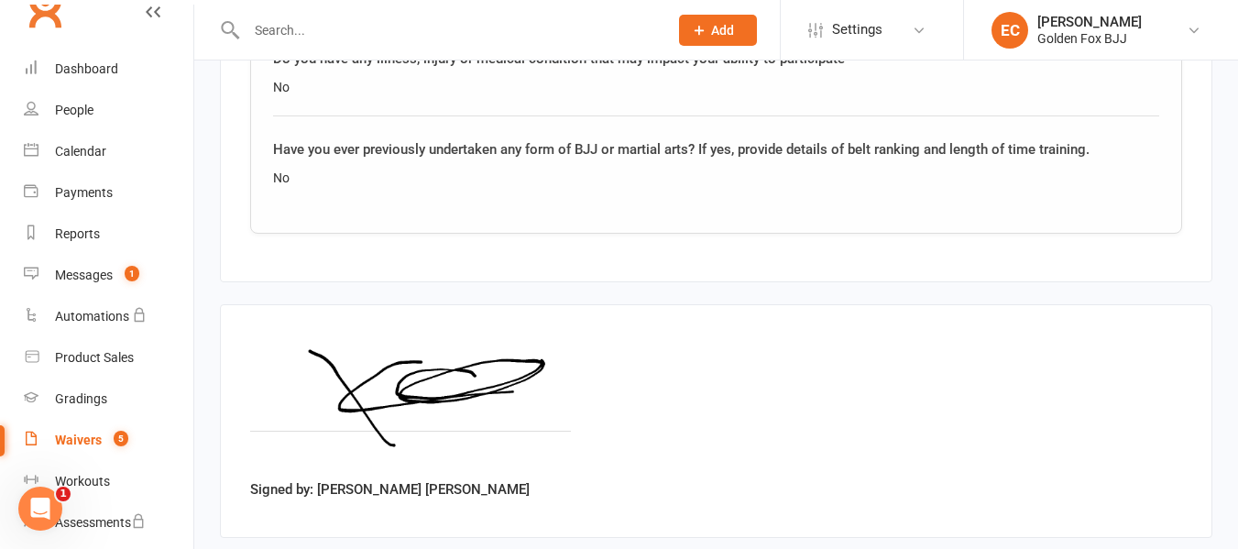
scroll to position [2186, 0]
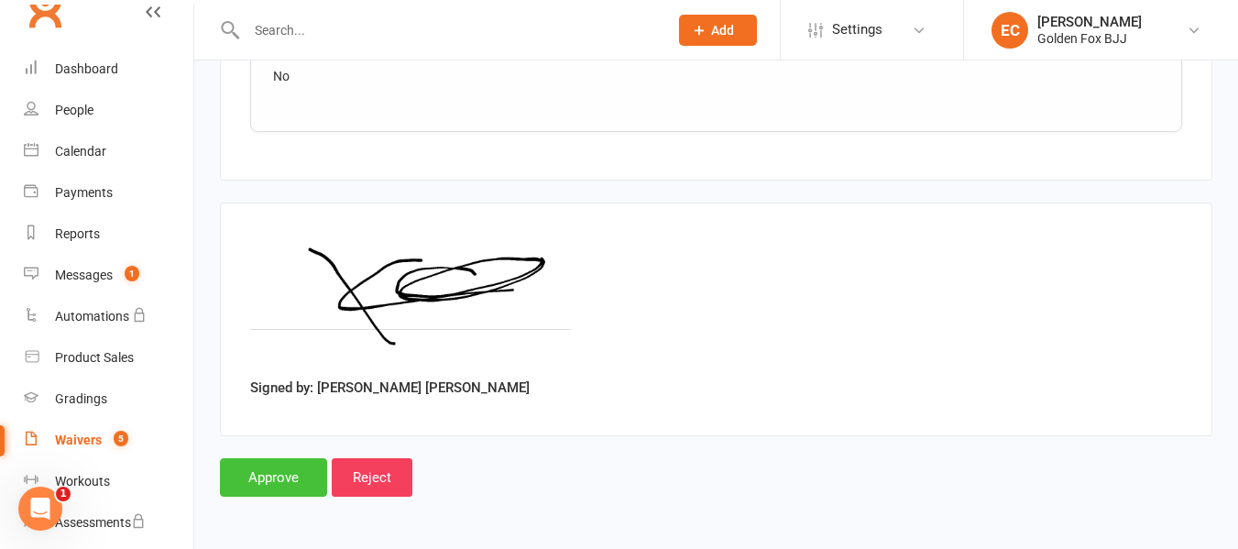
click at [262, 485] on input "Approve" at bounding box center [273, 477] width 107 height 38
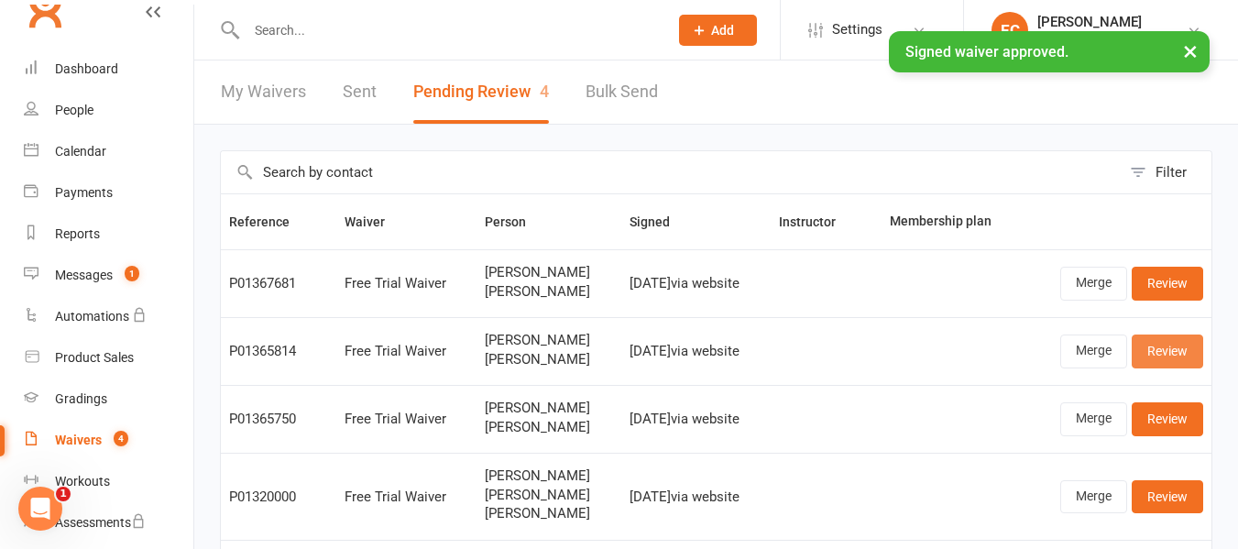
click at [1168, 354] on link "Review" at bounding box center [1167, 350] width 71 height 33
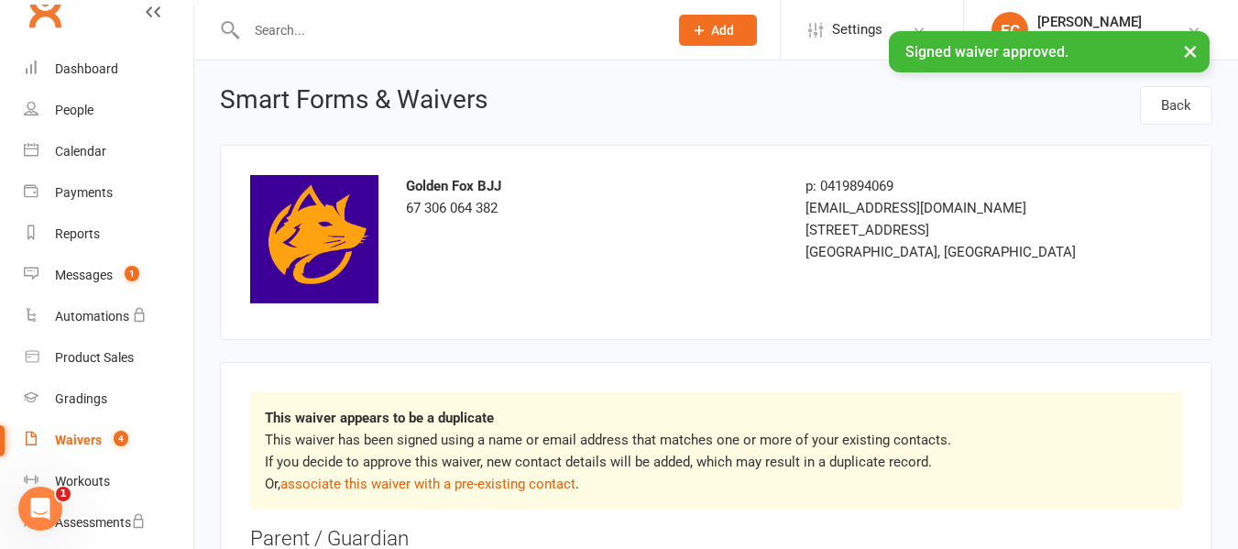
scroll to position [262, 0]
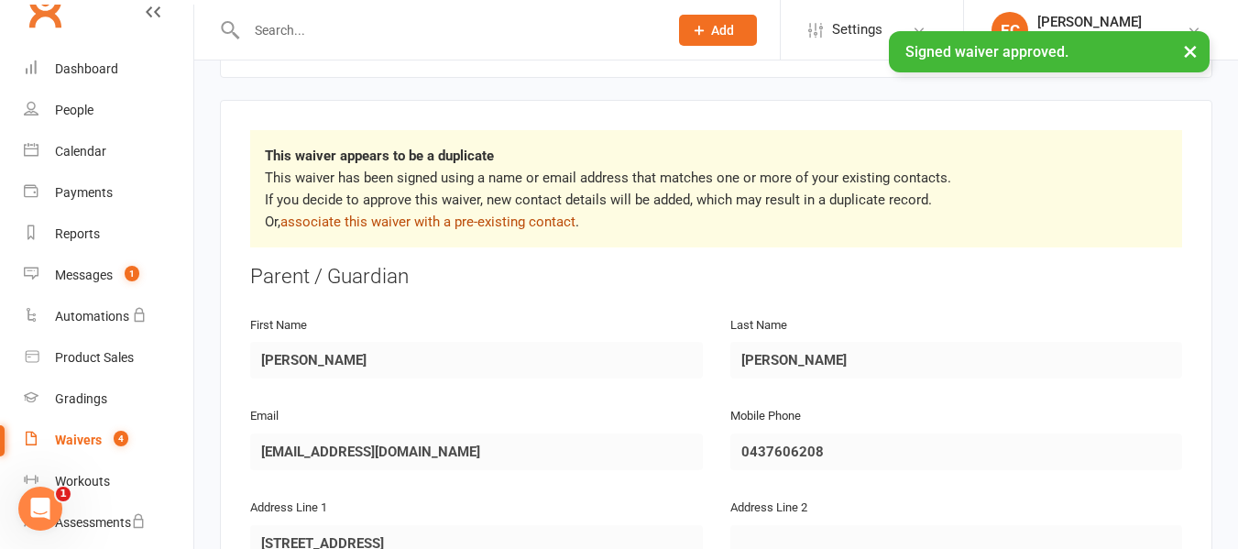
click at [404, 224] on link "associate this waiver with a pre-existing contact" at bounding box center [427, 222] width 295 height 16
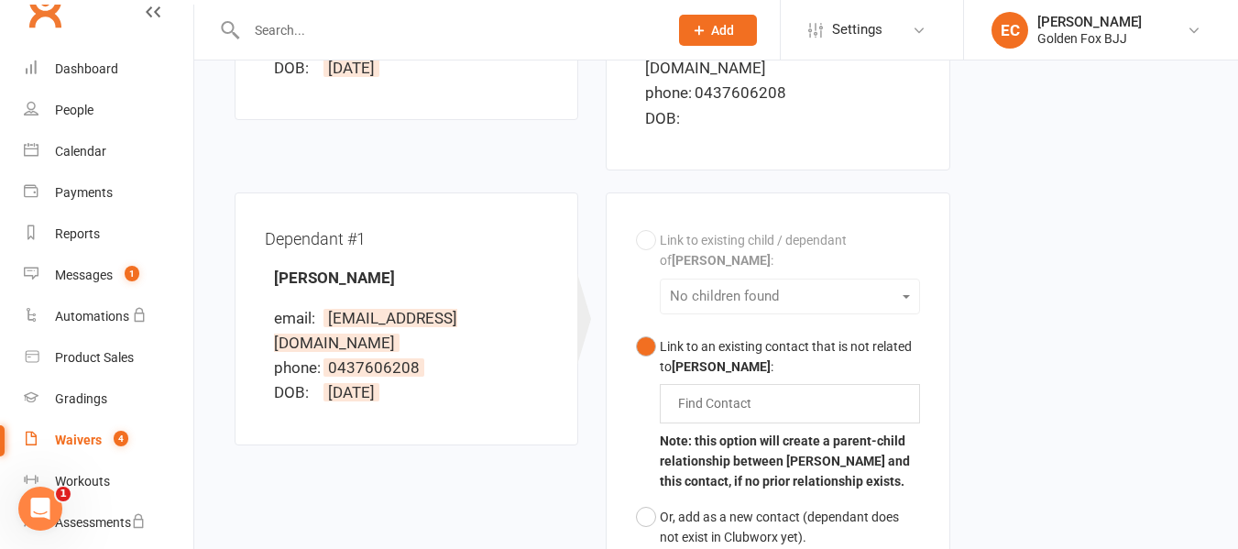
scroll to position [427, 0]
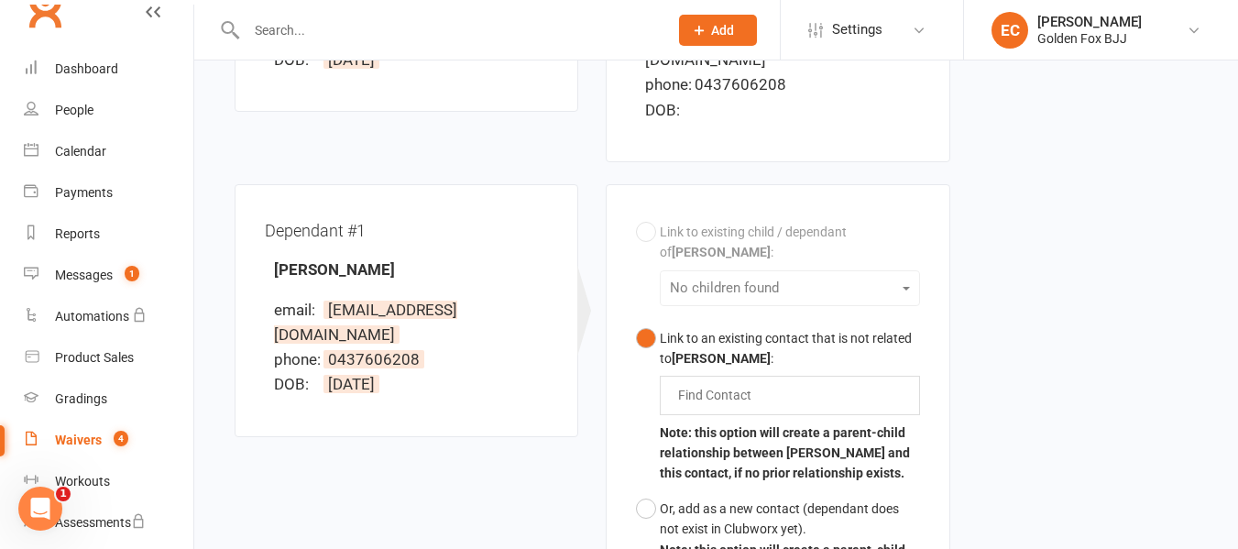
click at [694, 267] on div "Link to existing child / dependant of [PERSON_NAME] : No children found Link to…" at bounding box center [777, 411] width 283 height 394
click at [731, 384] on input "text" at bounding box center [718, 395] width 85 height 22
click at [900, 376] on div "Find Contact" at bounding box center [789, 395] width 259 height 38
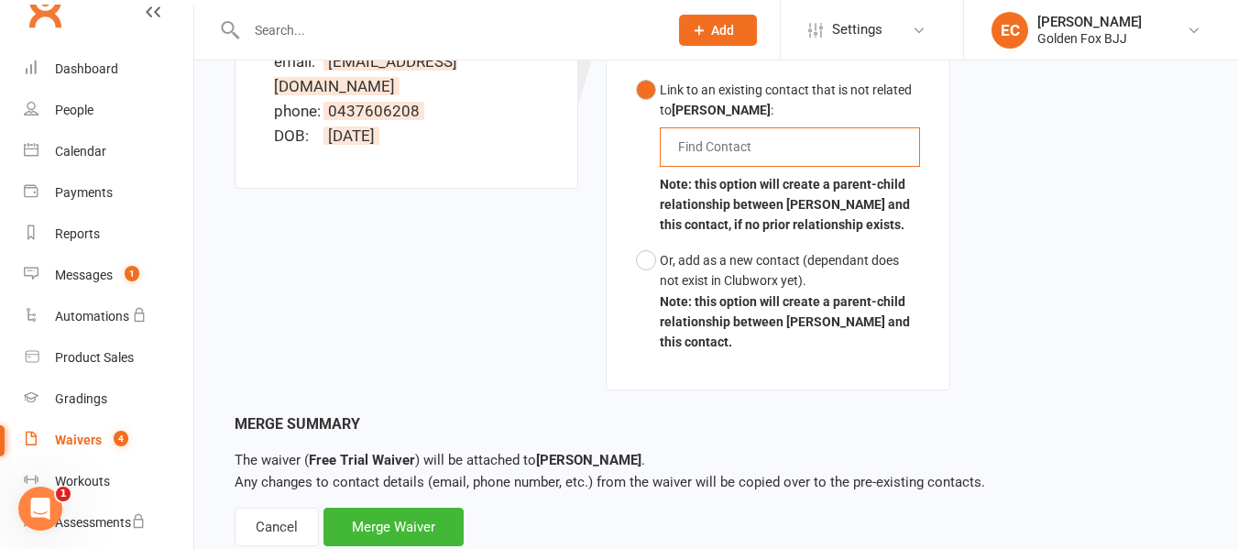
scroll to position [704, 0]
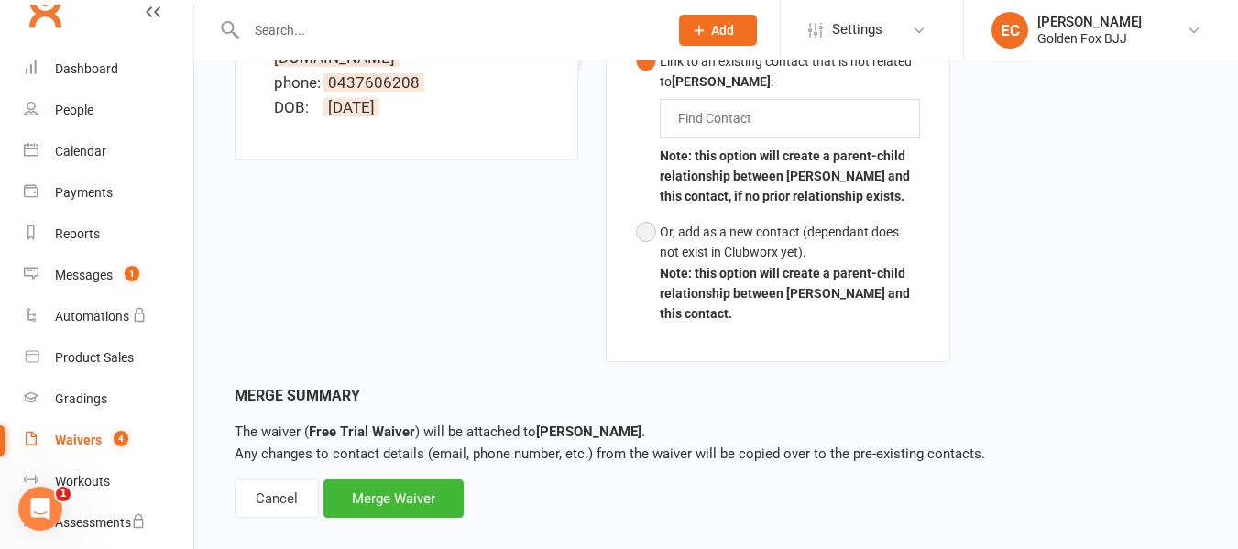
click at [761, 266] on b "Note: this option will create a parent-child relationship between [PERSON_NAME]…" at bounding box center [785, 294] width 250 height 56
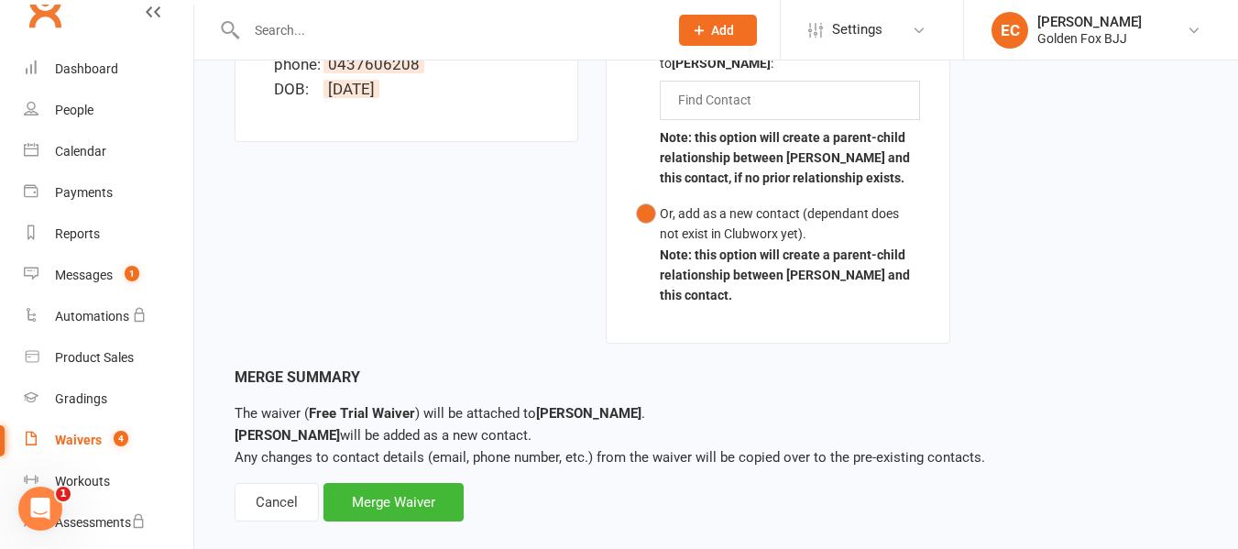
scroll to position [726, 0]
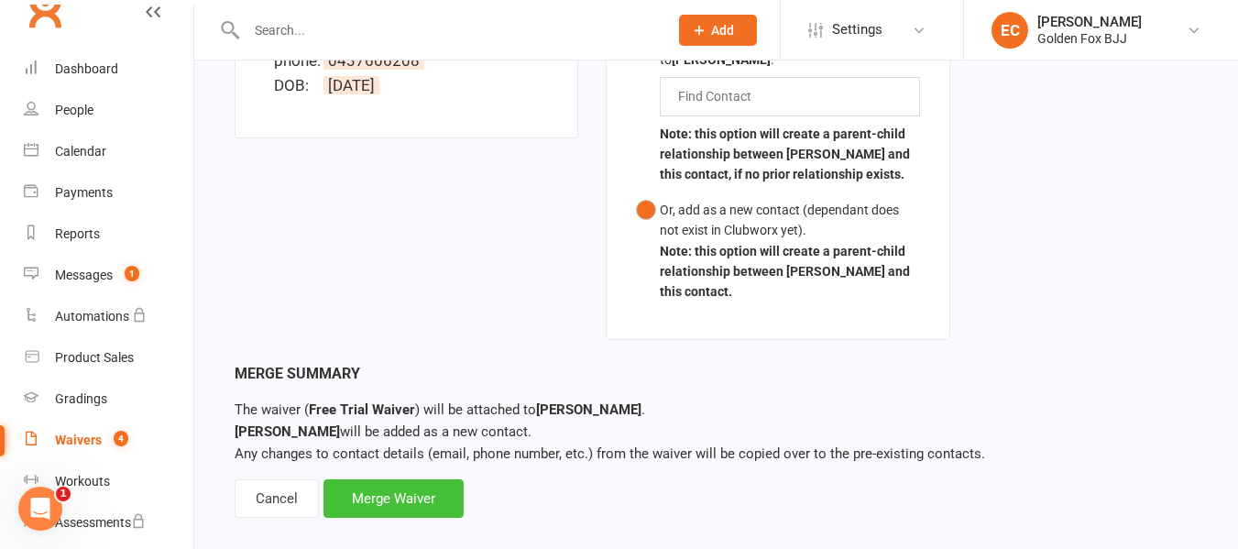
click at [426, 479] on div "Merge Waiver" at bounding box center [393, 498] width 140 height 38
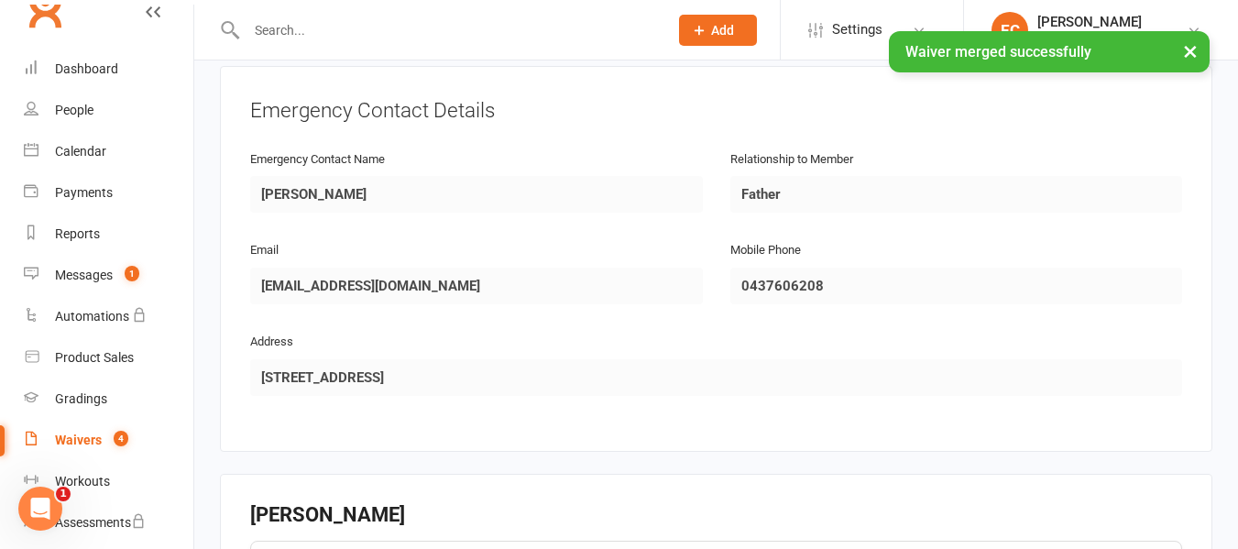
scroll to position [2186, 0]
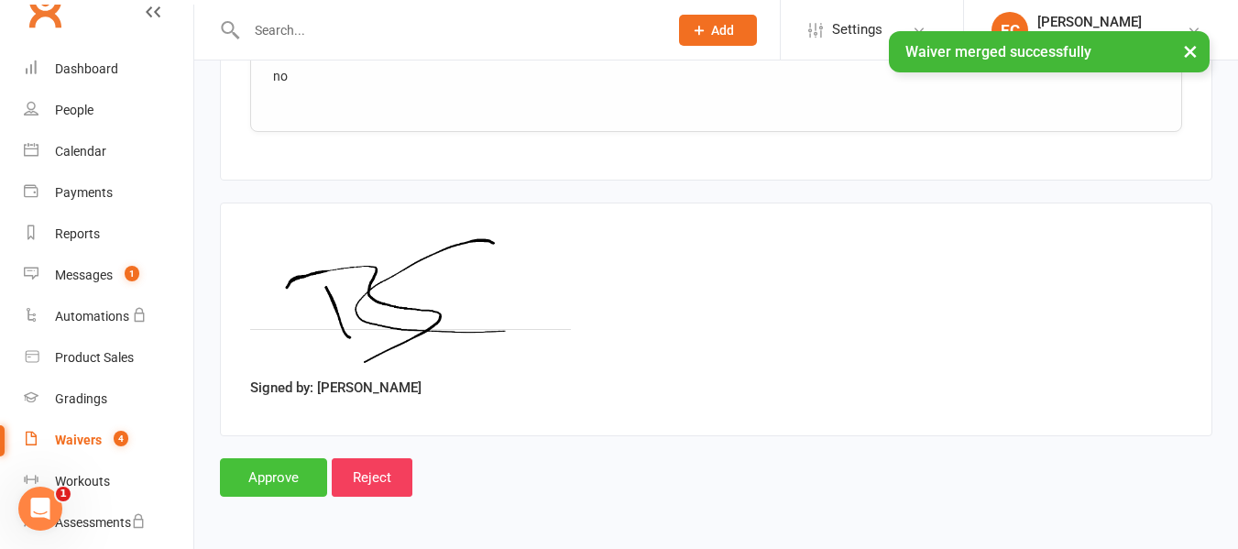
click at [257, 463] on input "Approve" at bounding box center [273, 477] width 107 height 38
